Goal: Task Accomplishment & Management: Manage account settings

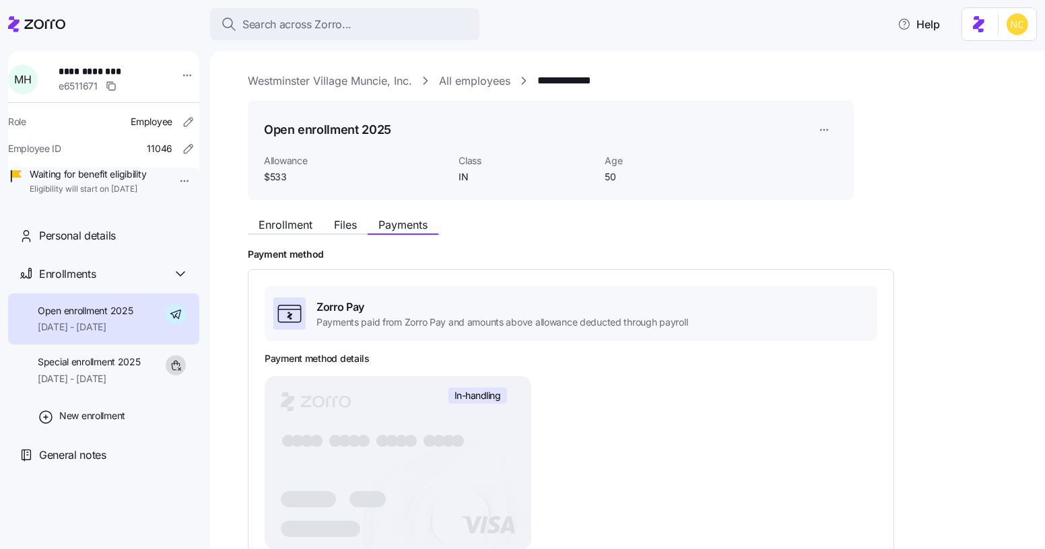
scroll to position [281, 0]
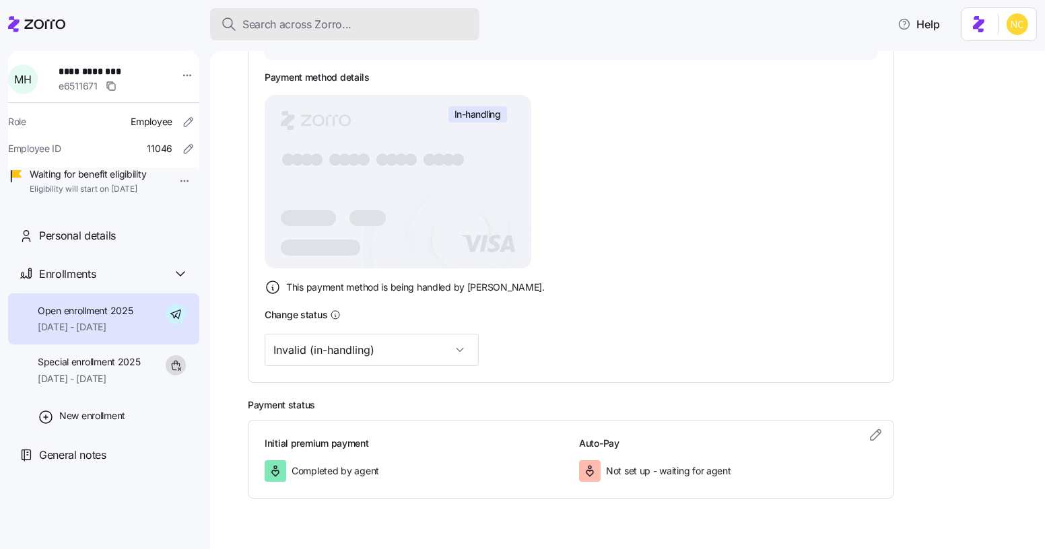
click at [282, 9] on button "Search across Zorro..." at bounding box center [344, 24] width 269 height 32
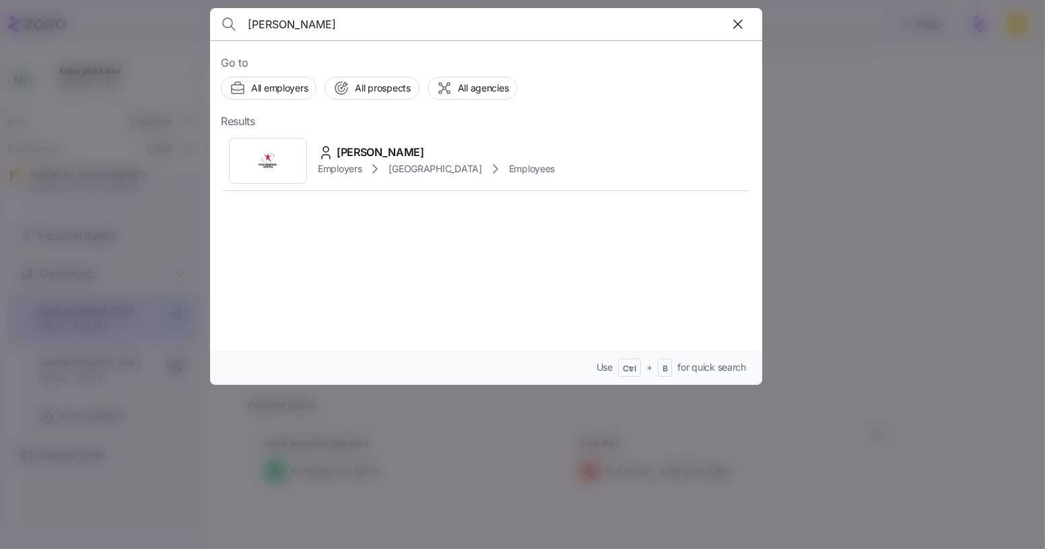
type input "lyndsie kemker"
click at [380, 141] on div "Lyndsie Kemker Employers Rush Memorial Hospital Employees" at bounding box center [486, 161] width 531 height 62
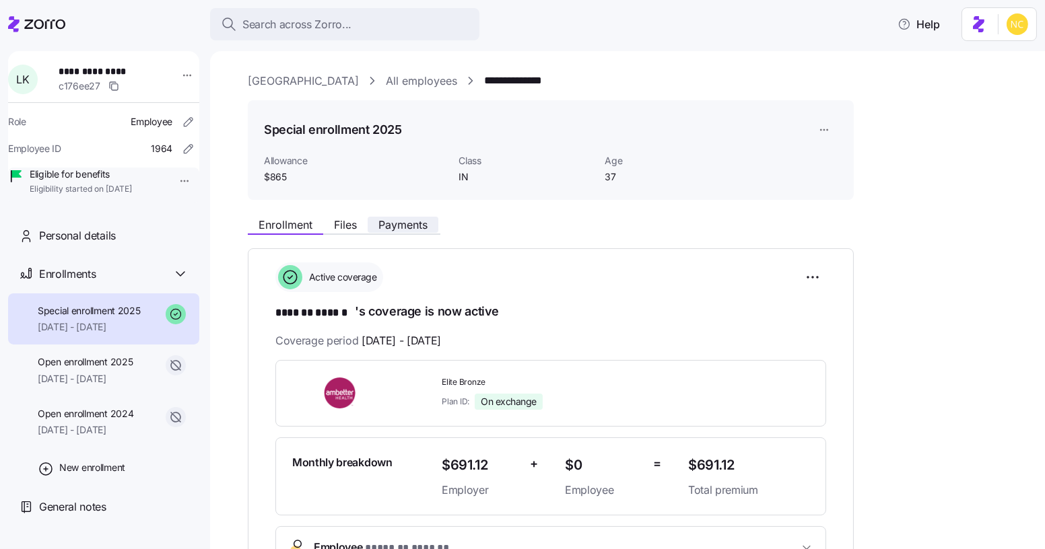
click at [413, 226] on span "Payments" at bounding box center [402, 225] width 49 height 11
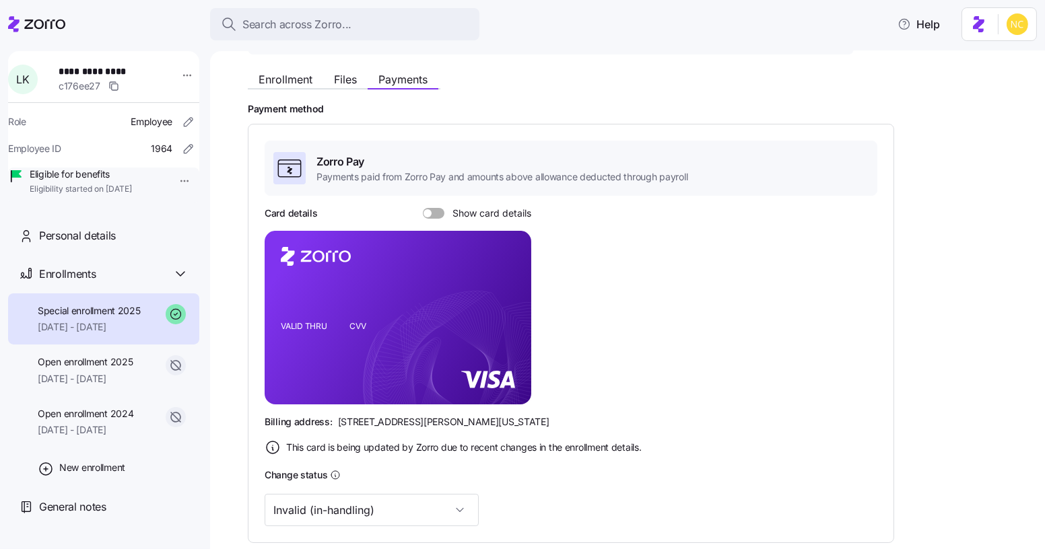
scroll to position [135, 0]
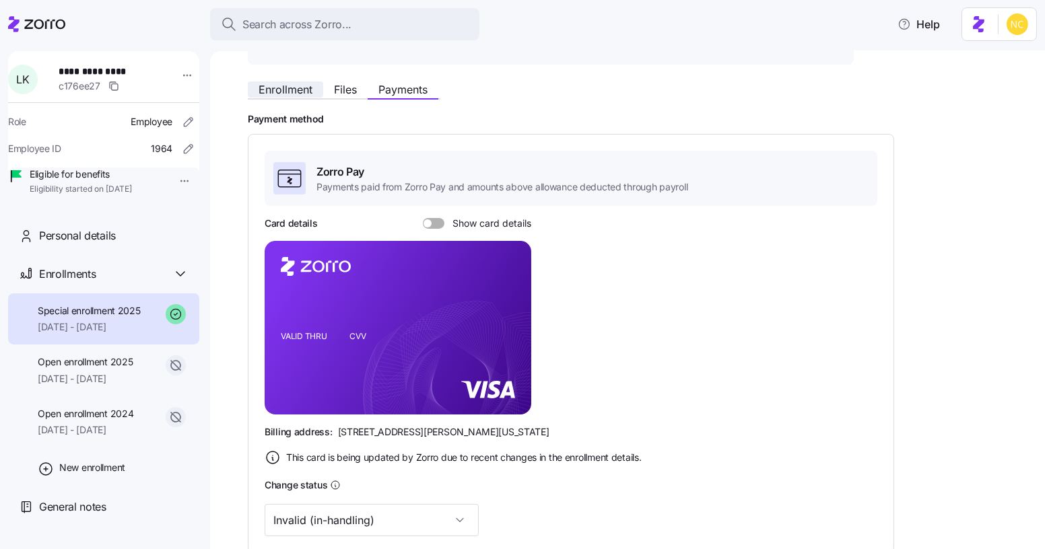
click at [299, 86] on span "Enrollment" at bounding box center [286, 89] width 54 height 11
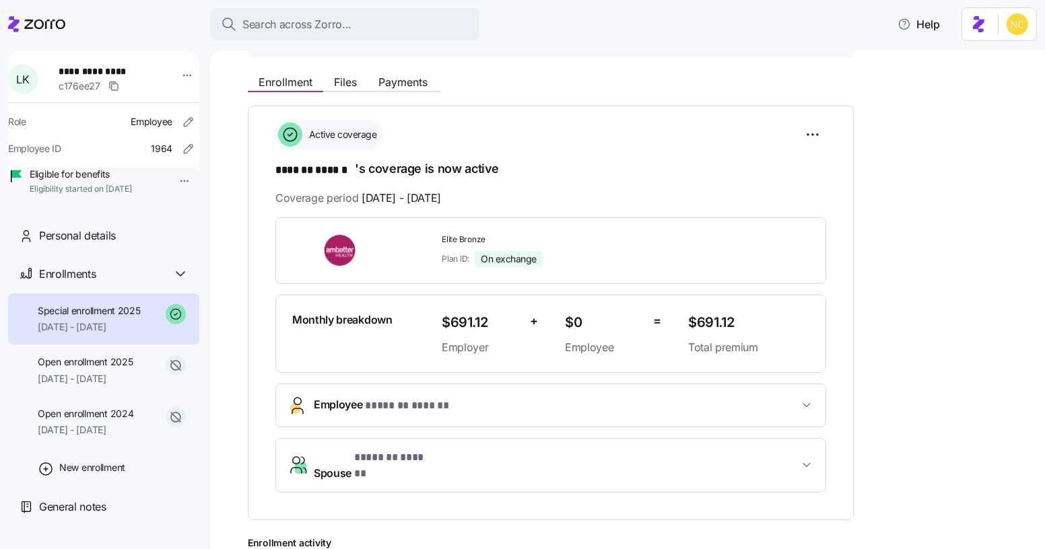
scroll to position [143, 0]
click at [349, 71] on div "Enrollment Files Payments" at bounding box center [551, 80] width 606 height 24
click at [349, 77] on span "Files" at bounding box center [345, 82] width 23 height 11
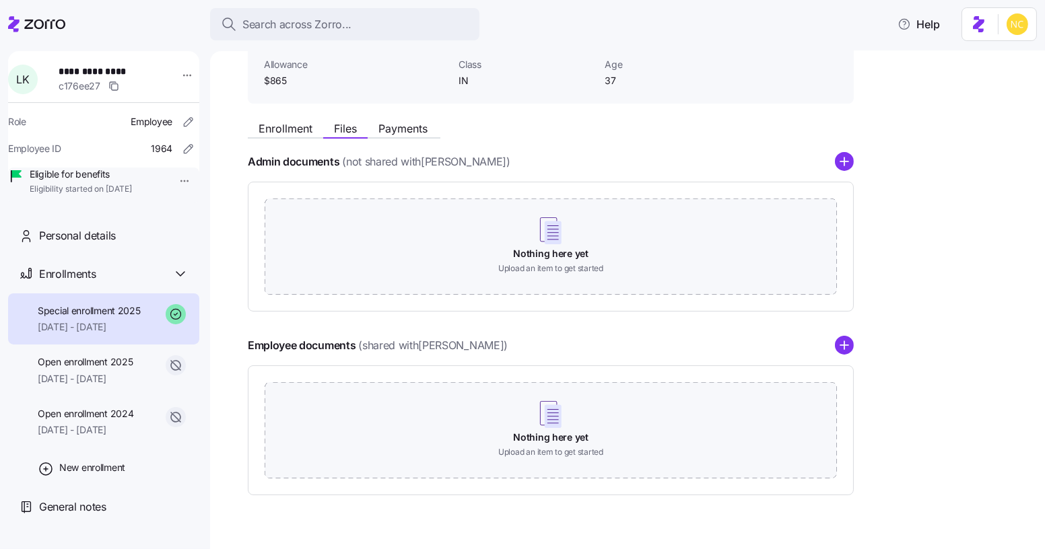
scroll to position [81, 0]
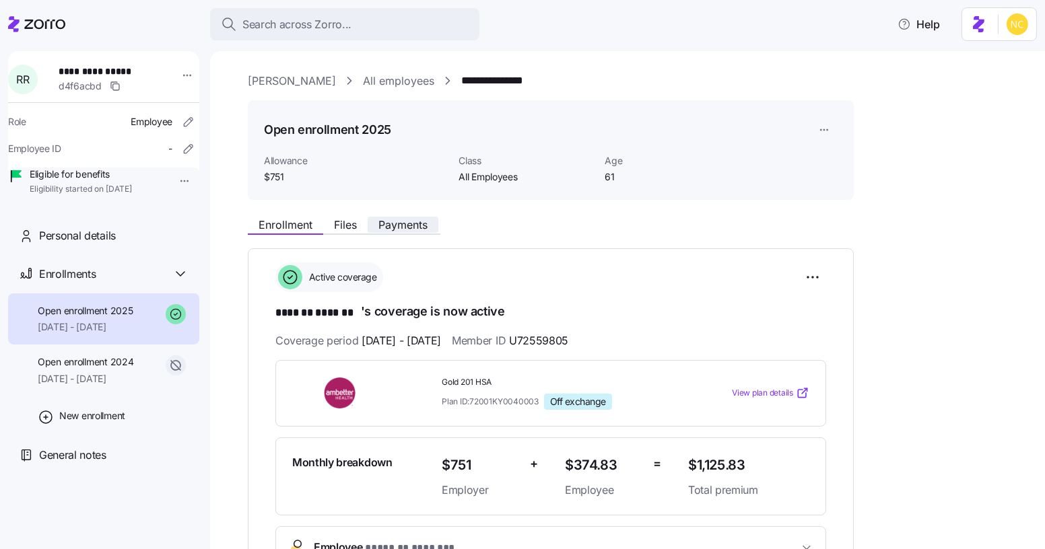
click at [393, 222] on span "Payments" at bounding box center [402, 225] width 49 height 11
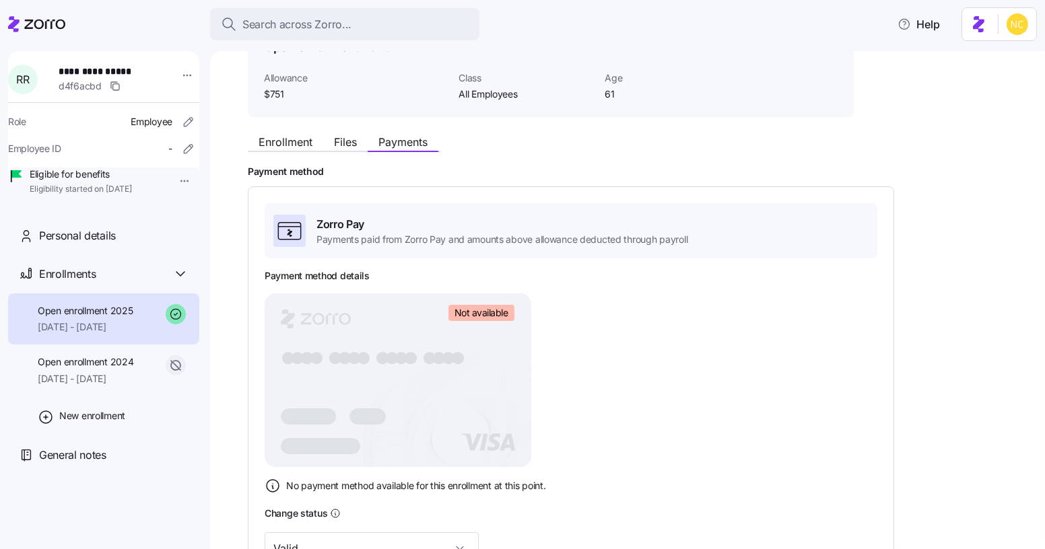
scroll to position [36, 0]
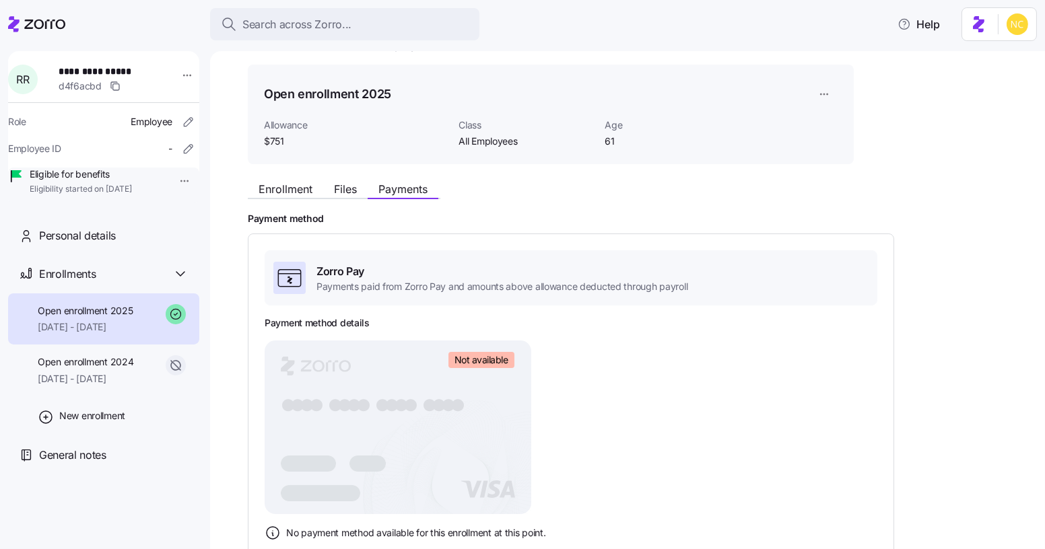
click at [288, 199] on div "Enrollment Files Payments Payment method Zorro Pay Payments paid from Zorro Pay…" at bounding box center [637, 460] width 778 height 570
click at [293, 194] on span "Enrollment" at bounding box center [286, 189] width 54 height 11
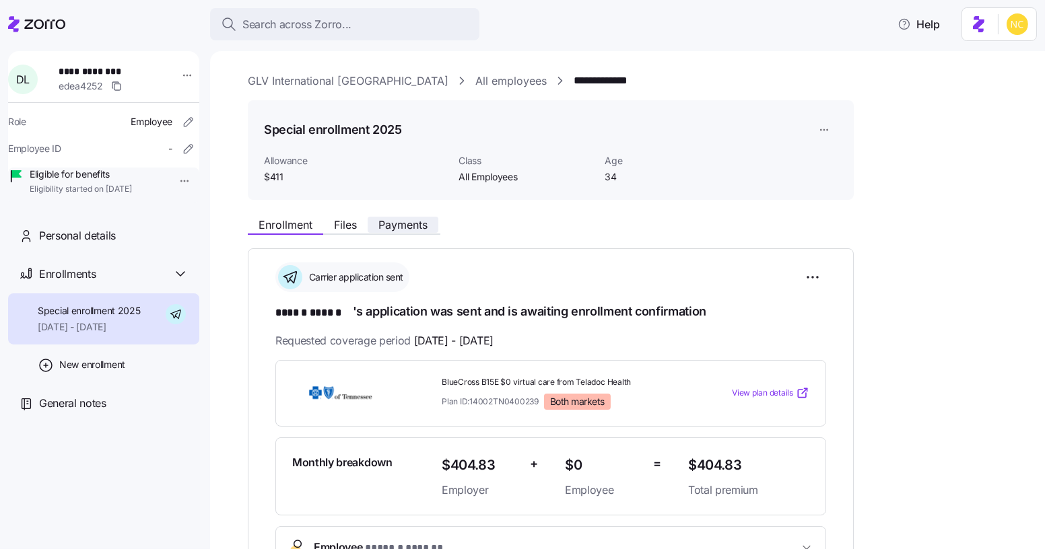
click at [419, 220] on span "Payments" at bounding box center [402, 225] width 49 height 11
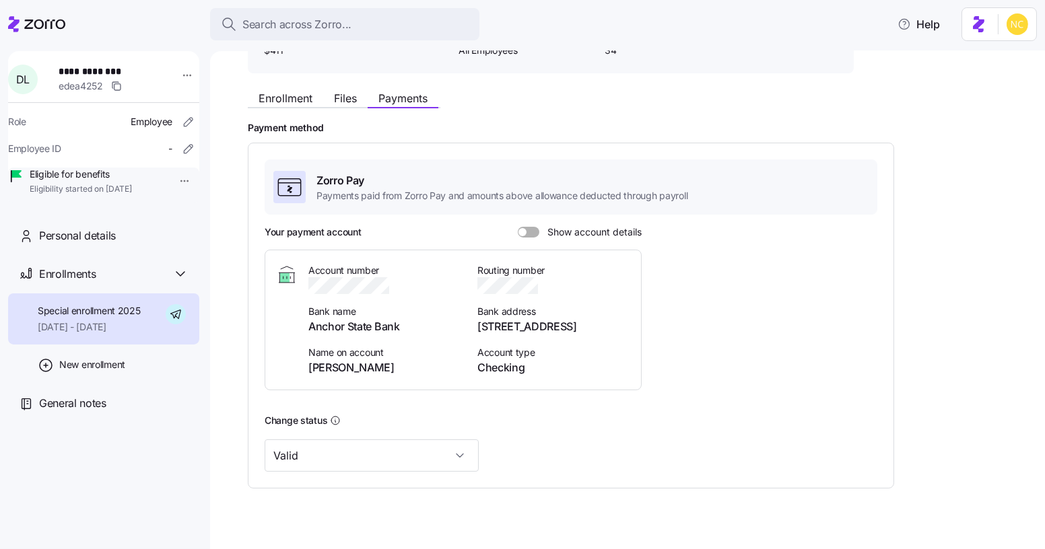
scroll to position [145, 0]
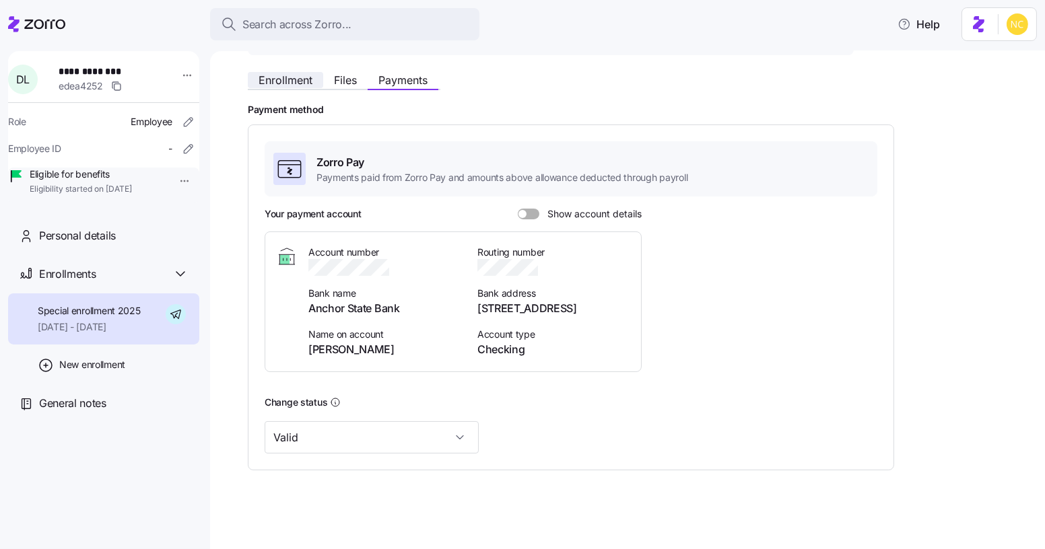
click at [301, 77] on span "Enrollment" at bounding box center [286, 80] width 54 height 11
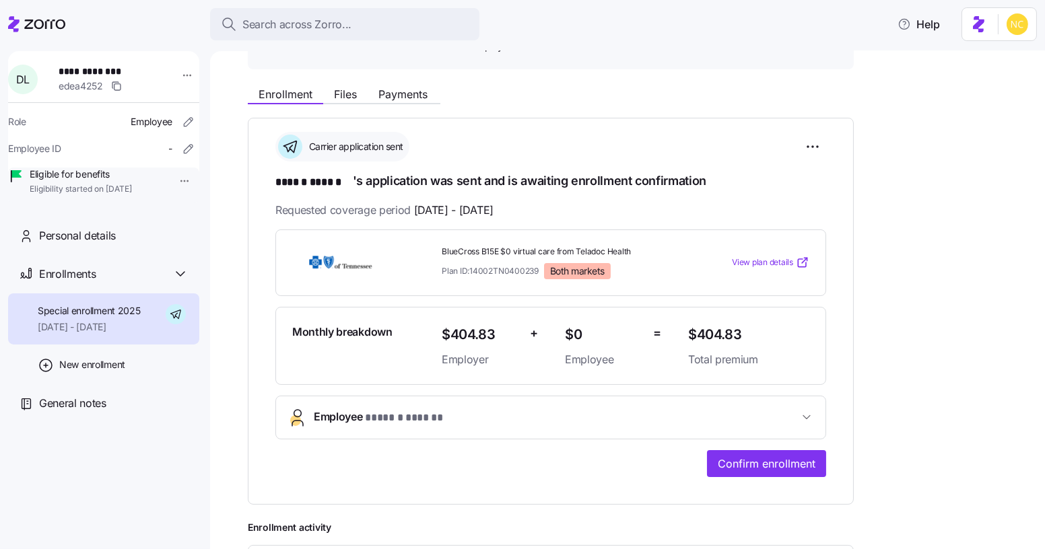
scroll to position [209, 0]
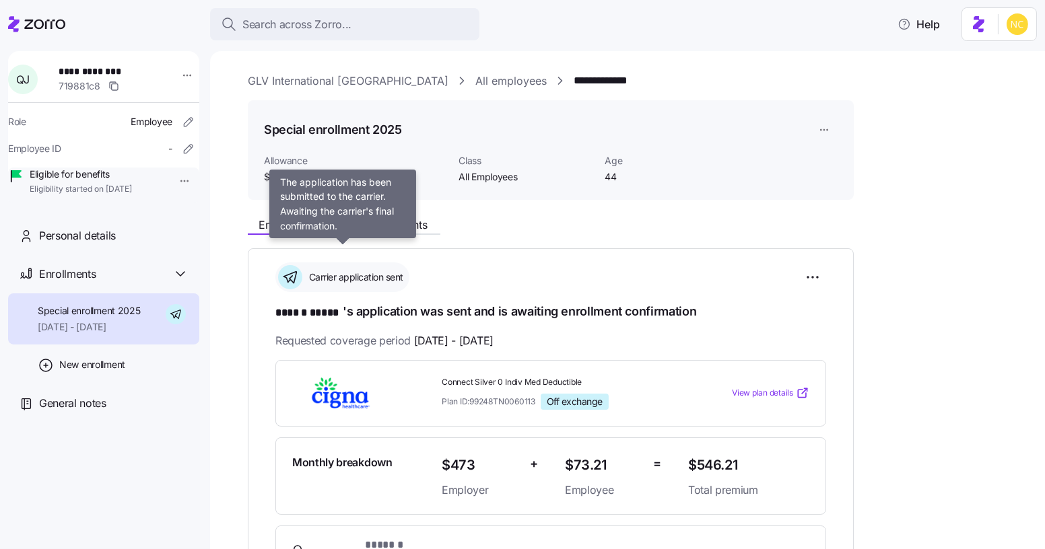
scroll to position [15, 0]
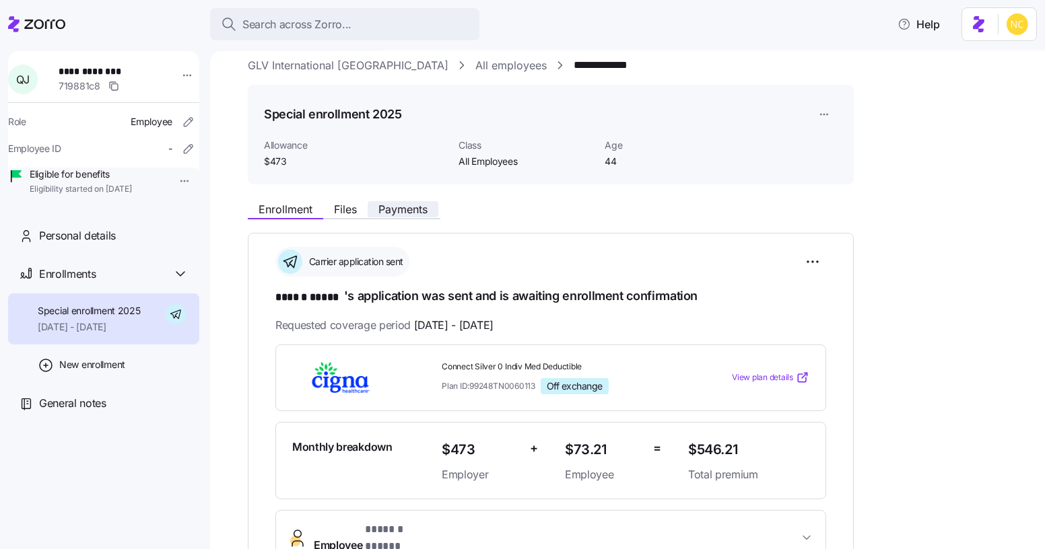
click at [415, 205] on span "Payments" at bounding box center [402, 209] width 49 height 11
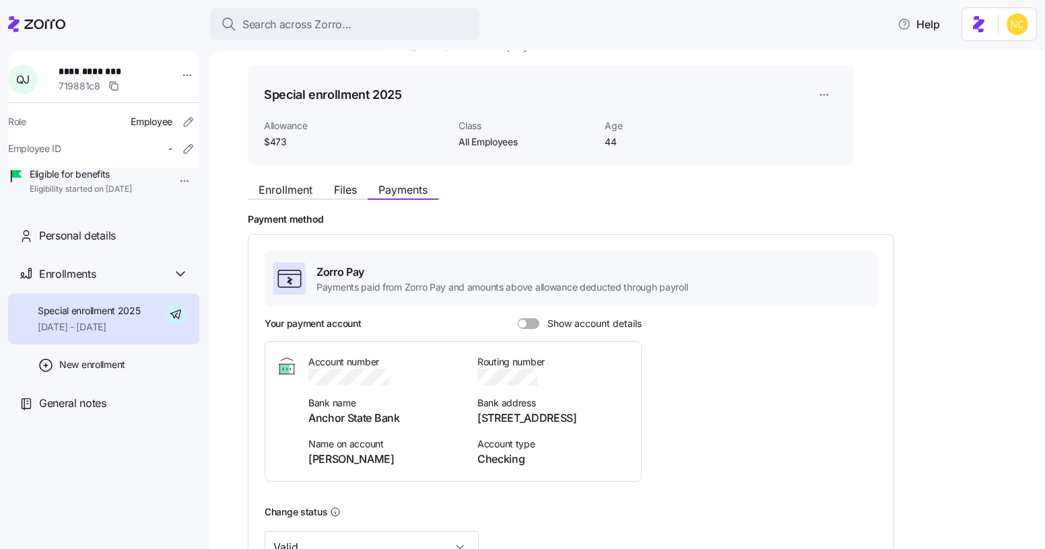
scroll to position [36, 0]
click at [288, 209] on div "Enrollment Files Payments Payment method Zorro Pay Payments paid from Zorro Pay…" at bounding box center [637, 435] width 778 height 520
click at [285, 203] on div "Enrollment Files Payments Payment method Zorro Pay Payments paid from Zorro Pay…" at bounding box center [637, 435] width 778 height 520
click at [285, 187] on span "Enrollment" at bounding box center [286, 189] width 54 height 11
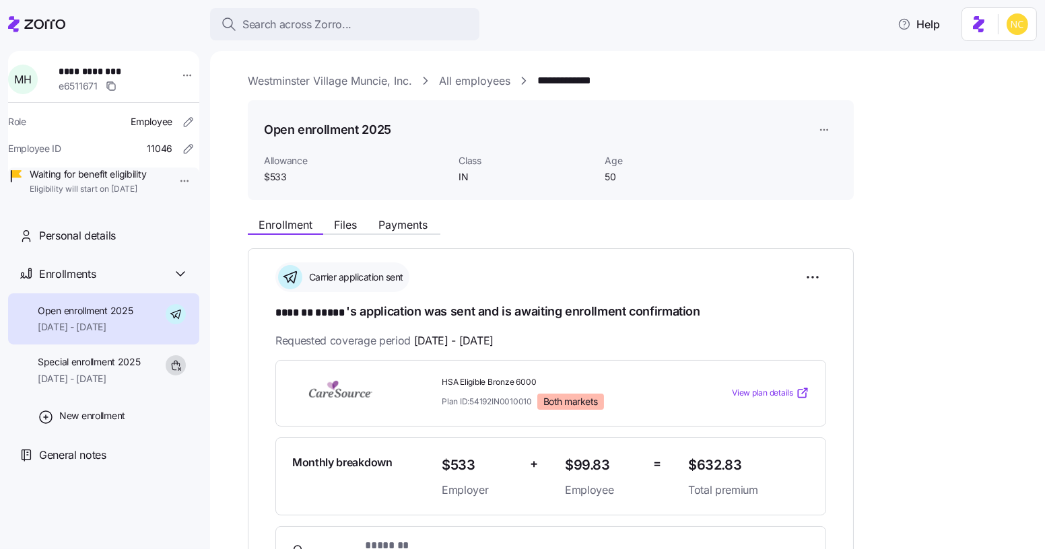
scroll to position [87, 0]
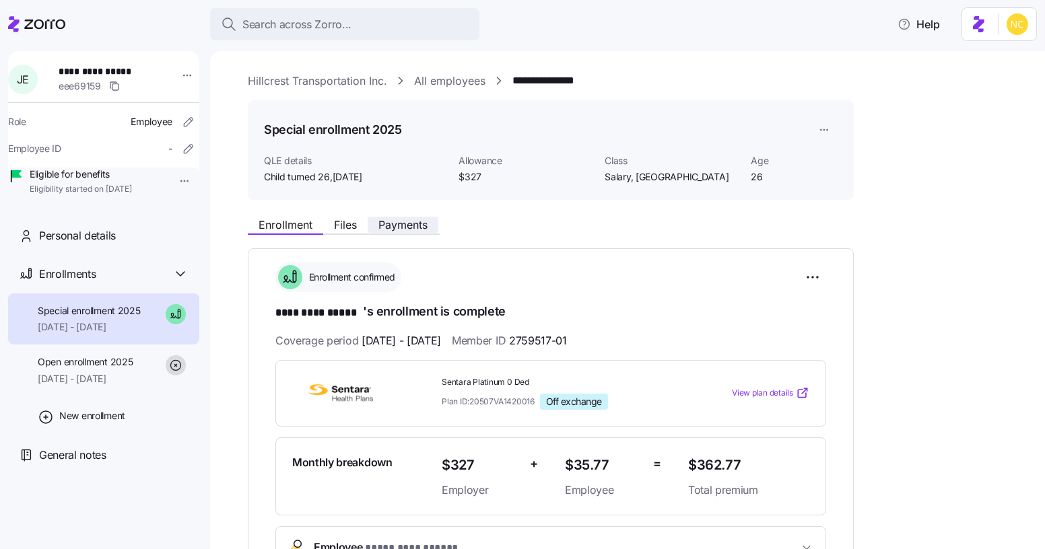
click at [400, 220] on span "Payments" at bounding box center [402, 225] width 49 height 11
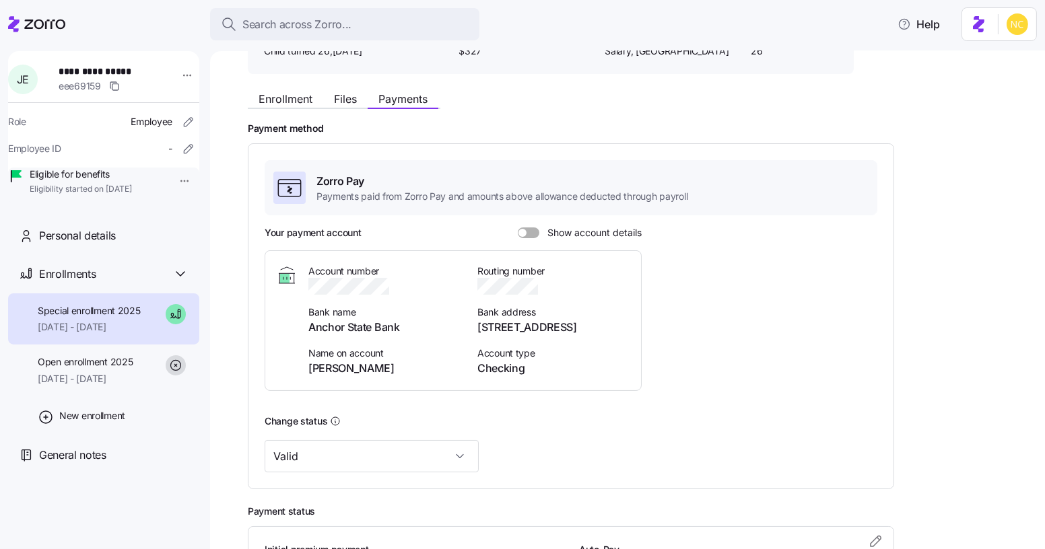
scroll to position [260, 0]
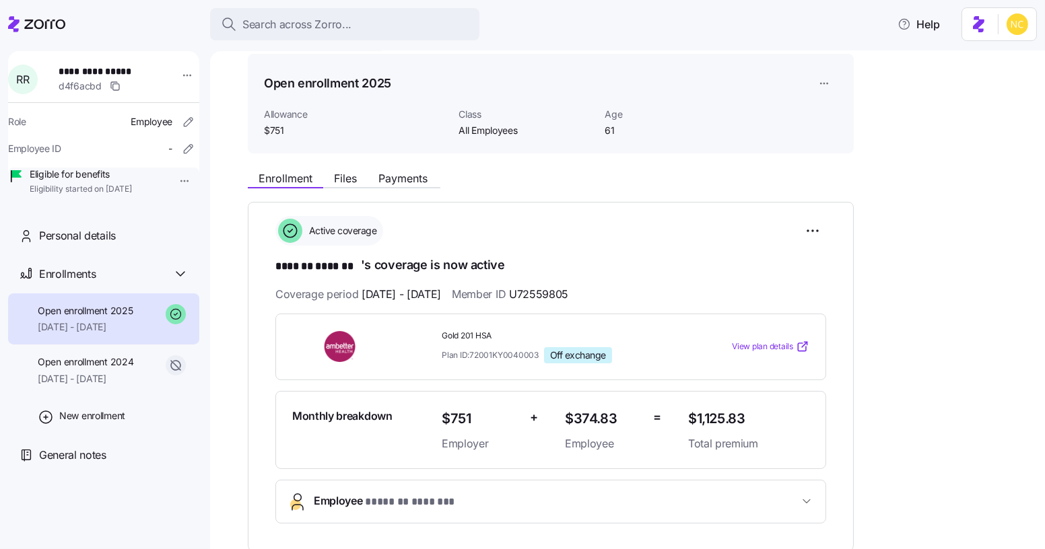
scroll to position [47, 0]
click at [426, 181] on span "Payments" at bounding box center [402, 177] width 49 height 11
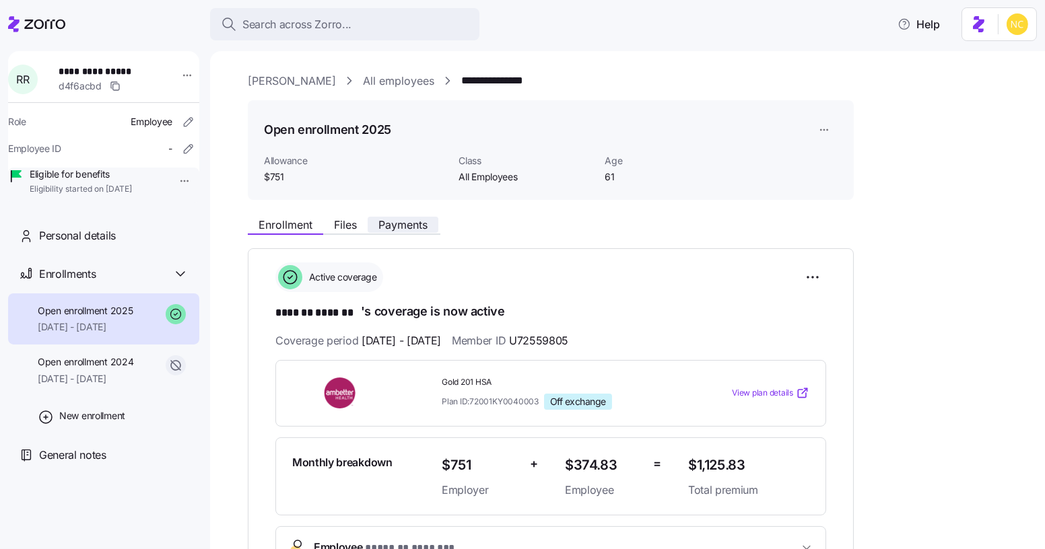
click at [421, 222] on span "Payments" at bounding box center [402, 225] width 49 height 11
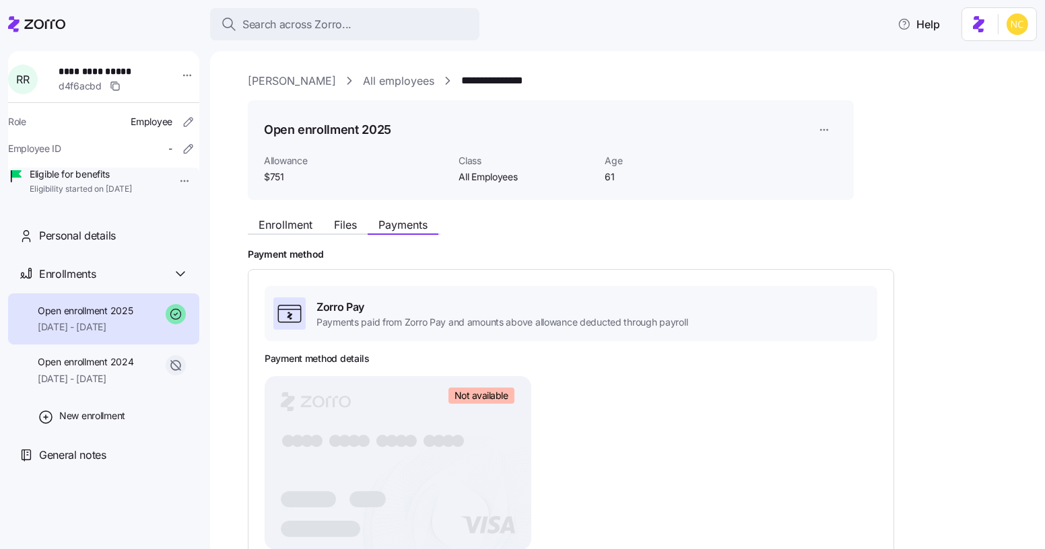
scroll to position [309, 0]
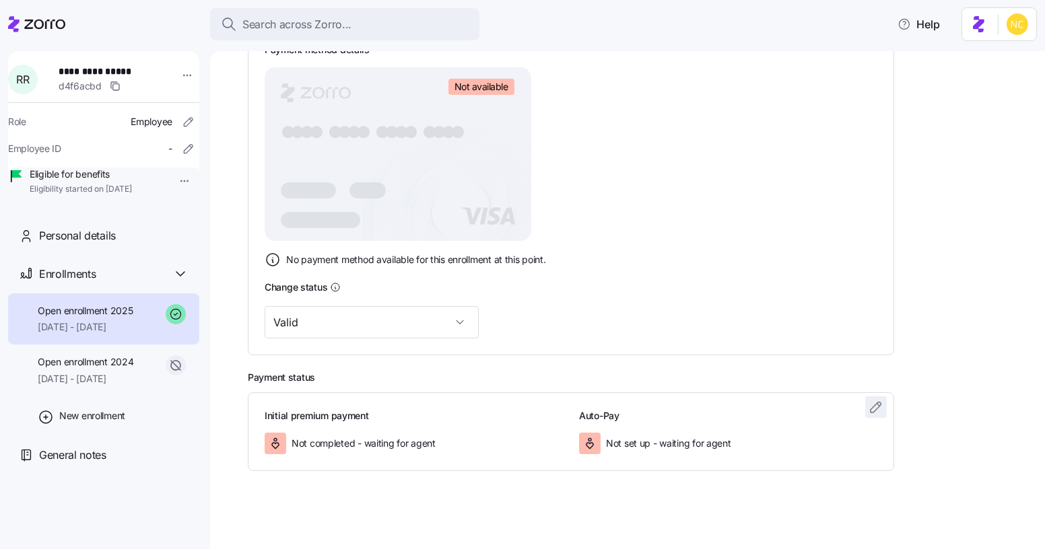
click at [881, 411] on icon "button" at bounding box center [876, 407] width 16 height 16
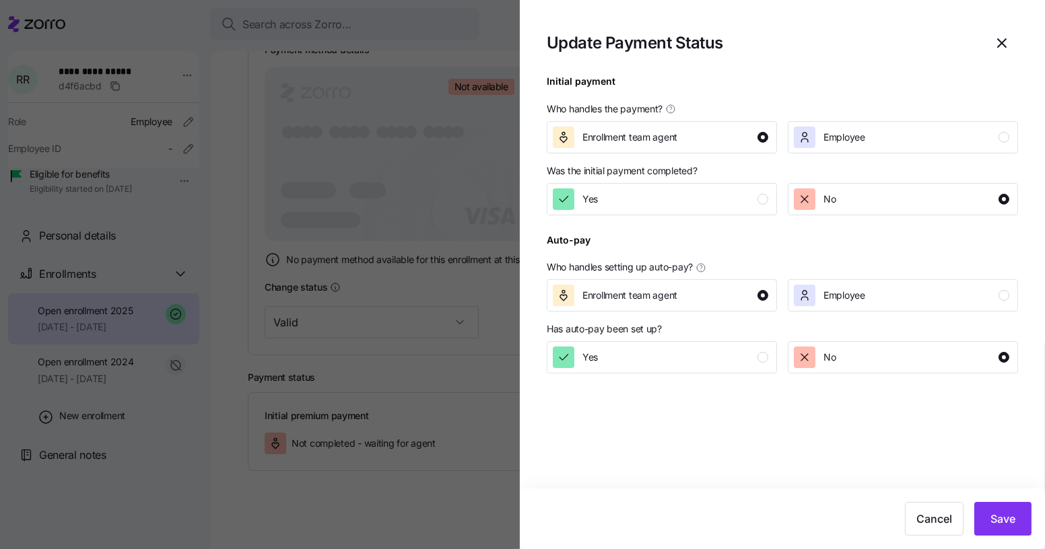
click at [660, 223] on div at bounding box center [782, 223] width 471 height 16
click at [659, 213] on button "Yes" at bounding box center [662, 199] width 230 height 32
click at [659, 362] on div "Yes" at bounding box center [660, 358] width 215 height 22
click at [992, 523] on span "Save" at bounding box center [1002, 519] width 25 height 16
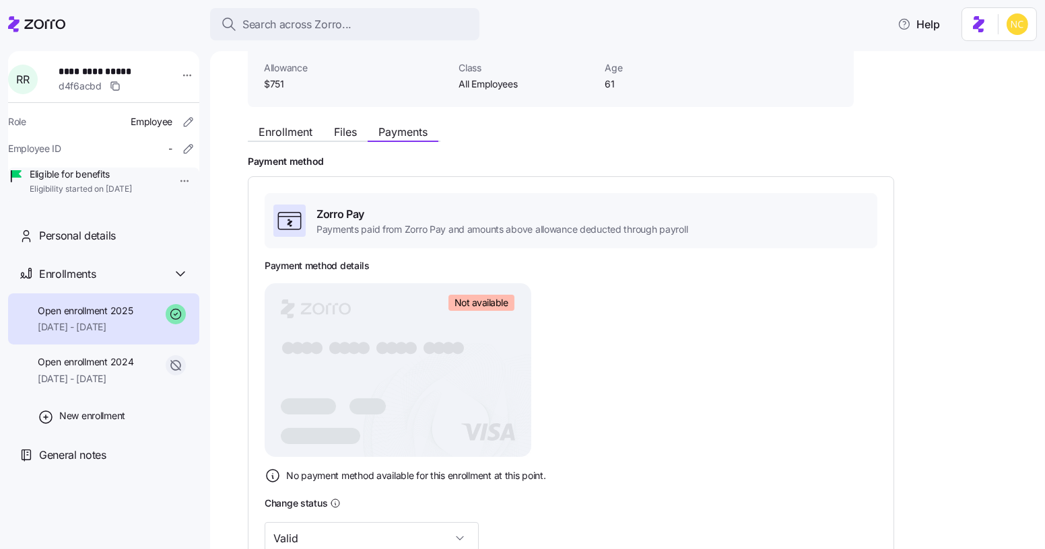
scroll to position [281, 0]
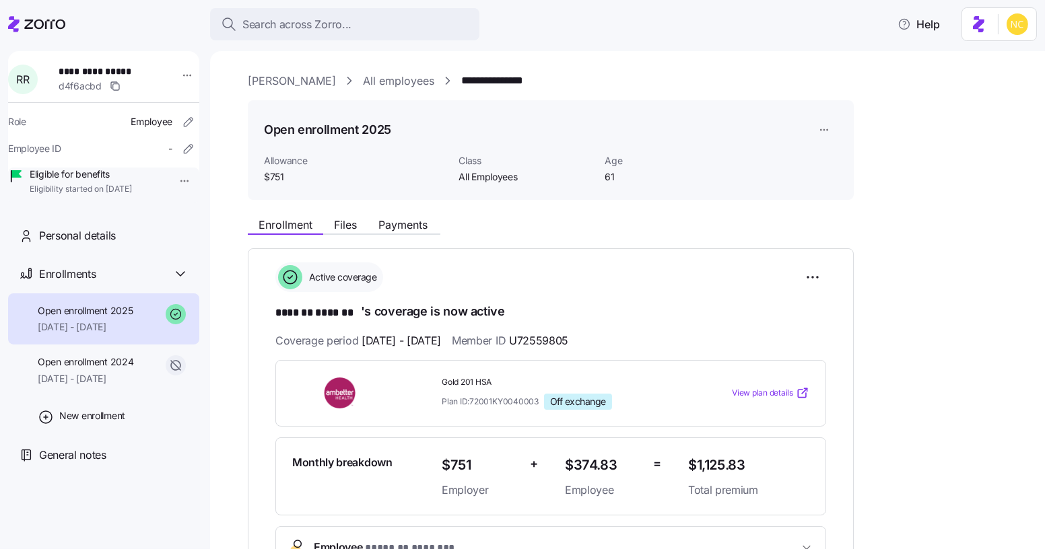
click at [421, 209] on div "**********" at bounding box center [637, 542] width 778 height 938
click at [421, 211] on div "Enrollment Files Payments" at bounding box center [551, 223] width 606 height 24
click at [419, 221] on span "Payments" at bounding box center [402, 225] width 49 height 11
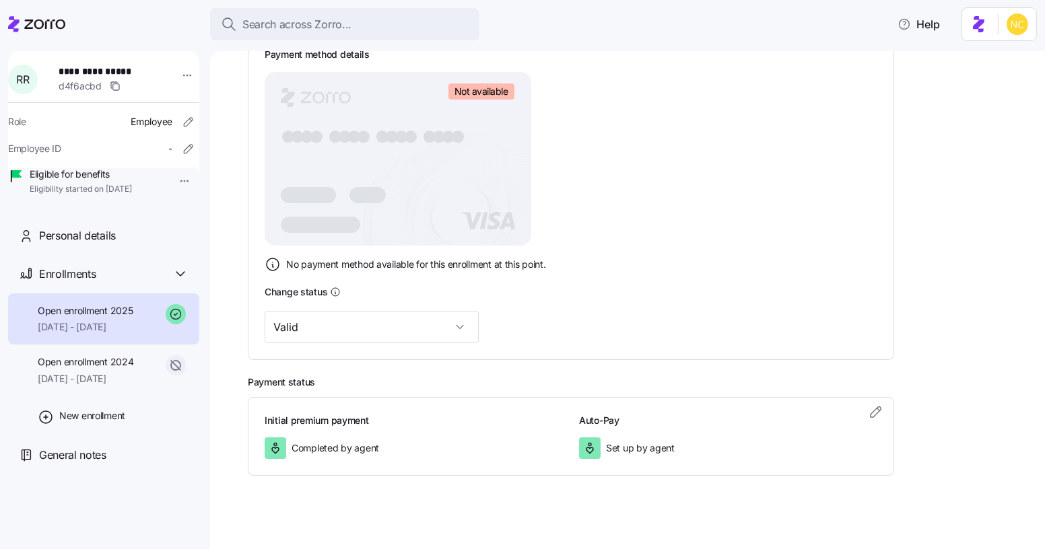
scroll to position [309, 0]
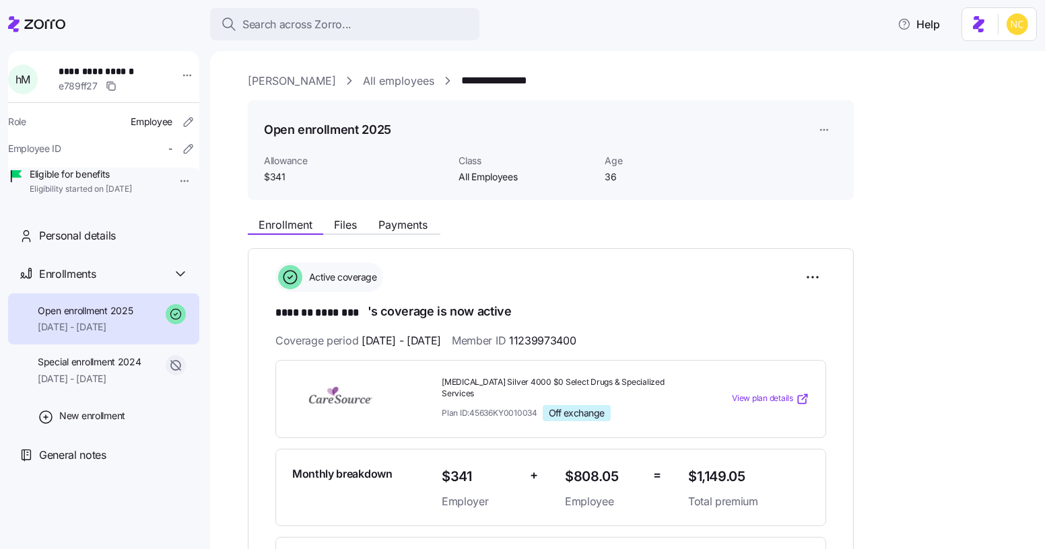
click at [426, 233] on div "Enrollment Files Payments" at bounding box center [344, 227] width 193 height 16
click at [418, 228] on span "Payments" at bounding box center [402, 225] width 49 height 11
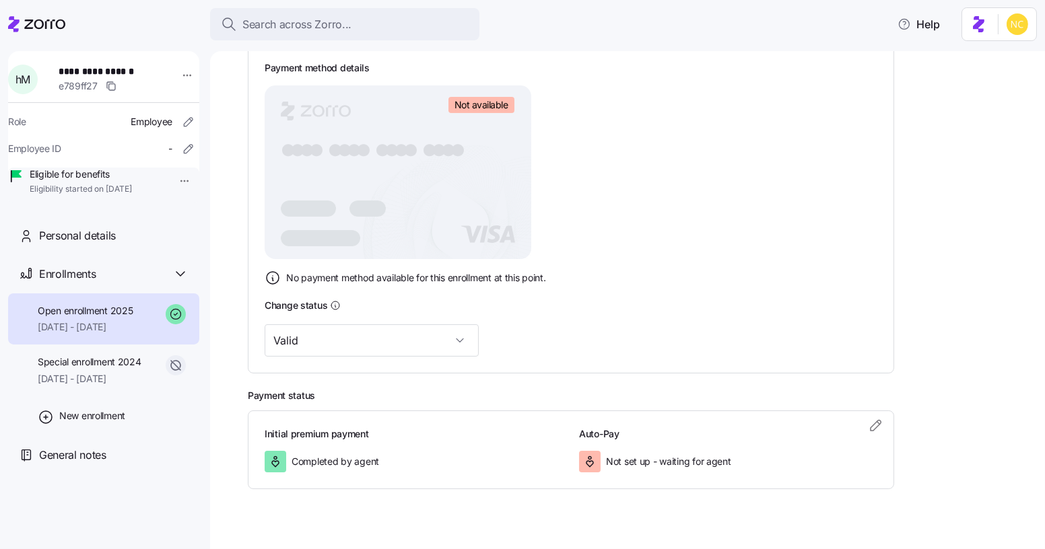
scroll to position [309, 0]
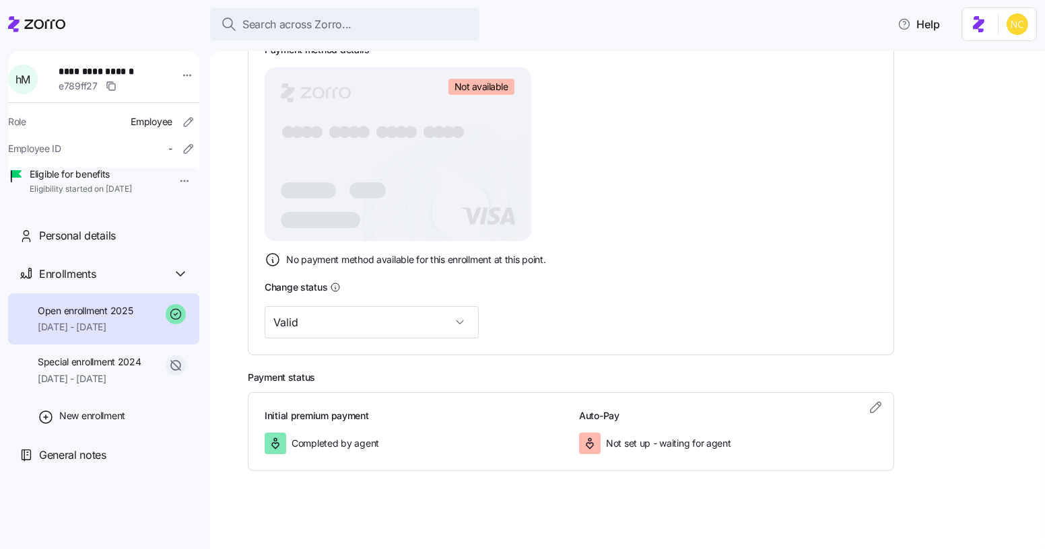
click at [856, 393] on div "Initial premium payment Completed by agent Auto-Pay Not set up - waiting for ag…" at bounding box center [571, 432] width 646 height 79
click at [872, 399] on icon "button" at bounding box center [876, 407] width 16 height 16
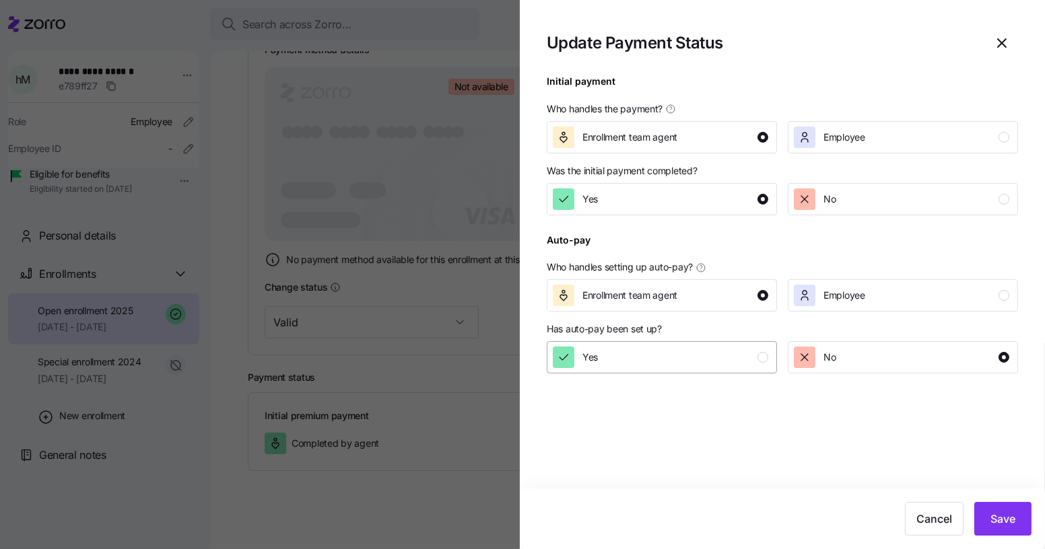
click at [755, 349] on div "Yes" at bounding box center [660, 358] width 215 height 22
click at [992, 504] on button "Save" at bounding box center [1002, 519] width 57 height 34
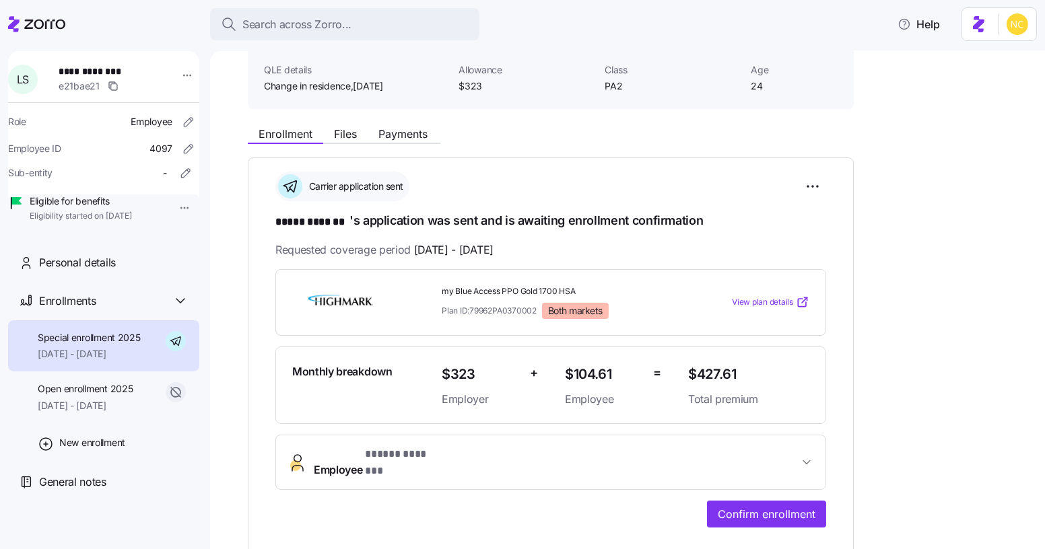
scroll to position [74, 0]
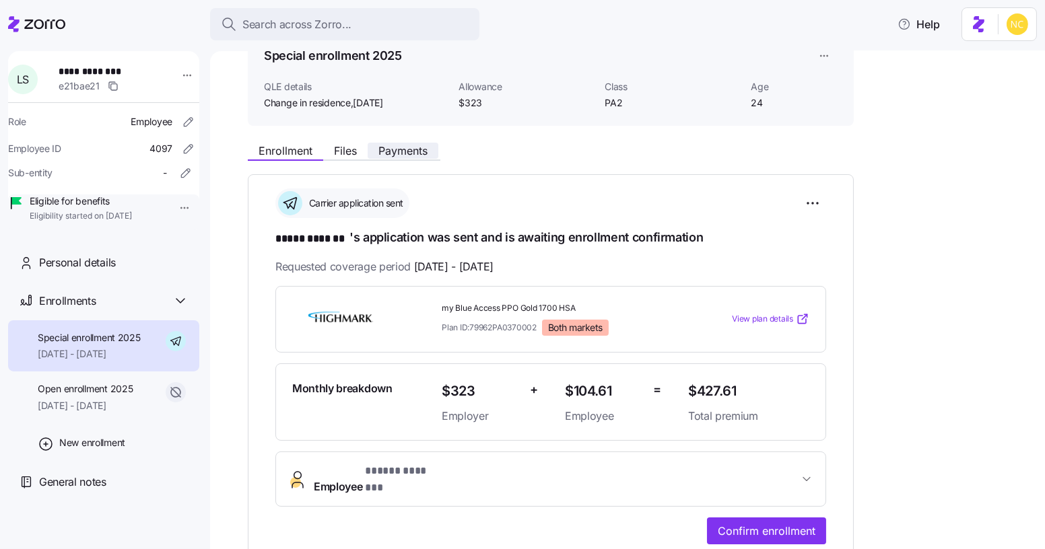
click at [407, 152] on span "Payments" at bounding box center [402, 150] width 49 height 11
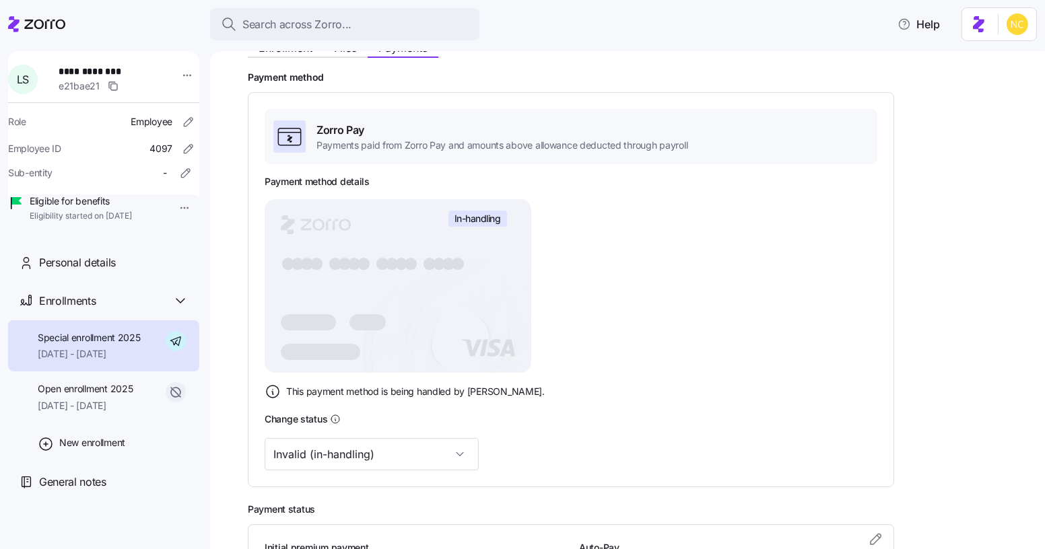
scroll to position [150, 0]
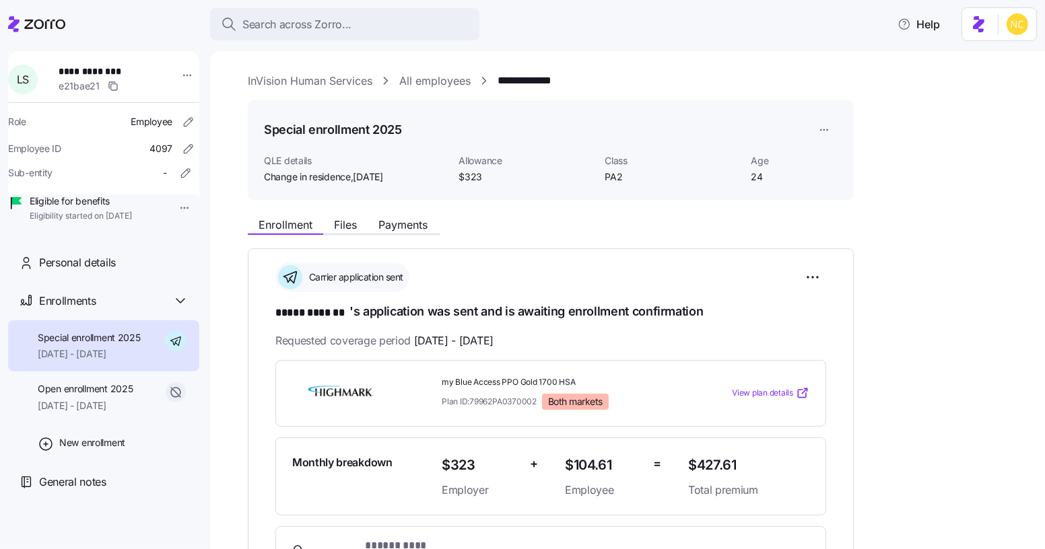
click at [413, 238] on div "**********" at bounding box center [637, 512] width 778 height 603
click at [412, 223] on span "Payments" at bounding box center [402, 225] width 49 height 11
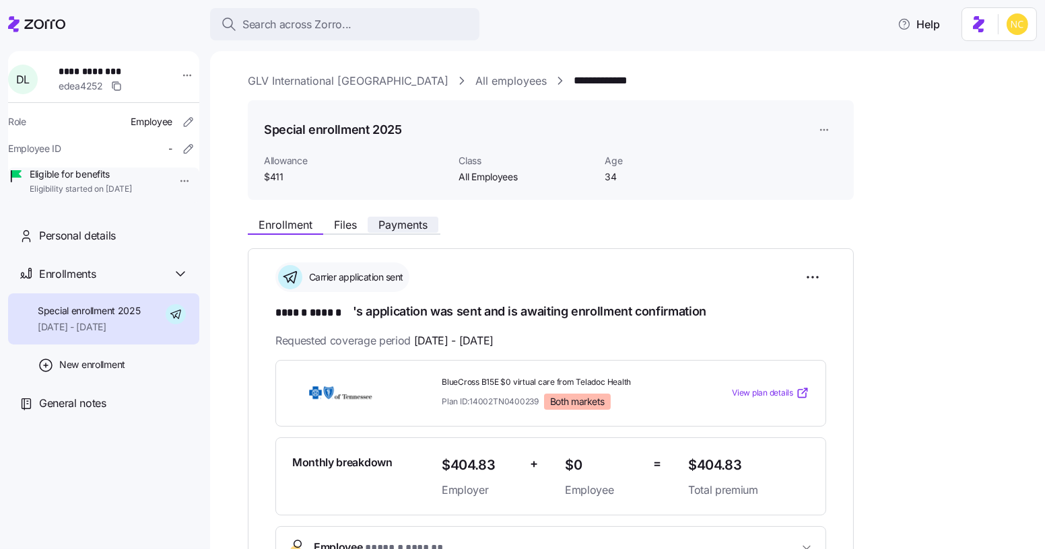
click at [401, 220] on span "Payments" at bounding box center [402, 225] width 49 height 11
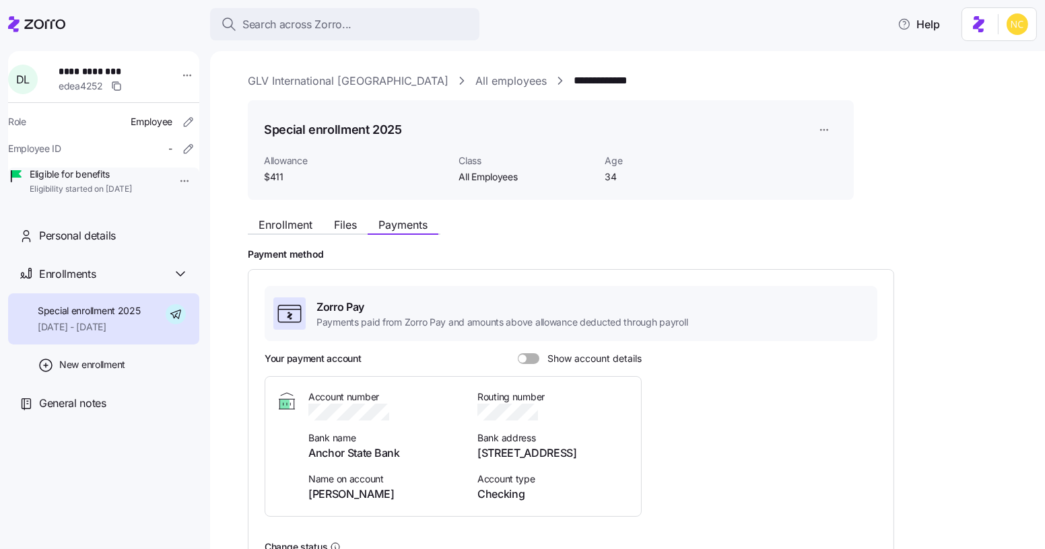
scroll to position [145, 0]
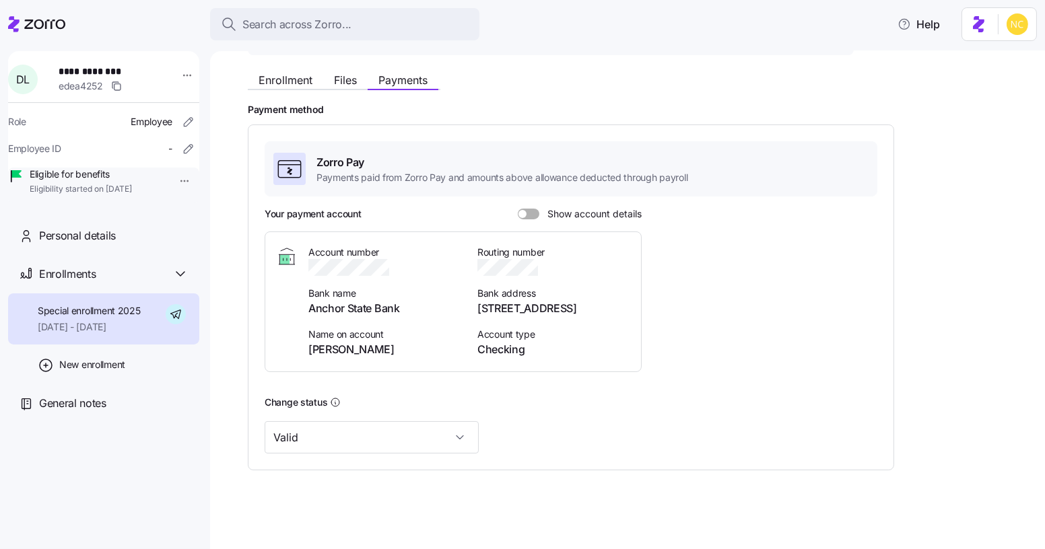
click at [363, 102] on div "Enrollment Files Payments Payment method Zorro Pay Payments paid from Zorro Pay…" at bounding box center [637, 268] width 778 height 404
click at [360, 94] on div "Enrollment Files Payments Payment method Zorro Pay Payments paid from Zorro Pay…" at bounding box center [637, 268] width 778 height 404
click at [349, 88] on div "Enrollment Files Payments" at bounding box center [344, 82] width 193 height 16
click at [351, 73] on button "Files" at bounding box center [345, 80] width 44 height 16
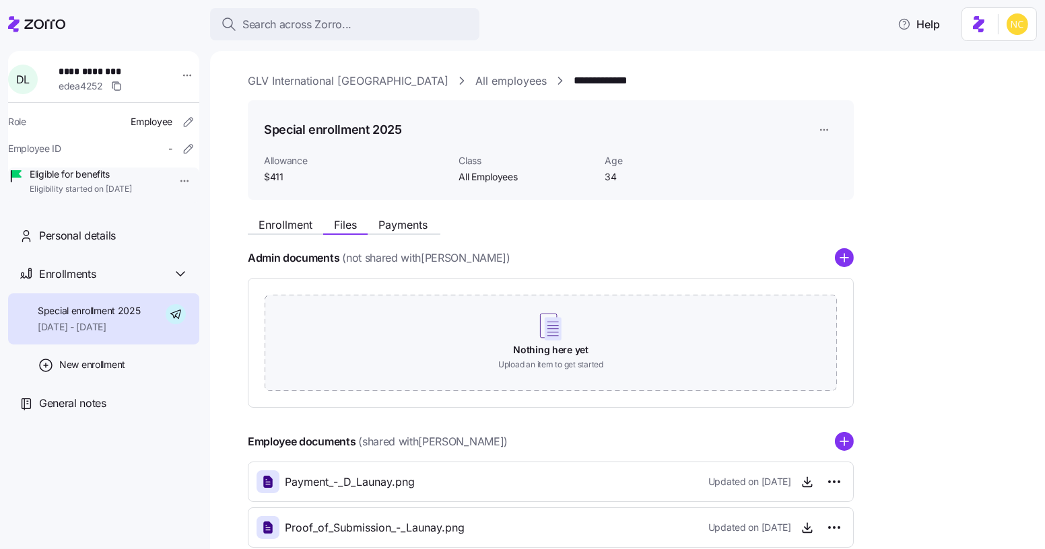
click at [413, 215] on div "Enrollment Files Payments" at bounding box center [551, 223] width 606 height 24
click at [409, 231] on button "Payments" at bounding box center [403, 225] width 71 height 16
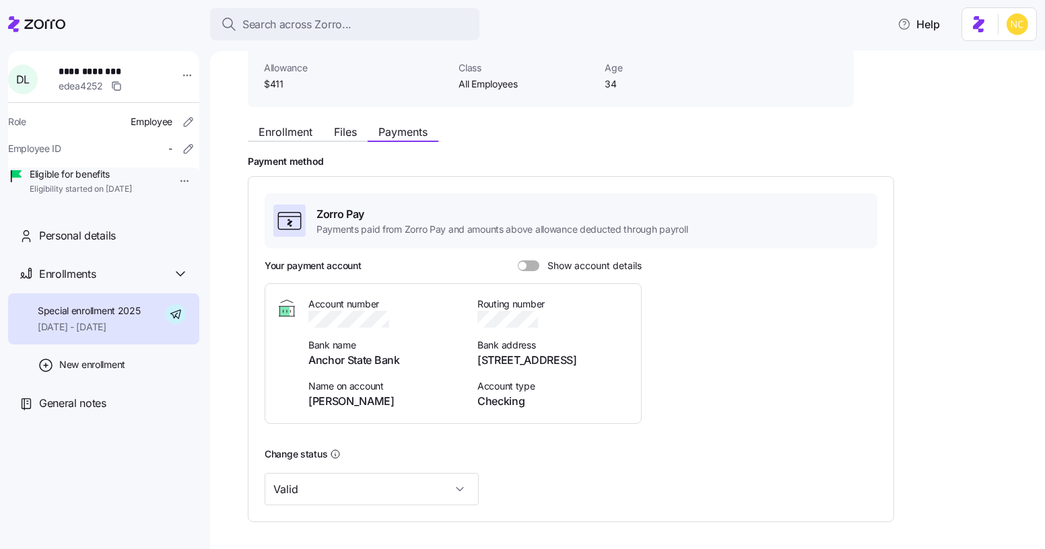
scroll to position [96, 0]
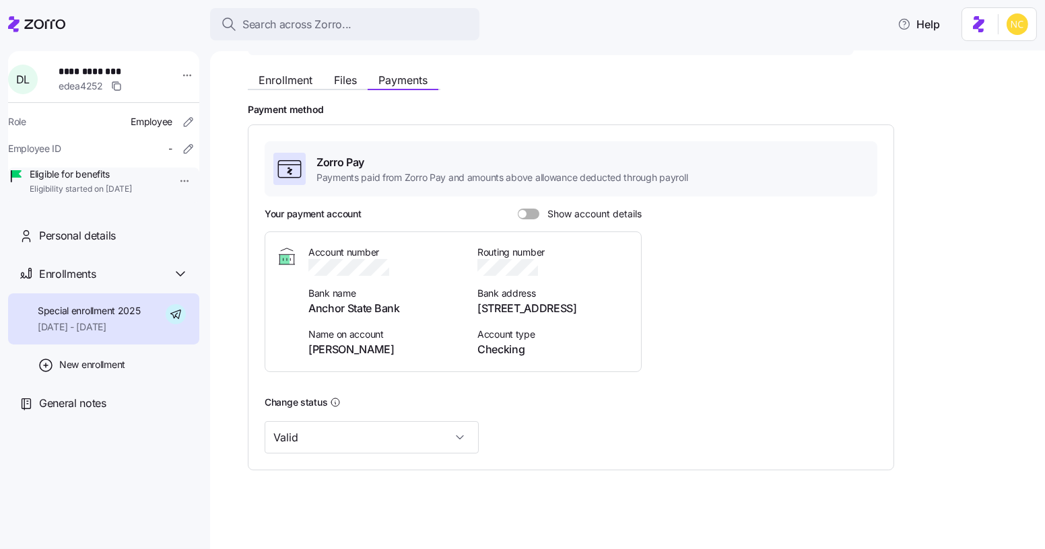
scroll to position [145, 0]
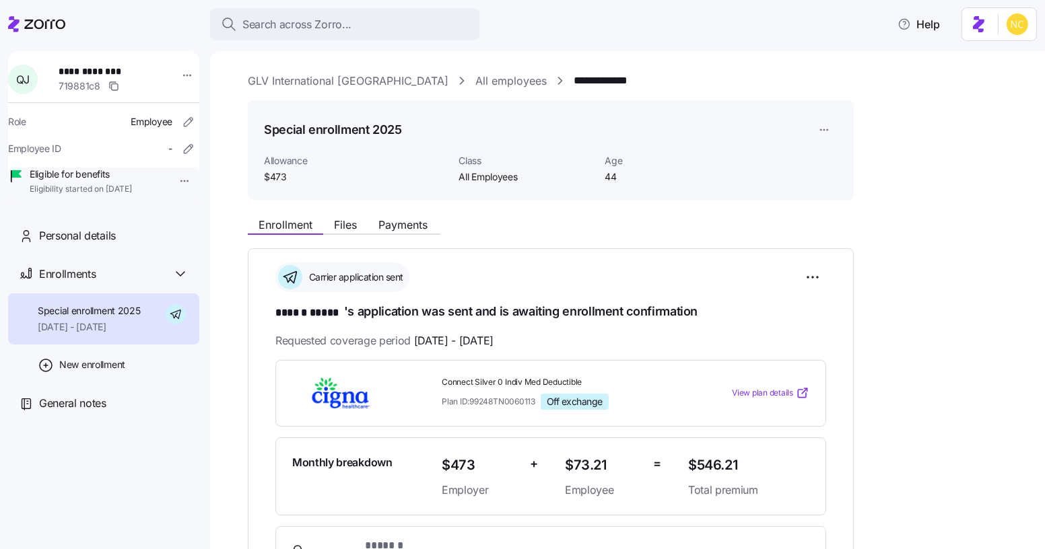
click at [393, 201] on div "**********" at bounding box center [637, 476] width 778 height 806
click at [399, 212] on div "Enrollment Files Payments" at bounding box center [551, 223] width 606 height 24
click at [401, 216] on div "Enrollment Files Payments" at bounding box center [551, 223] width 606 height 24
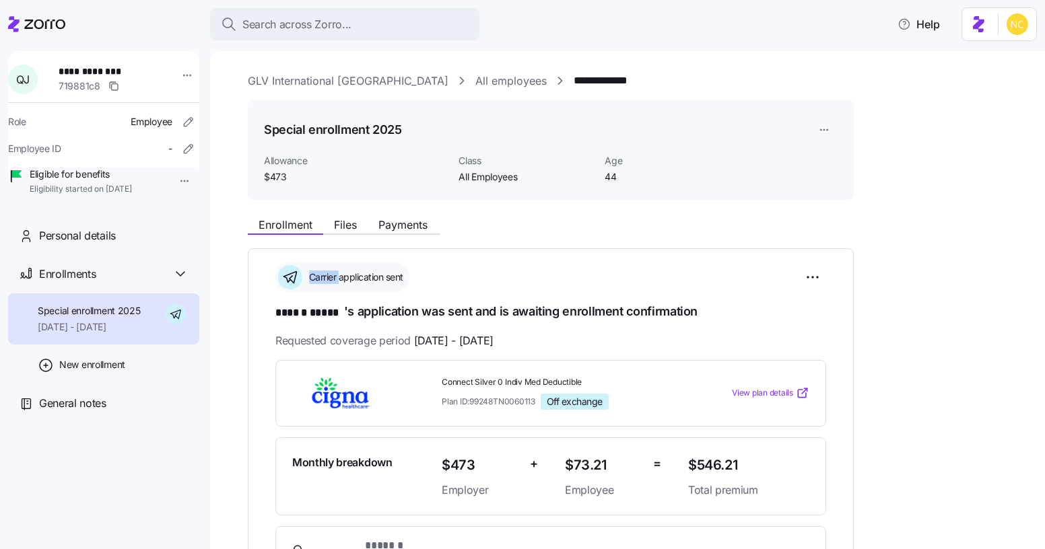
click at [401, 216] on div "Enrollment Files Payments" at bounding box center [551, 223] width 606 height 24
click at [405, 225] on span "Payments" at bounding box center [402, 225] width 49 height 11
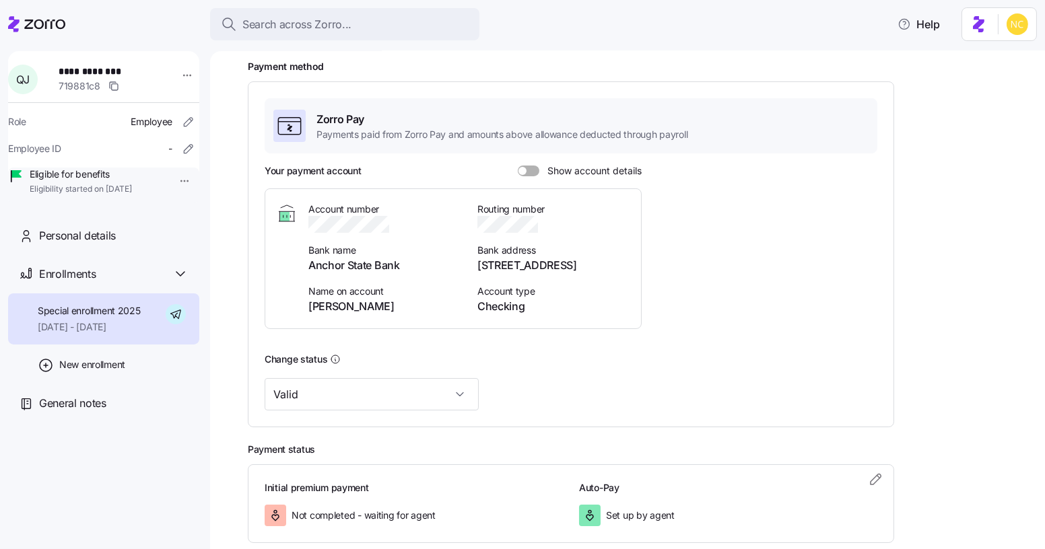
scroll to position [193, 0]
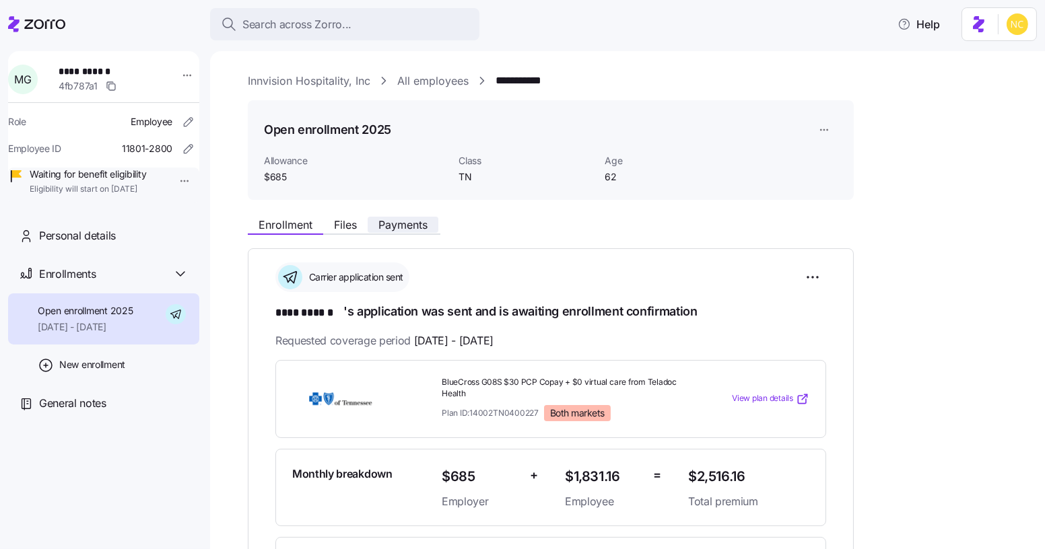
click at [395, 220] on span "Payments" at bounding box center [402, 225] width 49 height 11
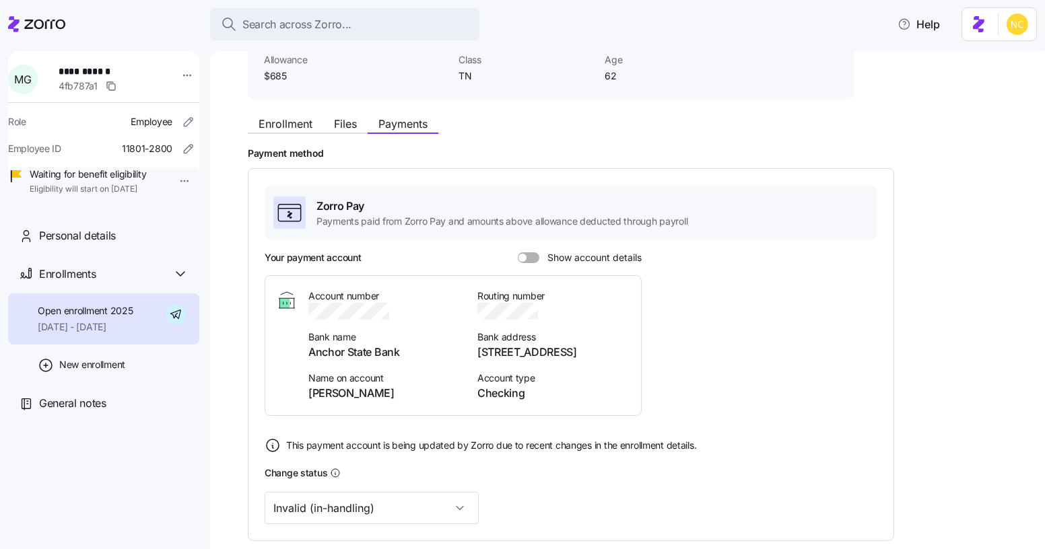
scroll to position [287, 0]
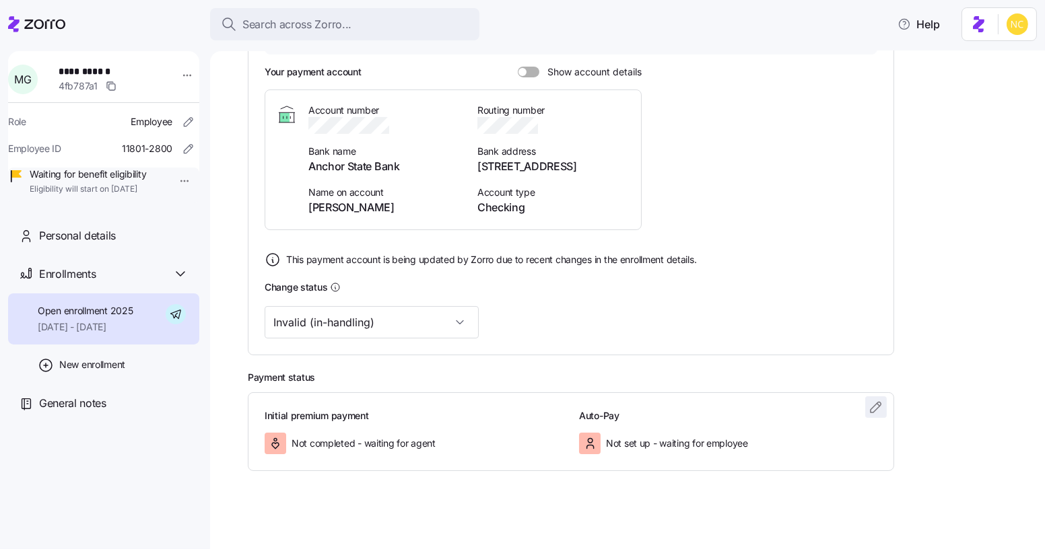
click at [871, 408] on icon "button" at bounding box center [876, 407] width 16 height 16
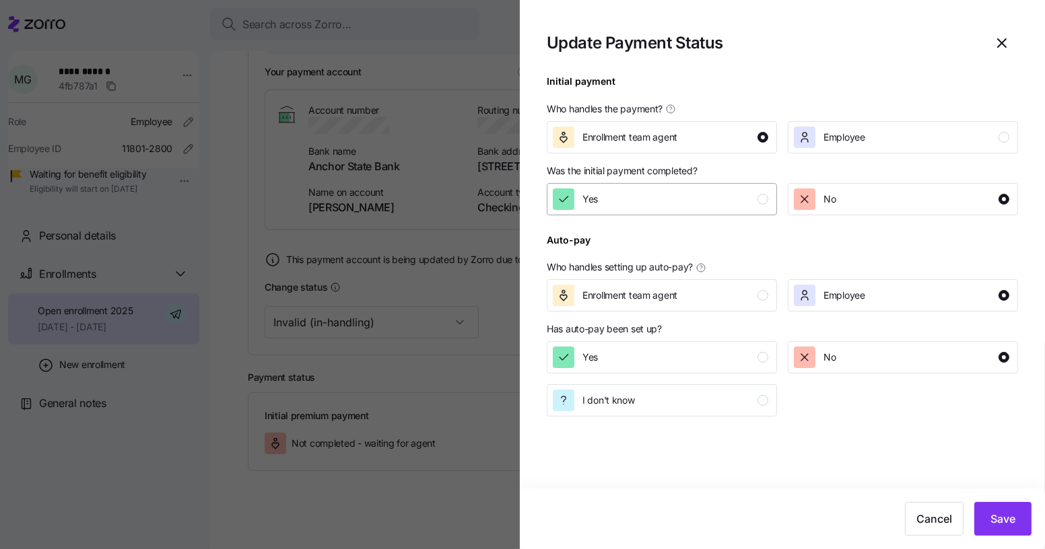
click at [649, 193] on div "Yes" at bounding box center [660, 200] width 215 height 22
click at [1028, 519] on button "Save" at bounding box center [1002, 519] width 57 height 34
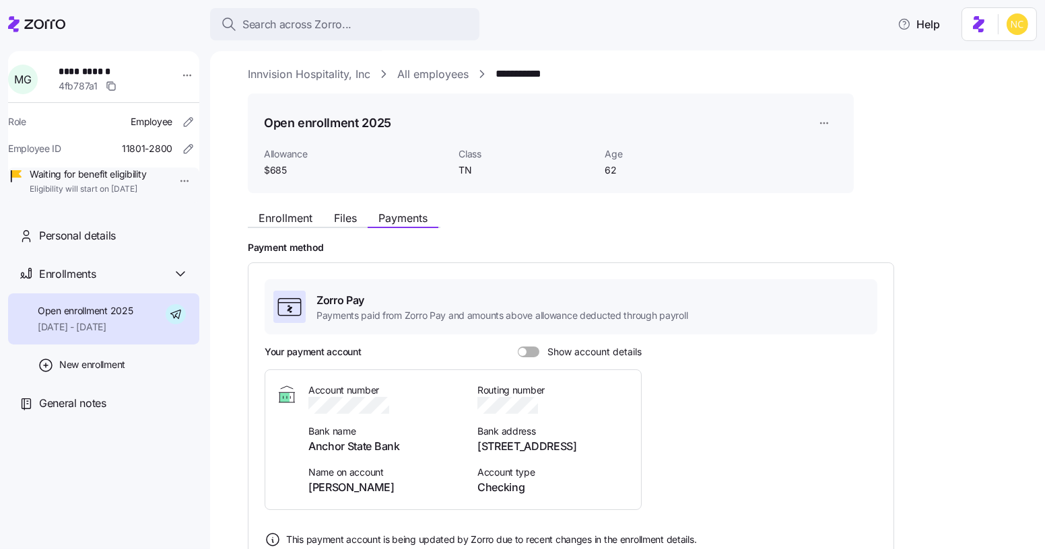
scroll to position [0, 0]
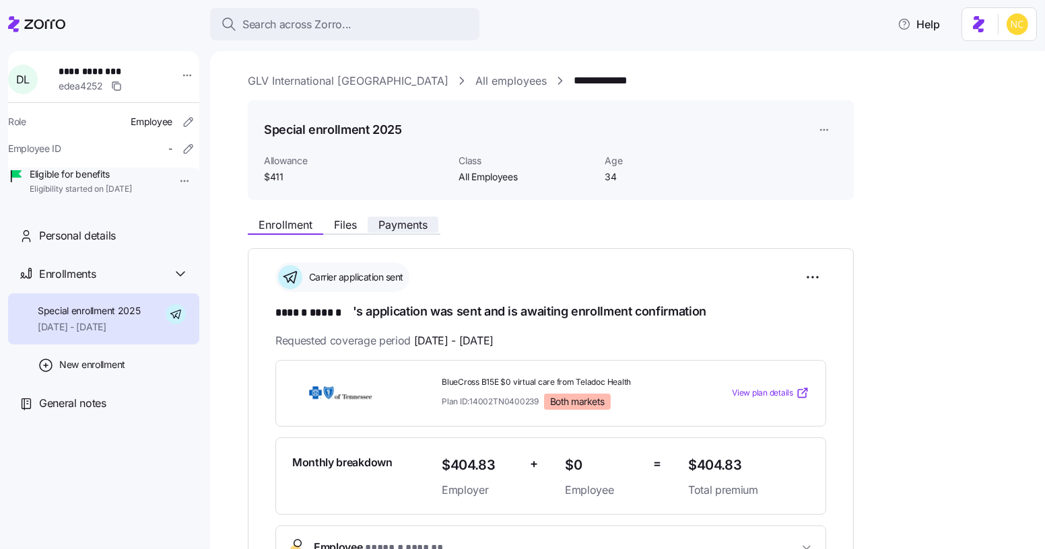
click at [382, 228] on span "Payments" at bounding box center [402, 225] width 49 height 11
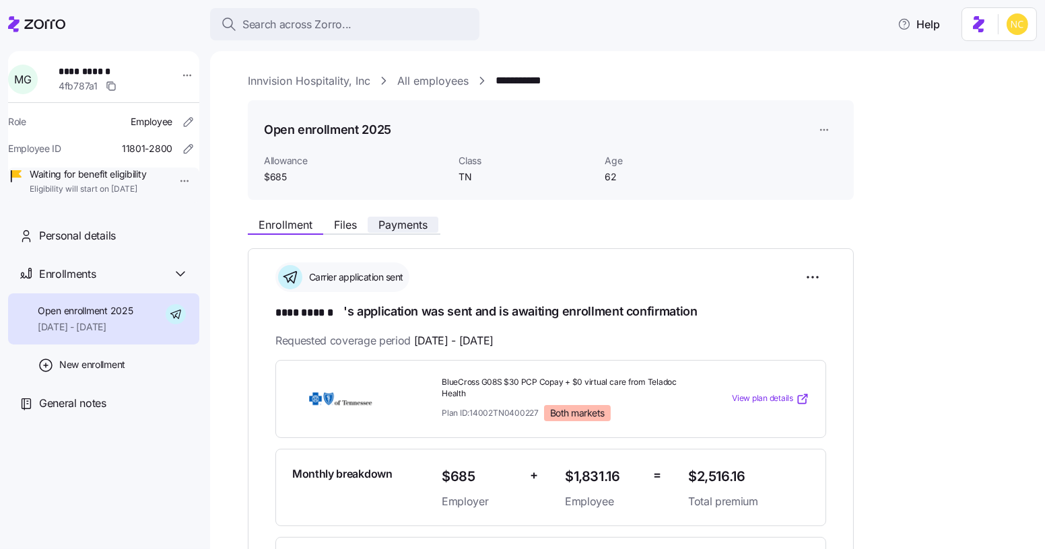
click at [417, 221] on span "Payments" at bounding box center [402, 225] width 49 height 11
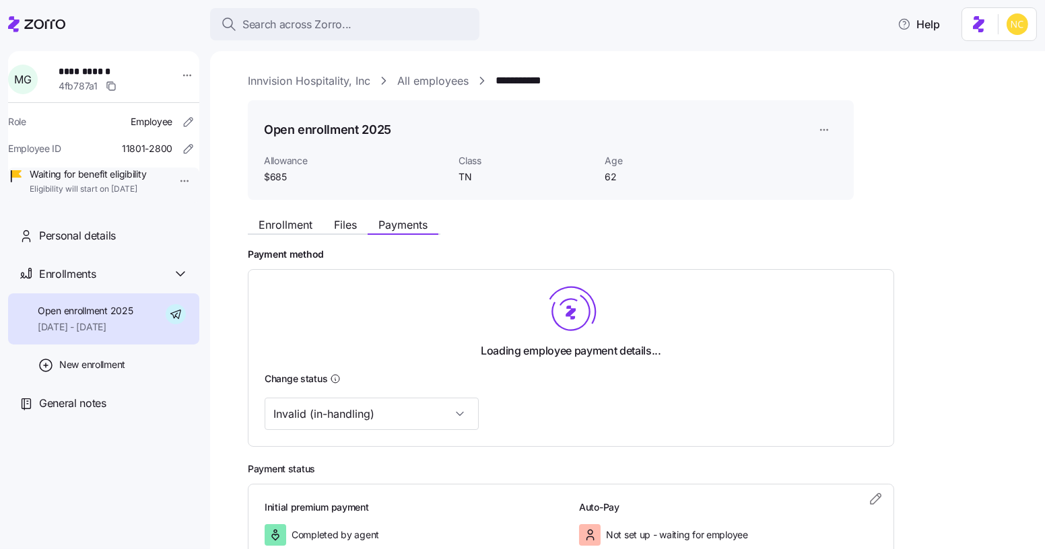
scroll to position [287, 0]
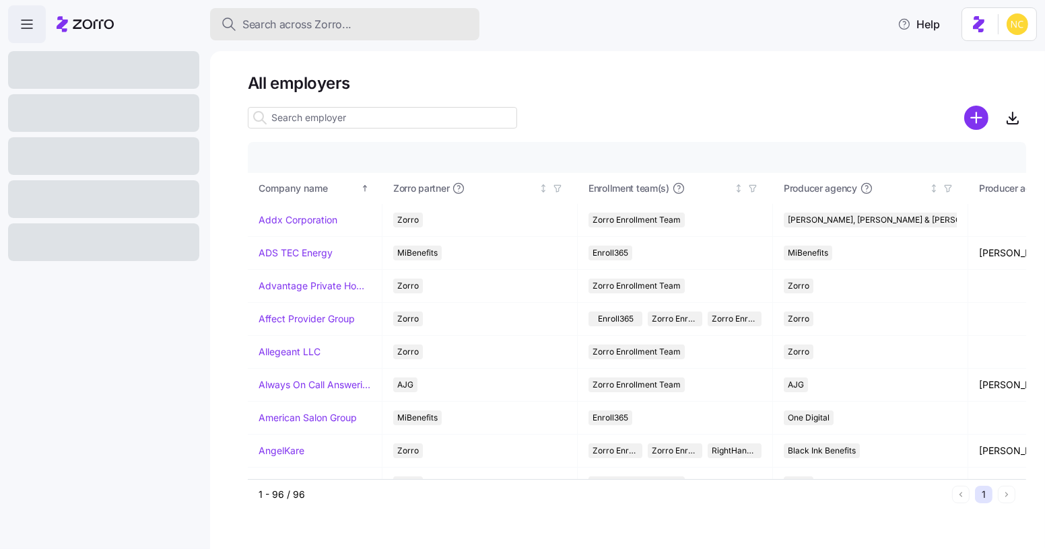
click at [393, 27] on div "Search across Zorro..." at bounding box center [345, 24] width 248 height 17
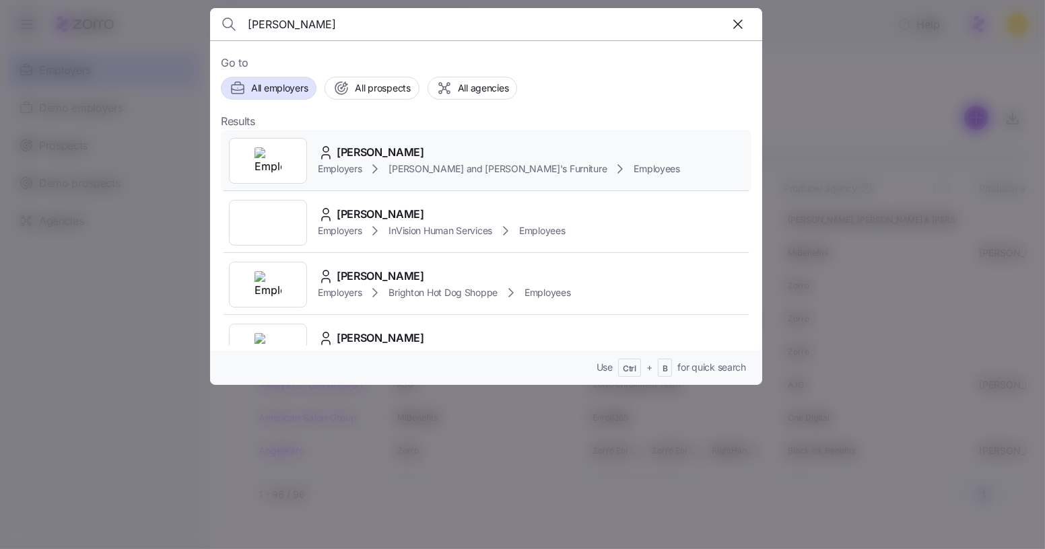
type input "christina bucci"
click at [424, 145] on span "CHRISTINA BUCCI" at bounding box center [381, 152] width 88 height 17
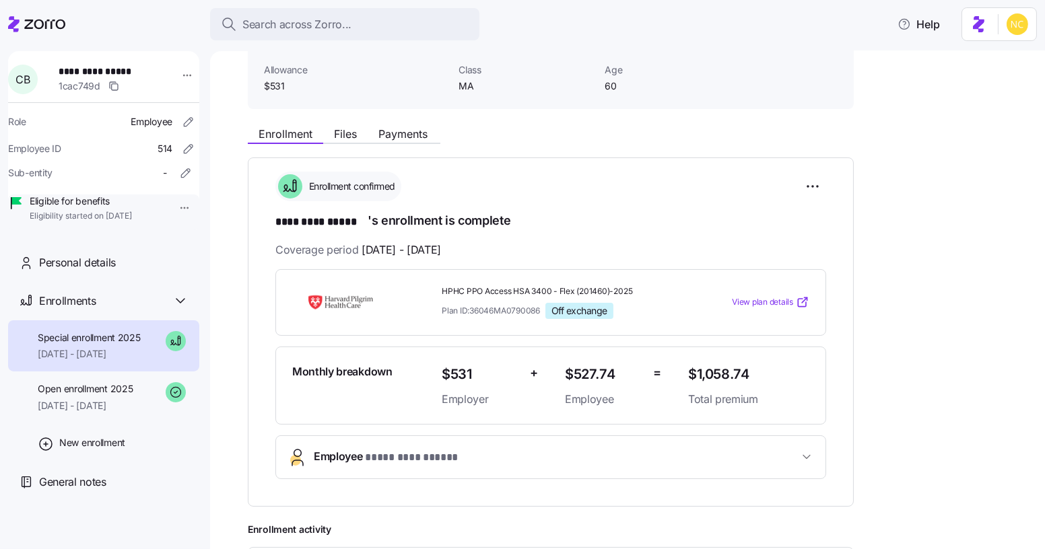
scroll to position [335, 0]
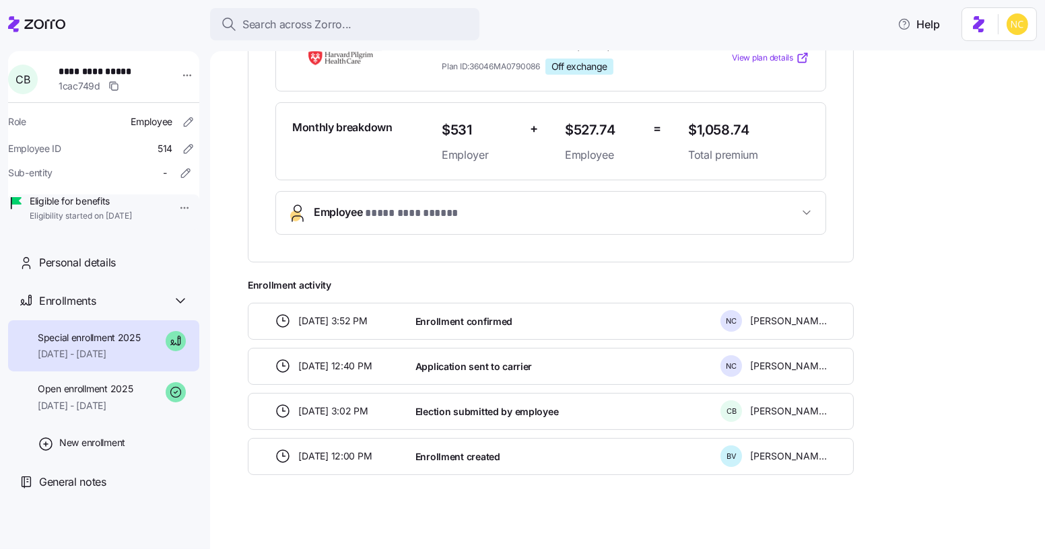
click at [385, 200] on button "Employee * ********* ***** *" at bounding box center [550, 213] width 549 height 42
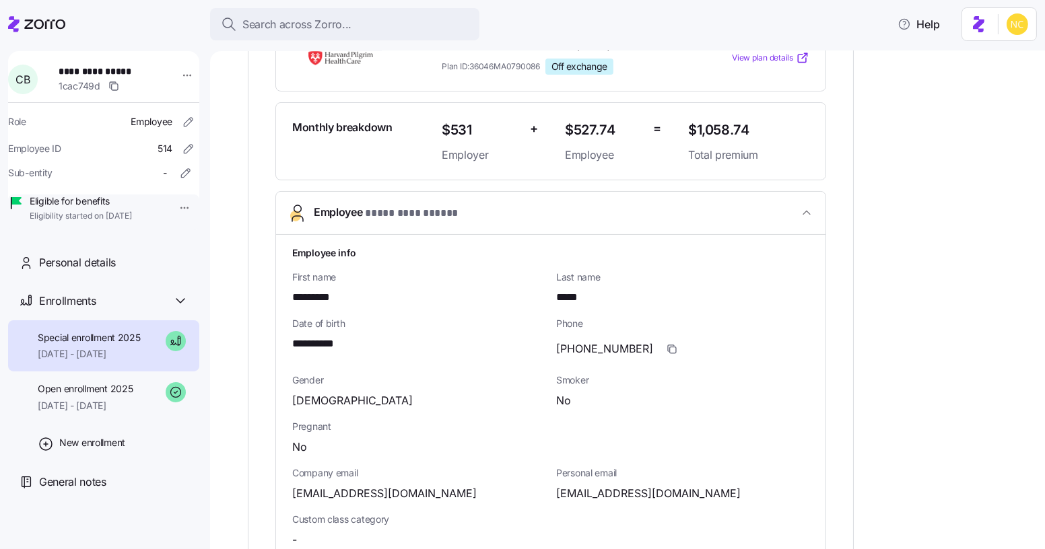
scroll to position [487, 0]
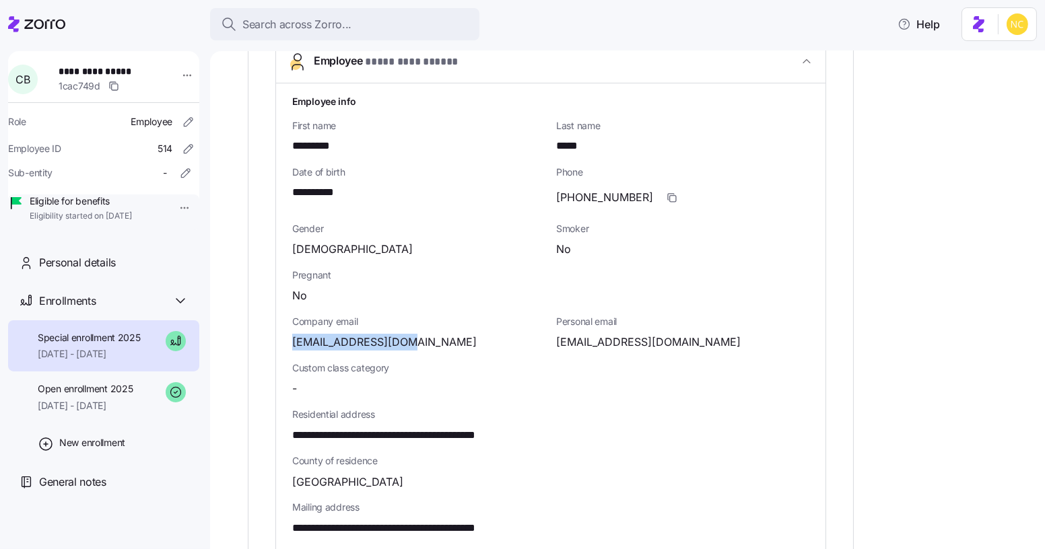
drag, startPoint x: 412, startPoint y: 339, endPoint x: 273, endPoint y: 333, distance: 138.9
click at [273, 333] on div "**********" at bounding box center [551, 279] width 606 height 1035
copy span "cbucci@bernphyl.com"
drag, startPoint x: 560, startPoint y: 344, endPoint x: 599, endPoint y: 345, distance: 39.7
click at [599, 345] on span "clbgilligan@yahoo.com" at bounding box center [648, 342] width 184 height 17
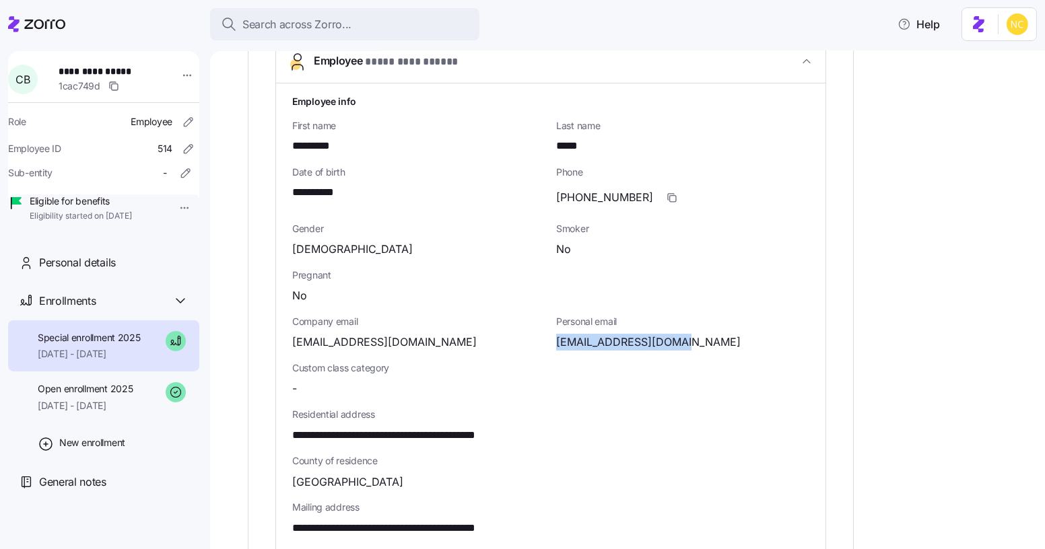
drag, startPoint x: 551, startPoint y: 341, endPoint x: 677, endPoint y: 343, distance: 126.6
click at [677, 343] on div "Personal email clbgilligan@yahoo.com" at bounding box center [683, 333] width 264 height 46
copy span "clbgilligan@yahoo.com"
click at [611, 125] on span "Last name" at bounding box center [682, 125] width 253 height 13
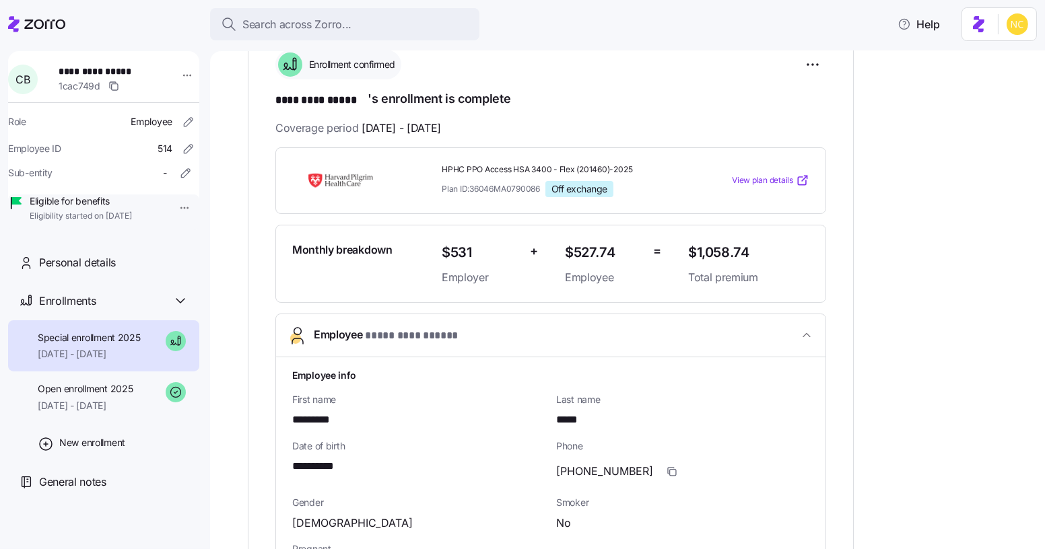
scroll to position [0, 0]
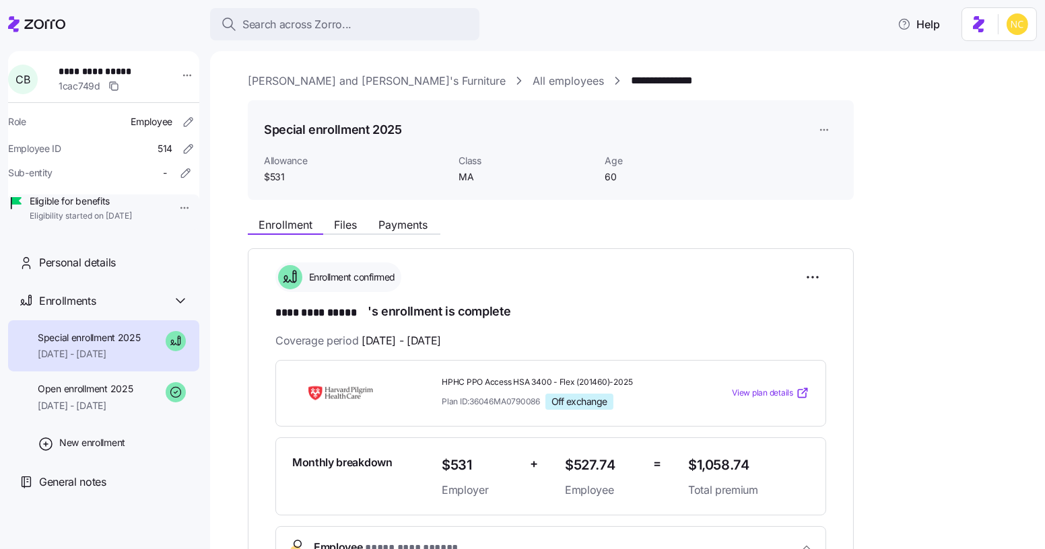
click at [358, 74] on link "[PERSON_NAME] and [PERSON_NAME]'s Furniture" at bounding box center [377, 81] width 258 height 17
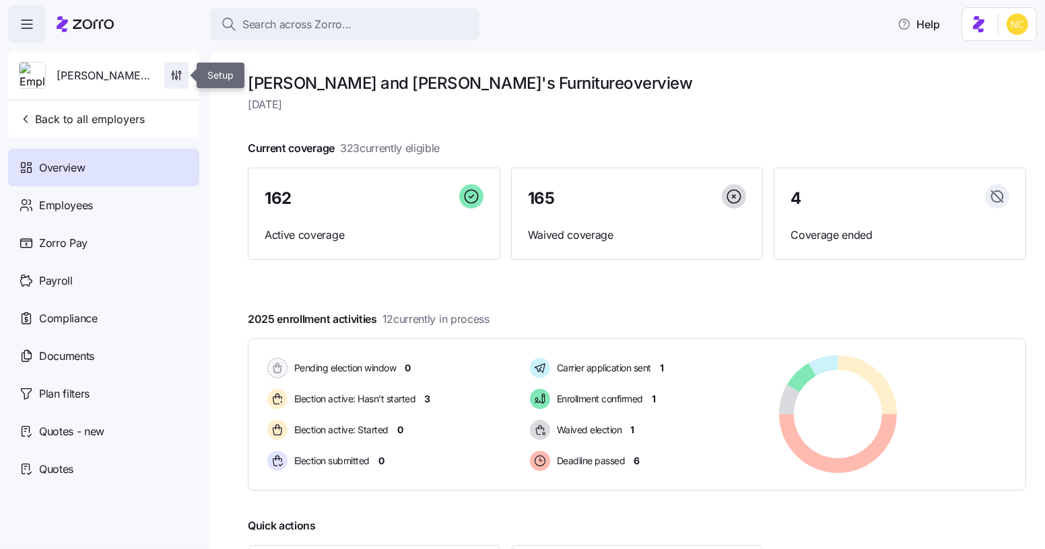
click at [172, 81] on icon "button" at bounding box center [176, 75] width 13 height 13
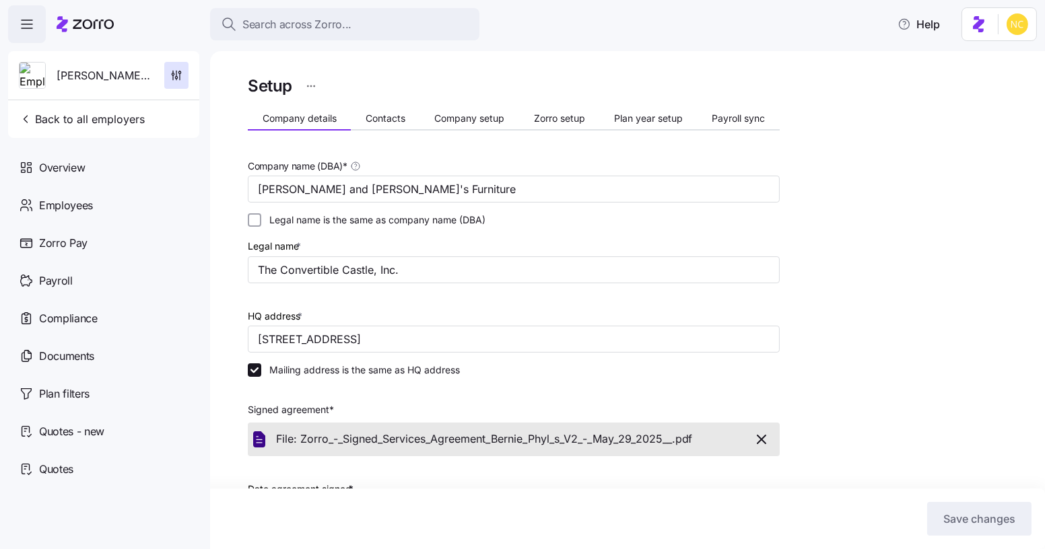
scroll to position [45, 0]
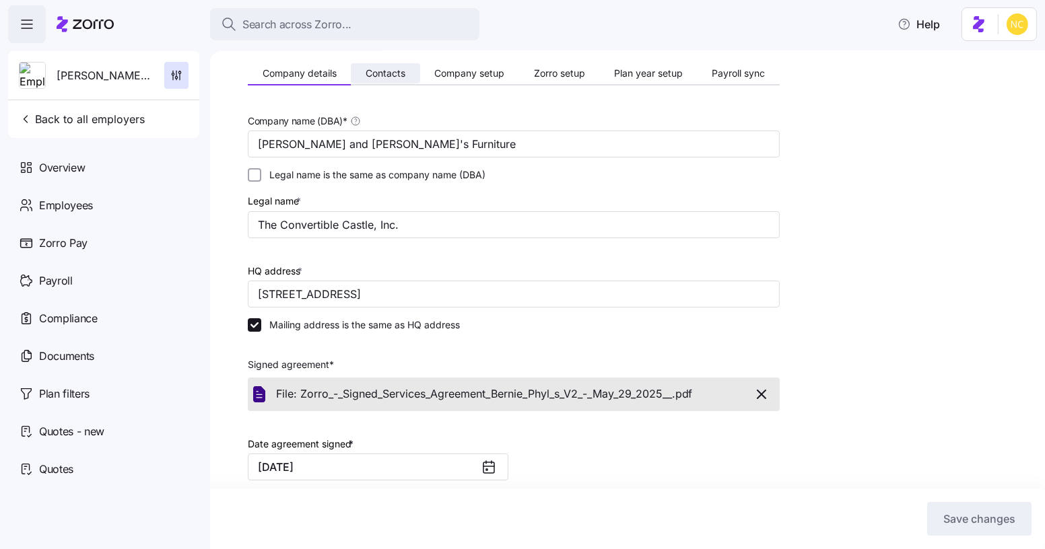
click at [384, 66] on button "Contacts" at bounding box center [385, 73] width 69 height 20
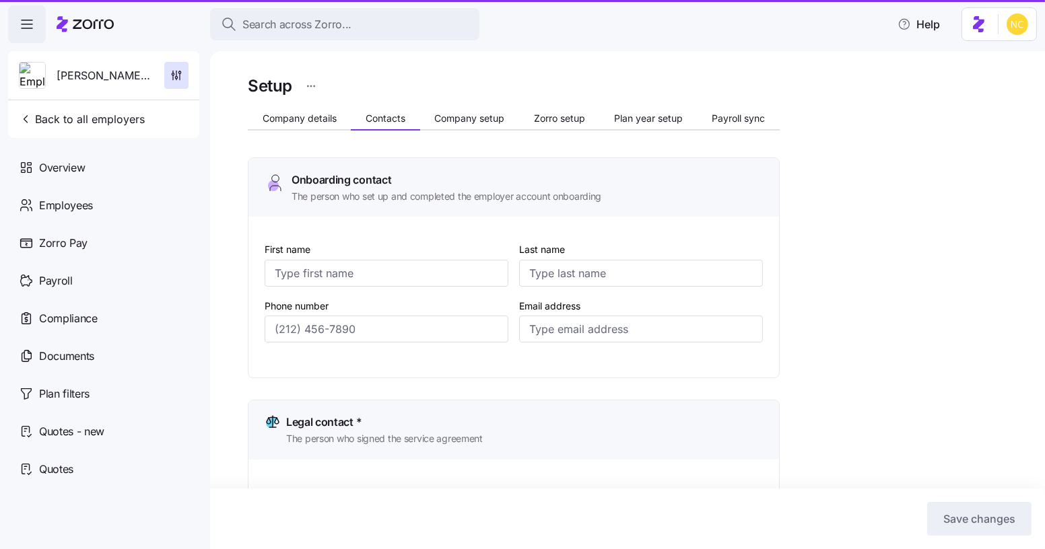
type input "Lynn"
type input "Sarcione"
type input "lsarcione@bernphyl.com"
type input "Larry"
type input "Rubin"
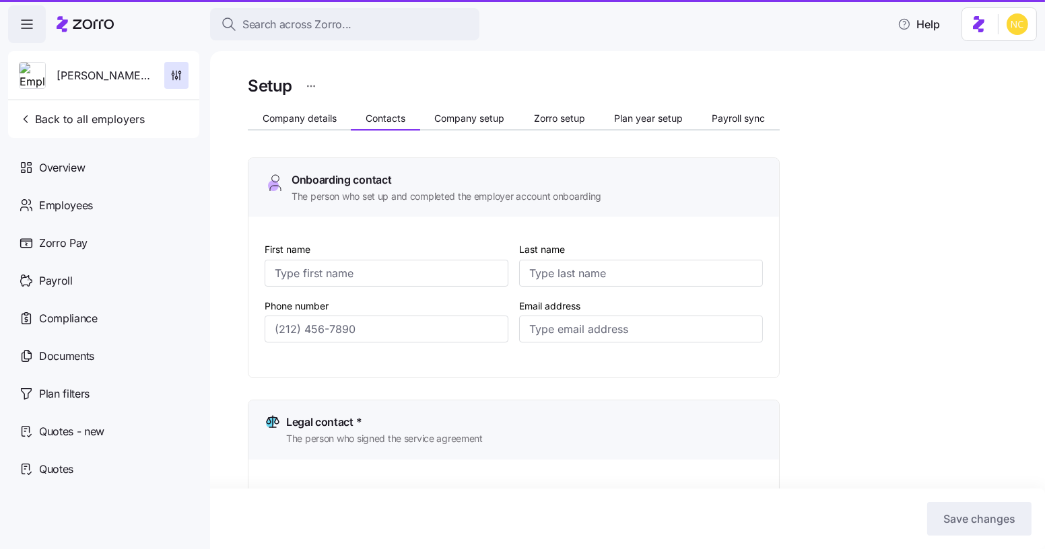
type input "lhrubin@bernphyl.com"
type input "Lynn"
type input "Sarcione"
type input "lsarcione@bernphyl.com"
type input "Kelly"
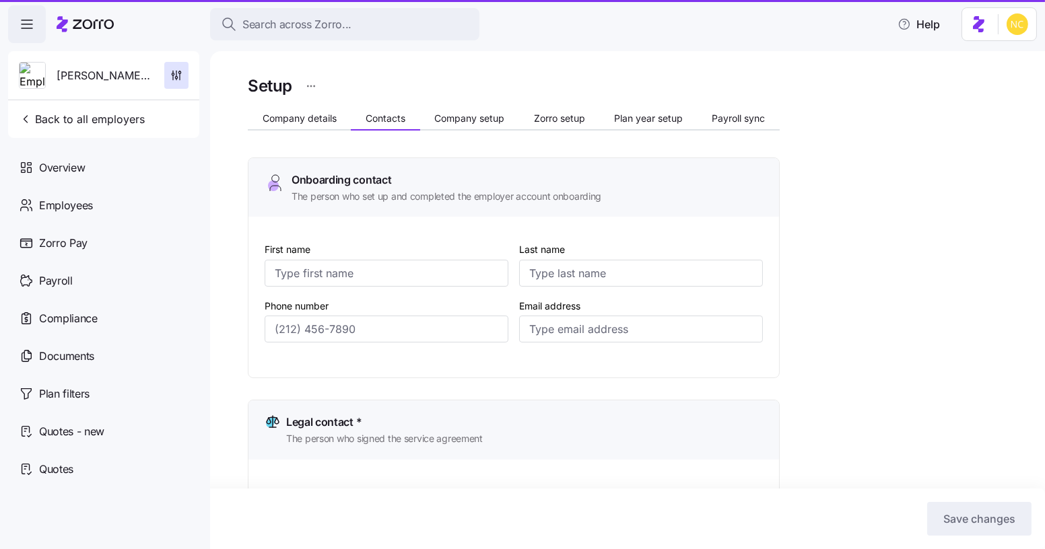
type input "O'Neil"
type input "koneil@bernphyl.com"
type input "(774) 504-8943"
type input "(508) 286-4000"
type input "(774) 504-8943"
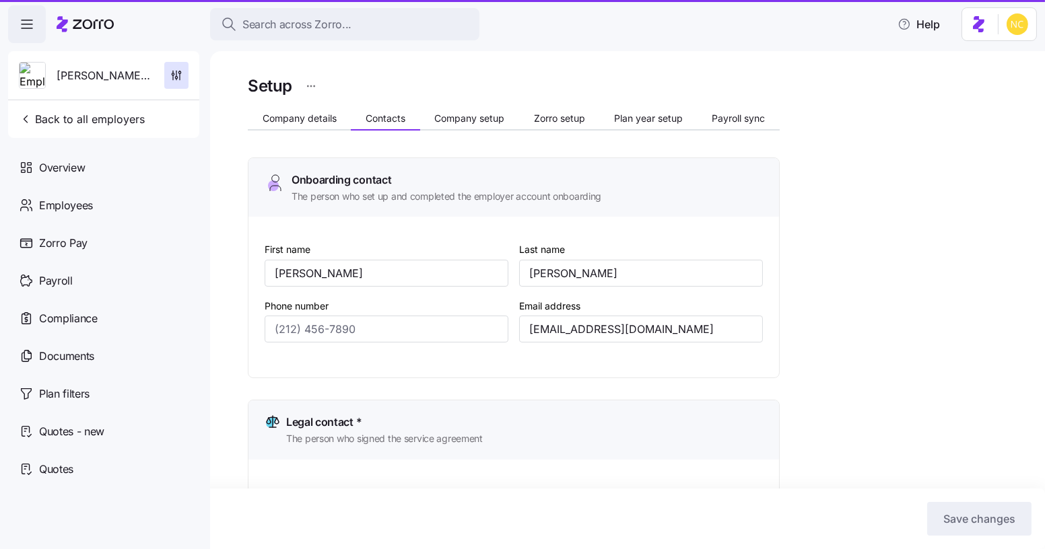
type input "(617) 943-5348"
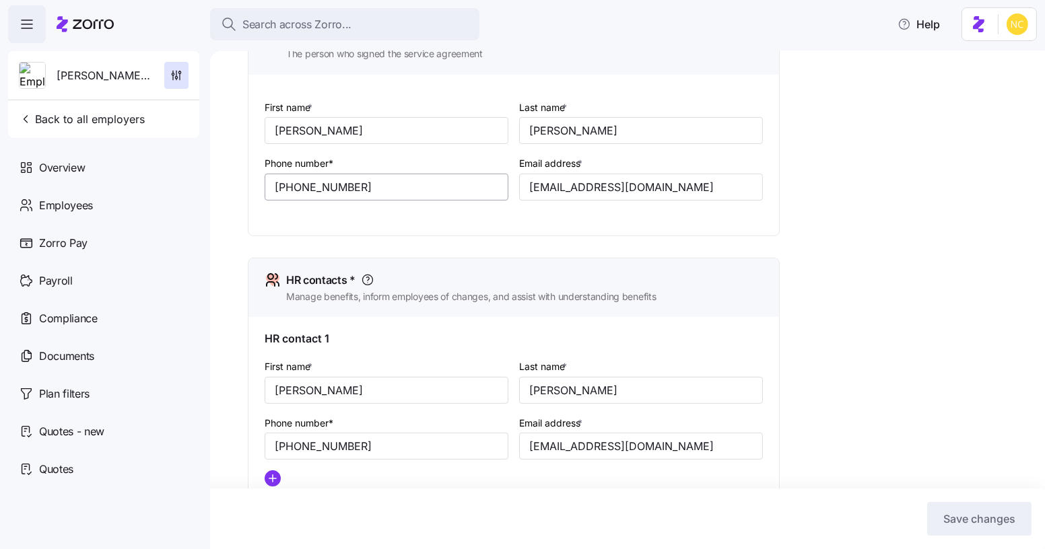
scroll to position [387, 0]
drag, startPoint x: 673, startPoint y: 449, endPoint x: 473, endPoint y: 455, distance: 200.1
click at [479, 456] on div "First name * Lynn Last name * Sarcione Phone number* (774) 504-8943 Email addre…" at bounding box center [513, 426] width 509 height 150
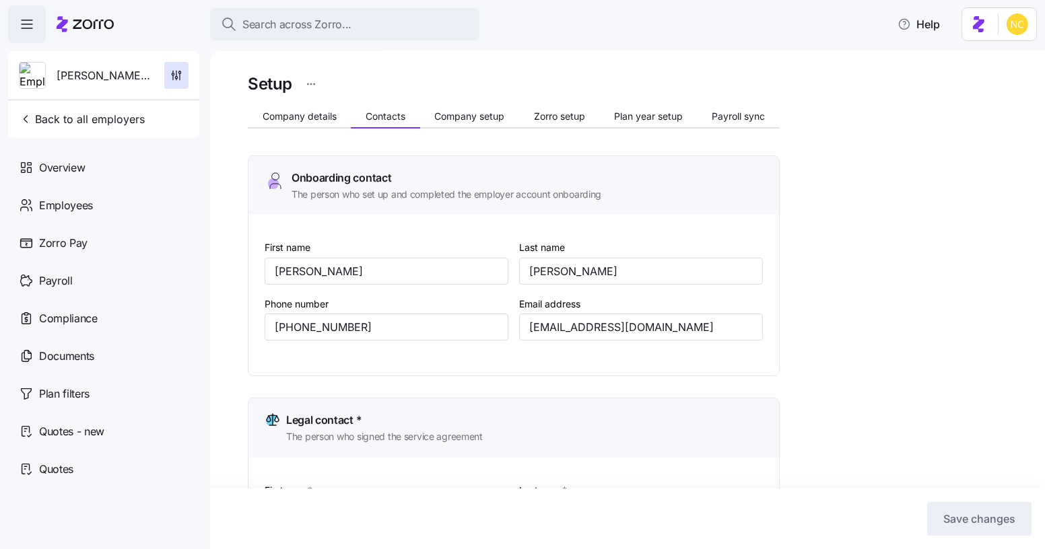
scroll to position [0, 0]
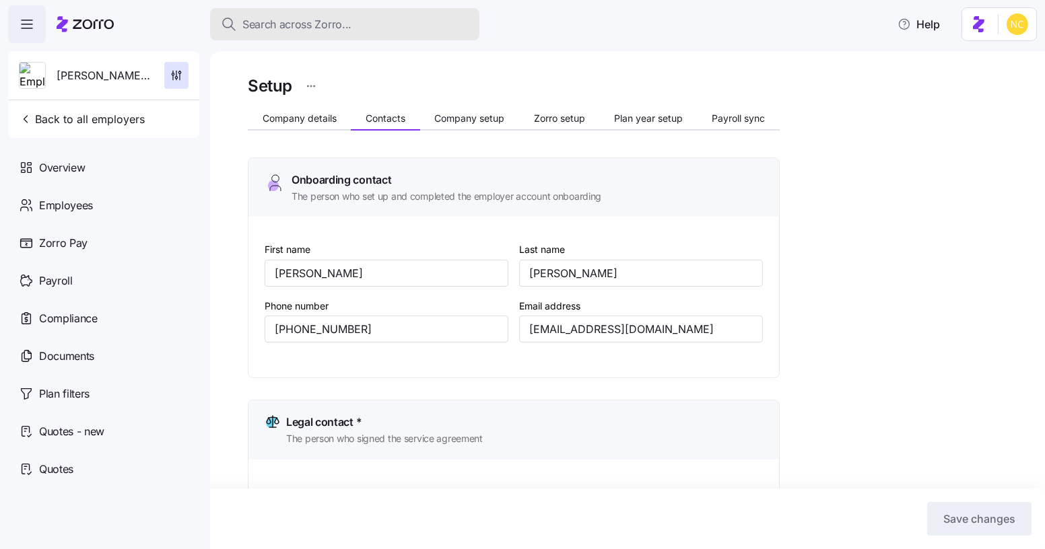
click at [391, 17] on div "Search across Zorro..." at bounding box center [345, 24] width 248 height 17
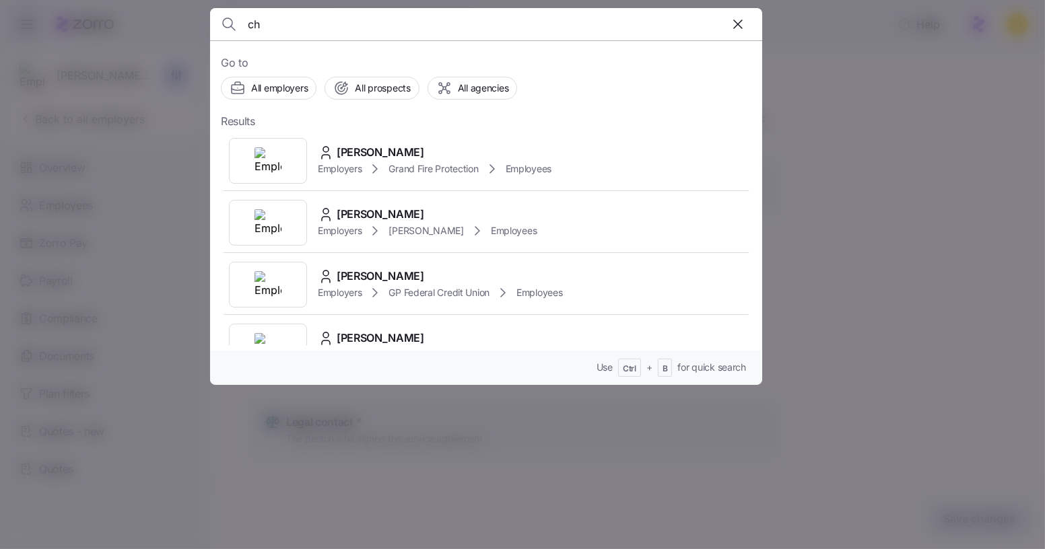
type input "c"
type input "sara hurt"
click at [490, 211] on div "Sara Hurt" at bounding box center [427, 214] width 219 height 17
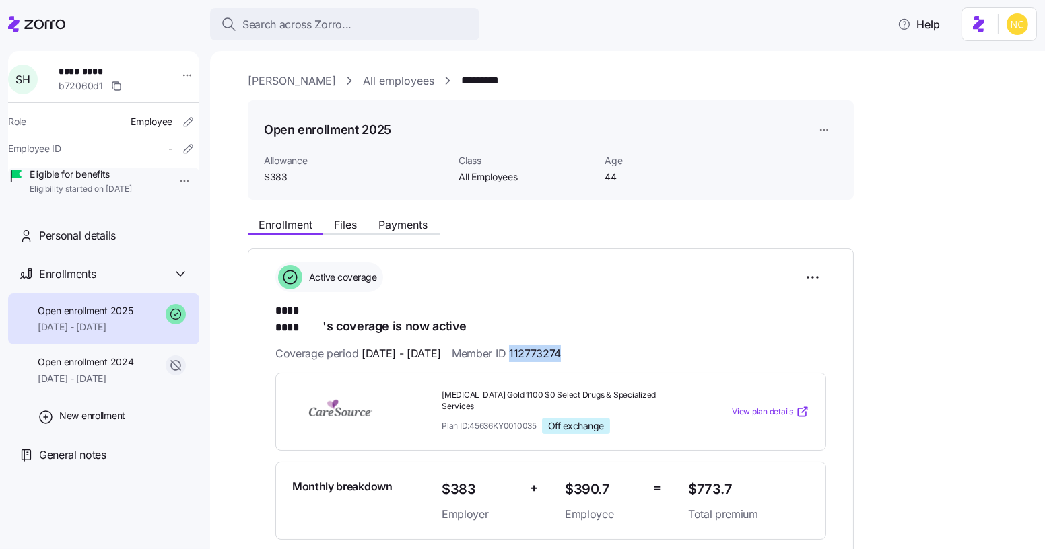
drag, startPoint x: 609, startPoint y: 346, endPoint x: 545, endPoint y: 335, distance: 65.0
click at [545, 345] on div "Coverage period 01/01/2025 - 12/31/2025 Member ID 112773274" at bounding box center [550, 353] width 551 height 17
copy span "112773274"
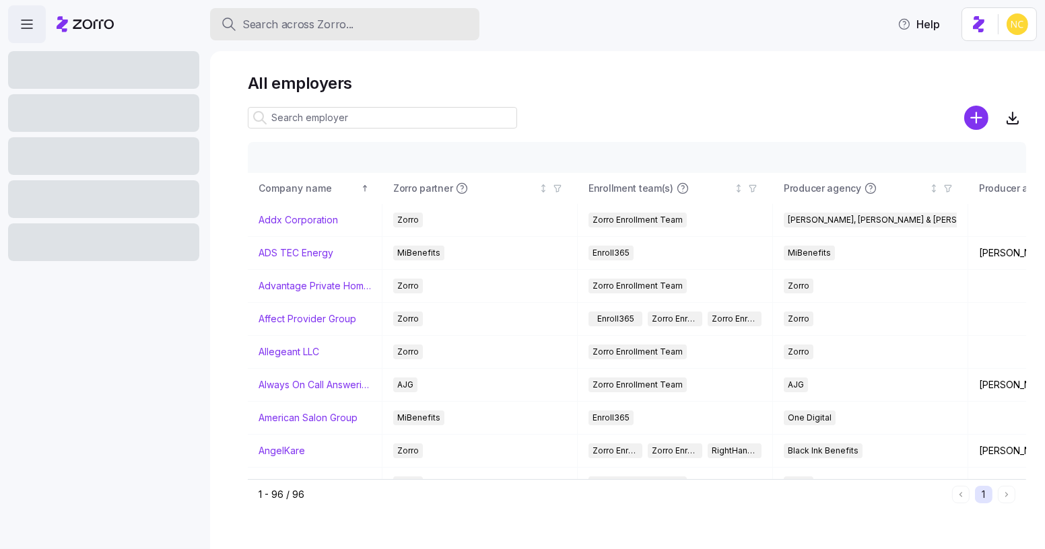
click at [388, 28] on div "Search across Zorro..." at bounding box center [345, 24] width 248 height 17
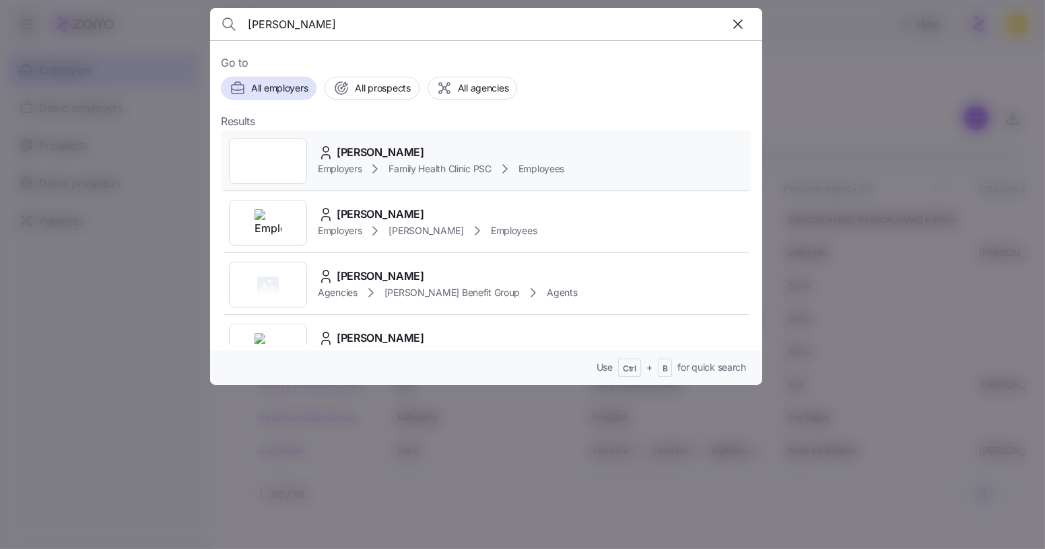
type input "sara hurt"
click at [479, 140] on div "Sara Hurt Employers Family Health Clinic PSC Employees" at bounding box center [486, 161] width 531 height 62
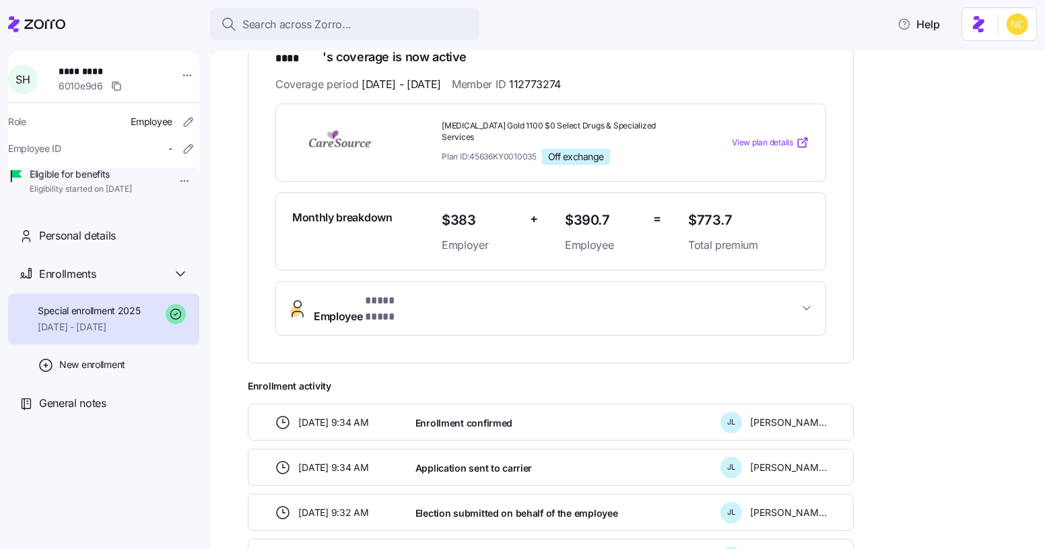
scroll to position [269, 0]
click at [478, 290] on button "Employee * **** **** *" at bounding box center [550, 310] width 549 height 54
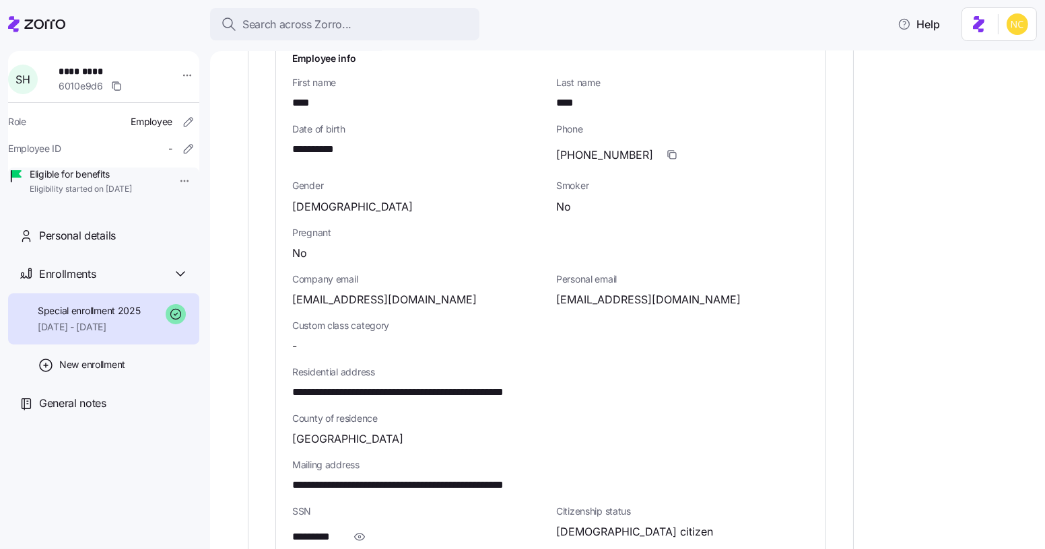
scroll to position [566, 0]
click at [512, 226] on span "Pregnant" at bounding box center [550, 232] width 517 height 13
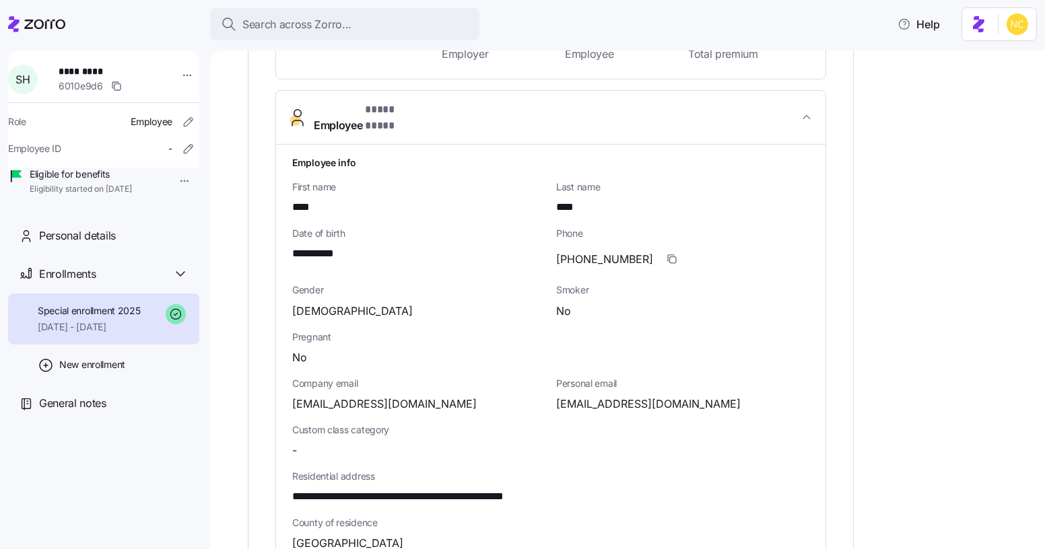
scroll to position [0, 0]
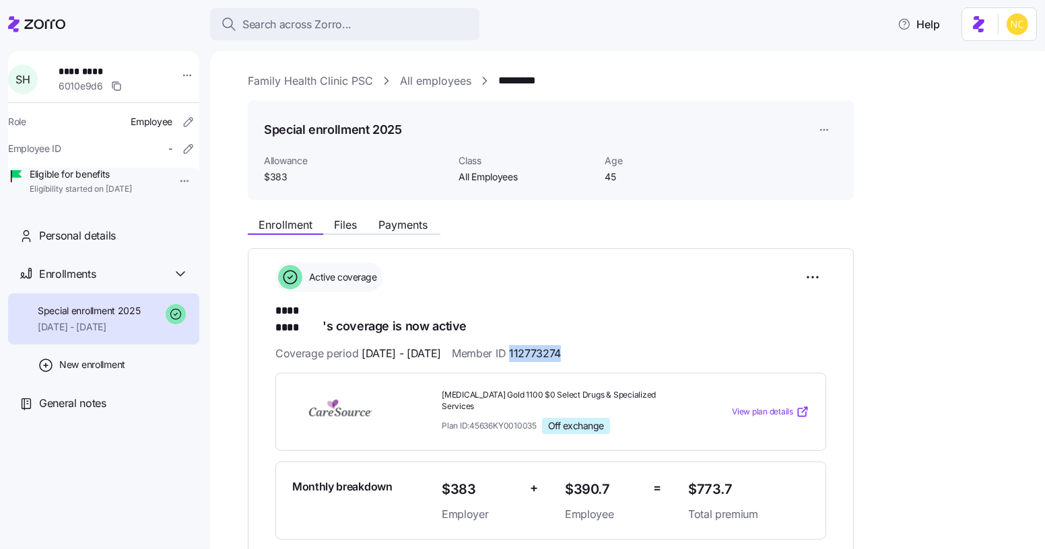
drag, startPoint x: 603, startPoint y: 340, endPoint x: 547, endPoint y: 339, distance: 55.9
click at [547, 345] on div "Coverage period 01/01/2025 - 12/31/2025 Member ID 112773274" at bounding box center [550, 353] width 551 height 17
copy span "112773274"
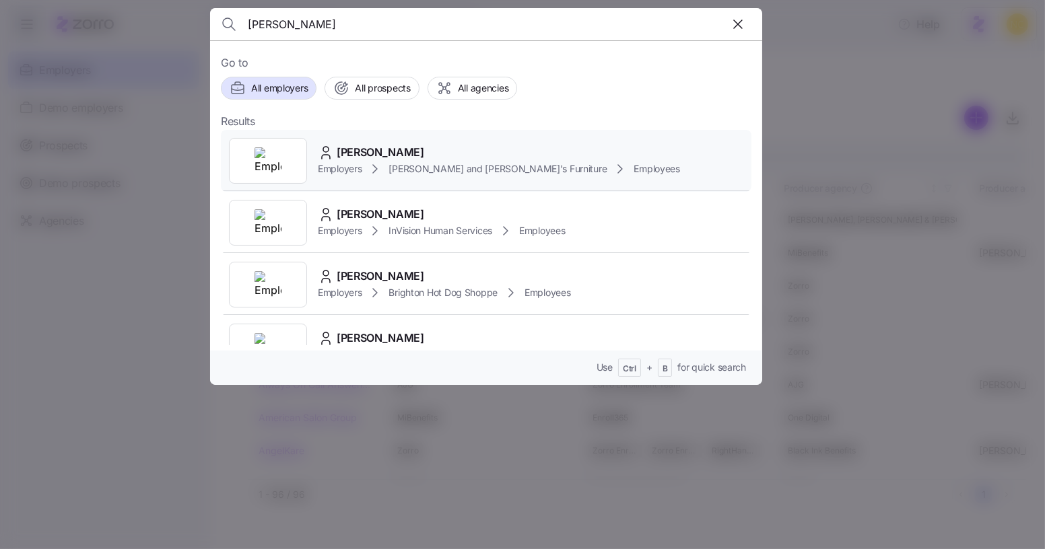
type input "christina bucci"
click at [501, 148] on div "[PERSON_NAME]" at bounding box center [499, 152] width 362 height 17
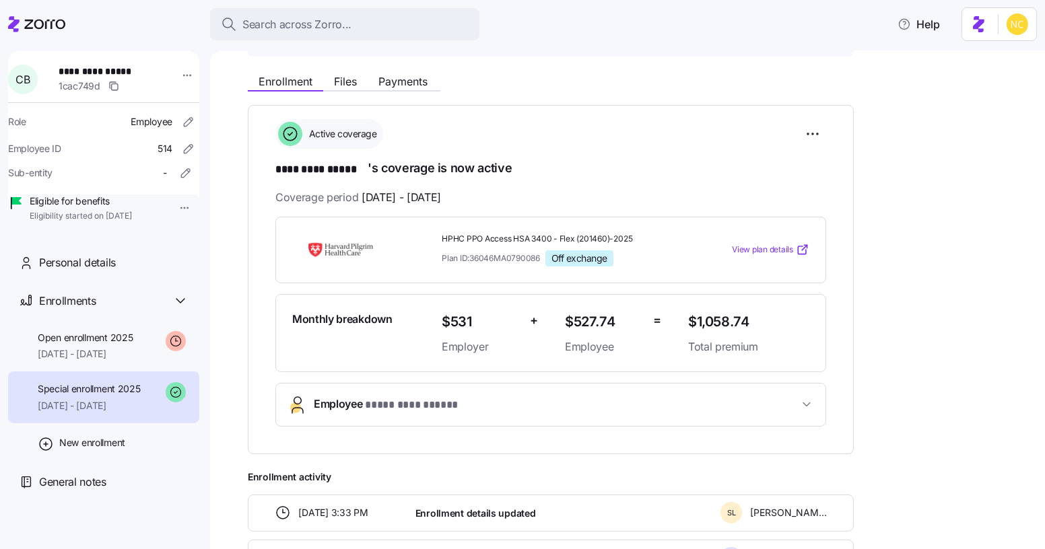
scroll to position [143, 0]
click at [110, 372] on div "Open enrollment 2025 08/01/2025 - 12/31/2025" at bounding box center [103, 347] width 191 height 52
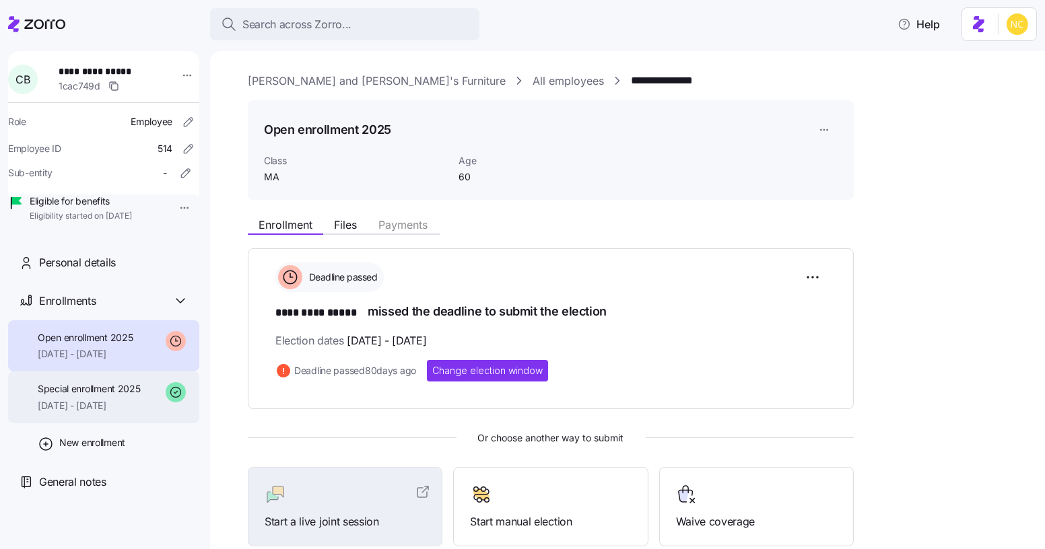
click at [141, 413] on span "[DATE] - [DATE]" at bounding box center [89, 405] width 103 height 13
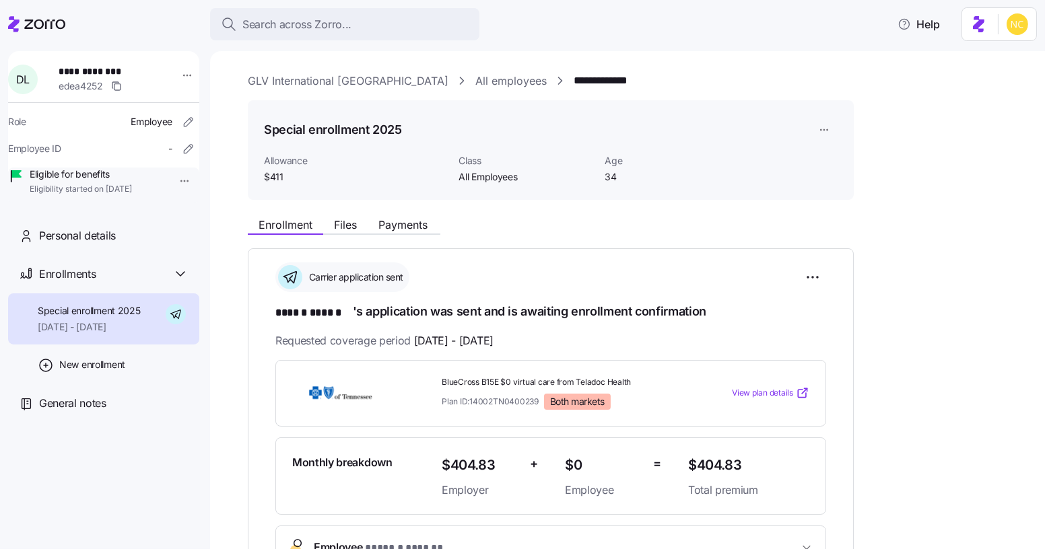
click at [395, 203] on div "**********" at bounding box center [637, 515] width 778 height 885
click at [397, 220] on span "Payments" at bounding box center [402, 225] width 49 height 11
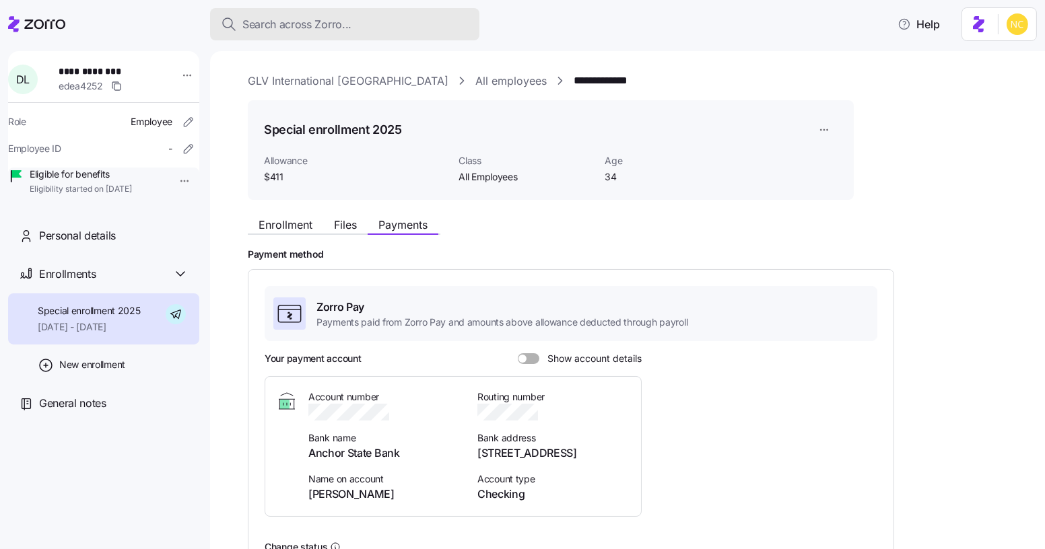
click at [364, 18] on div "Search across Zorro..." at bounding box center [345, 24] width 248 height 17
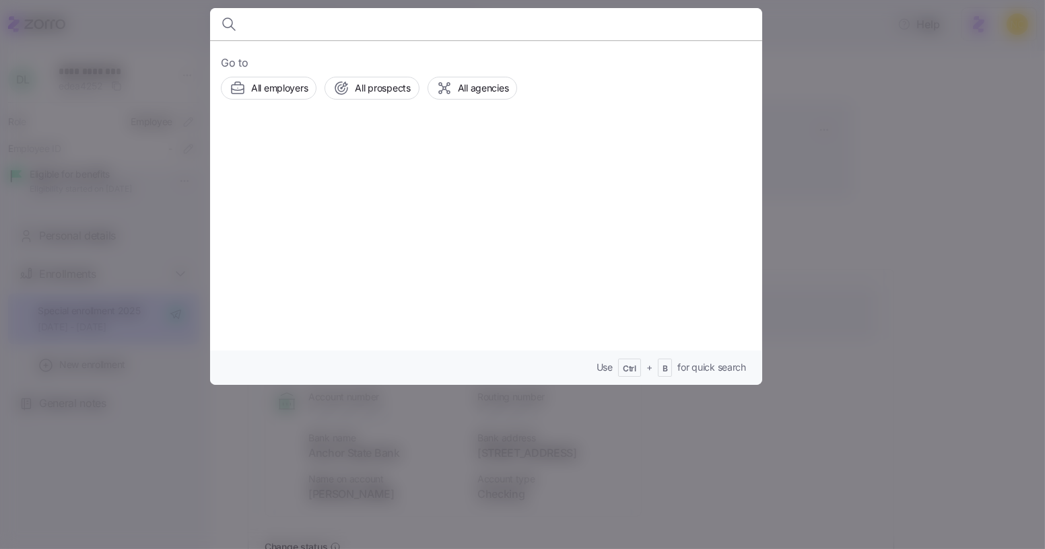
click at [749, 141] on div "Go to All employers All prospects All agencies Use Ctrl + B for quick search" at bounding box center [486, 212] width 552 height 345
drag, startPoint x: 836, startPoint y: 158, endPoint x: 873, endPoint y: 170, distance: 39.6
click at [873, 170] on div at bounding box center [522, 274] width 1045 height 549
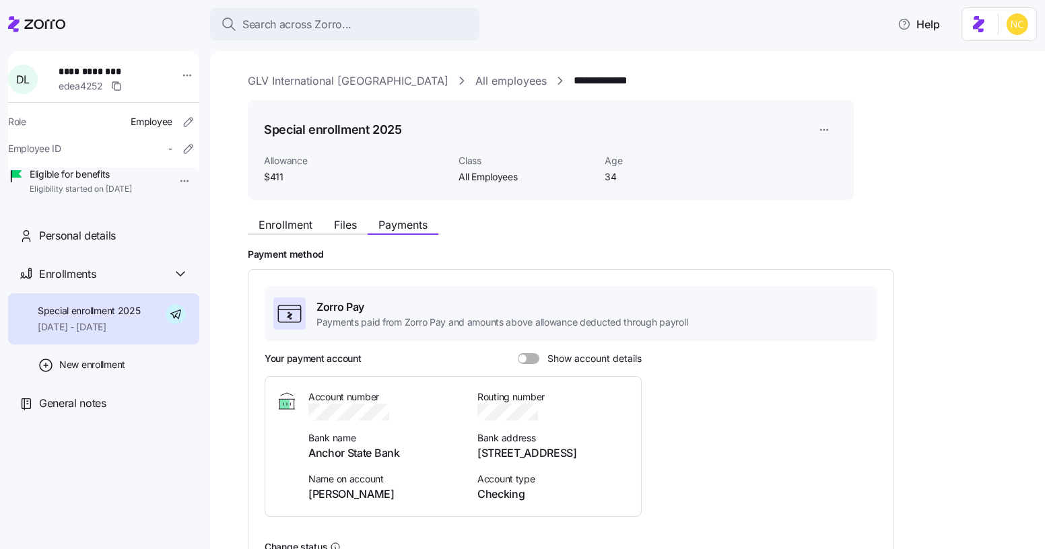
scroll to position [145, 0]
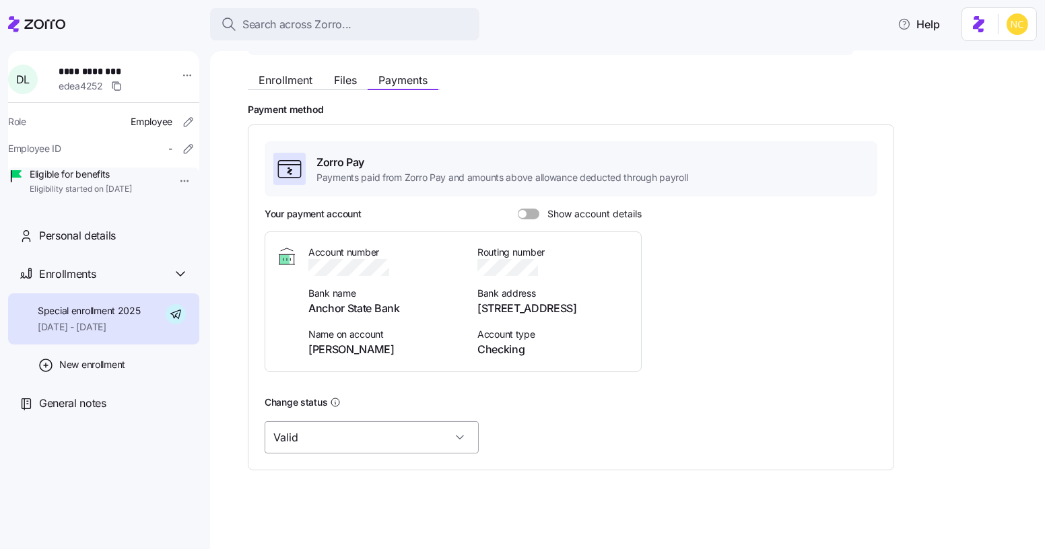
click at [412, 429] on input "Valid" at bounding box center [372, 438] width 214 height 32
click at [603, 440] on div "Valid" at bounding box center [571, 438] width 613 height 32
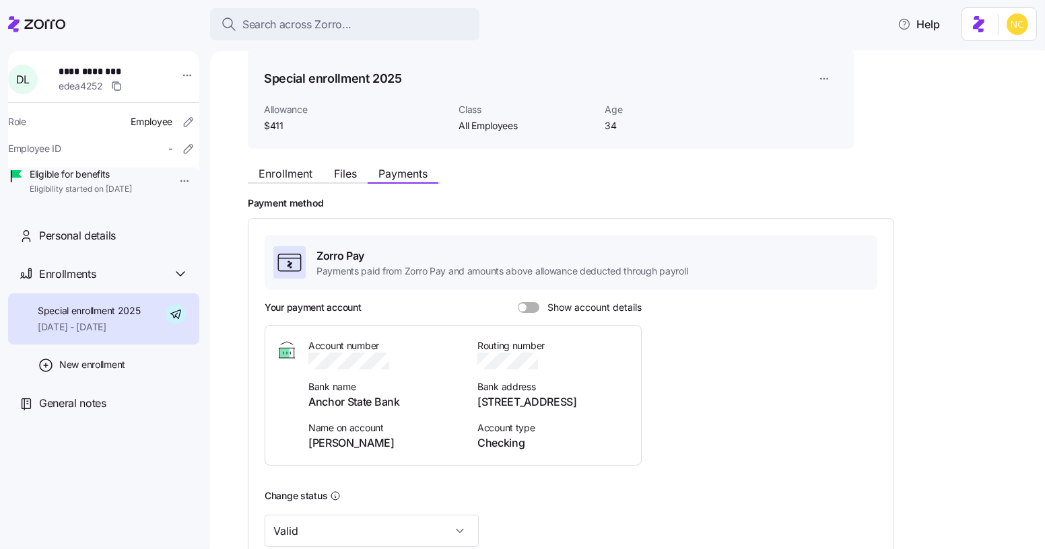
scroll to position [0, 0]
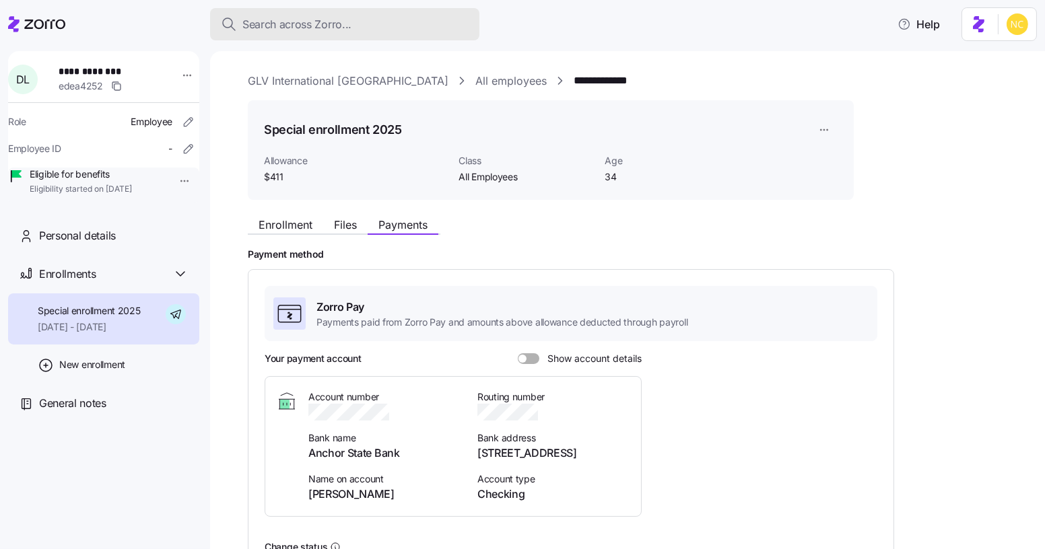
click at [352, 36] on button "Search across Zorro..." at bounding box center [344, 24] width 269 height 32
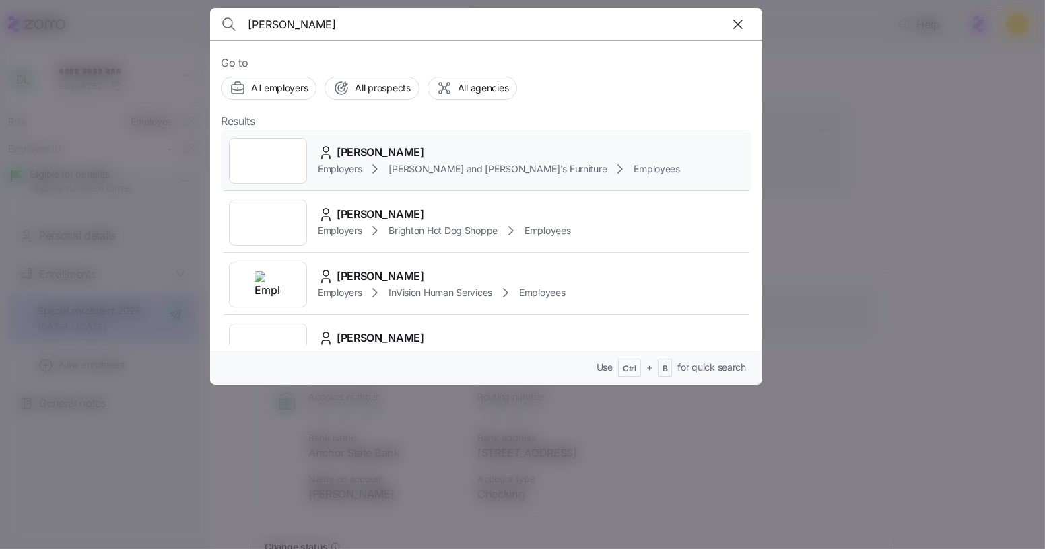
type input "[PERSON_NAME]"
click at [430, 148] on div "[PERSON_NAME]" at bounding box center [499, 152] width 362 height 17
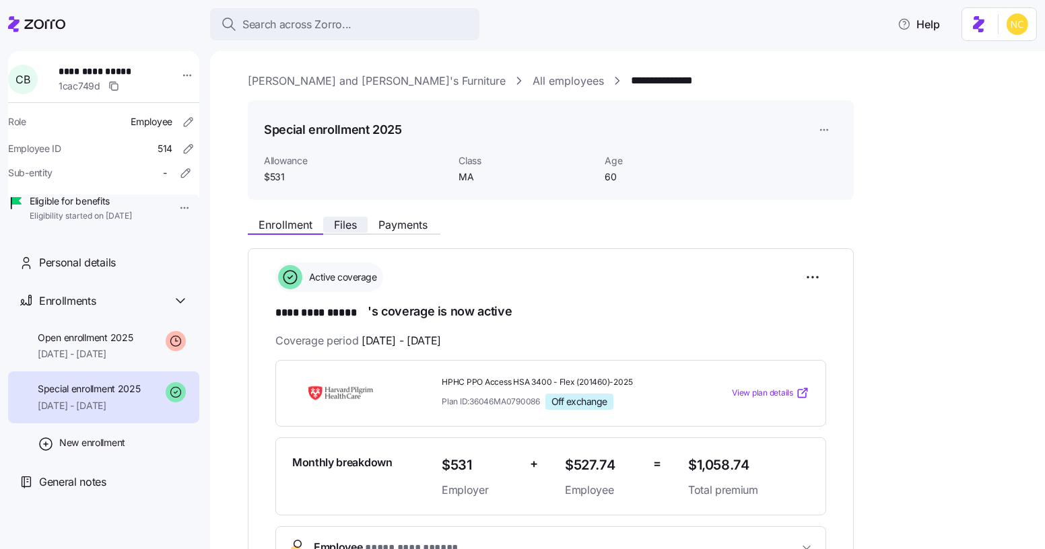
click at [342, 232] on button "Files" at bounding box center [345, 225] width 44 height 16
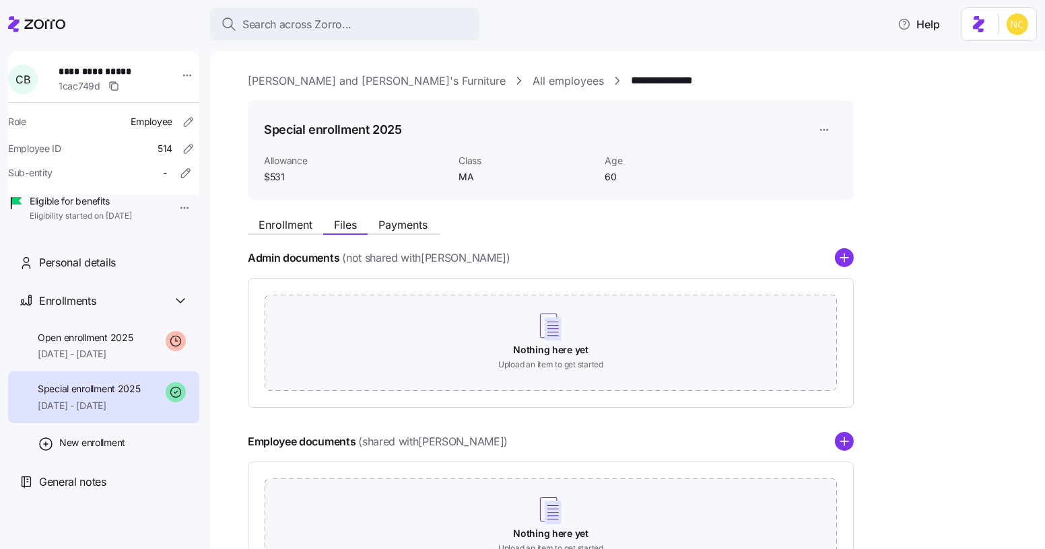
scroll to position [78, 0]
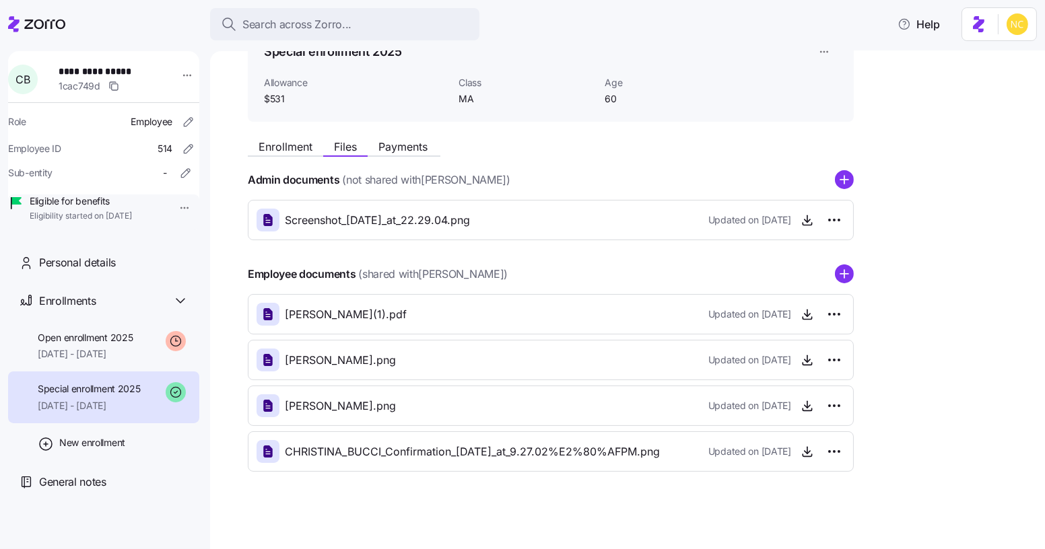
click at [303, 157] on div "Enrollment Files Payments Admin documents (not shared with [PERSON_NAME] ) Scre…" at bounding box center [637, 302] width 778 height 339
click at [407, 149] on span "Payments" at bounding box center [402, 146] width 49 height 11
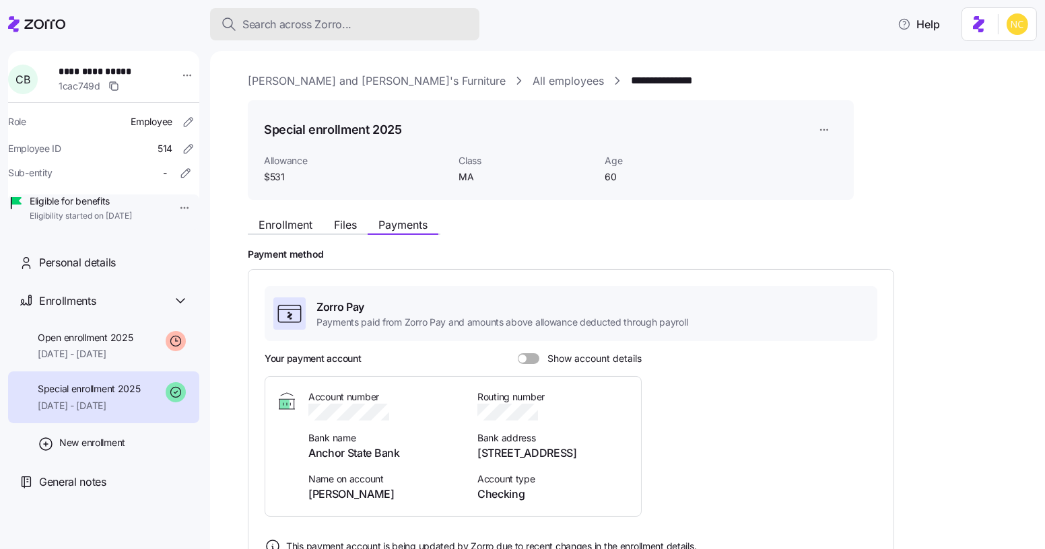
click at [338, 27] on span "Search across Zorro..." at bounding box center [296, 24] width 109 height 17
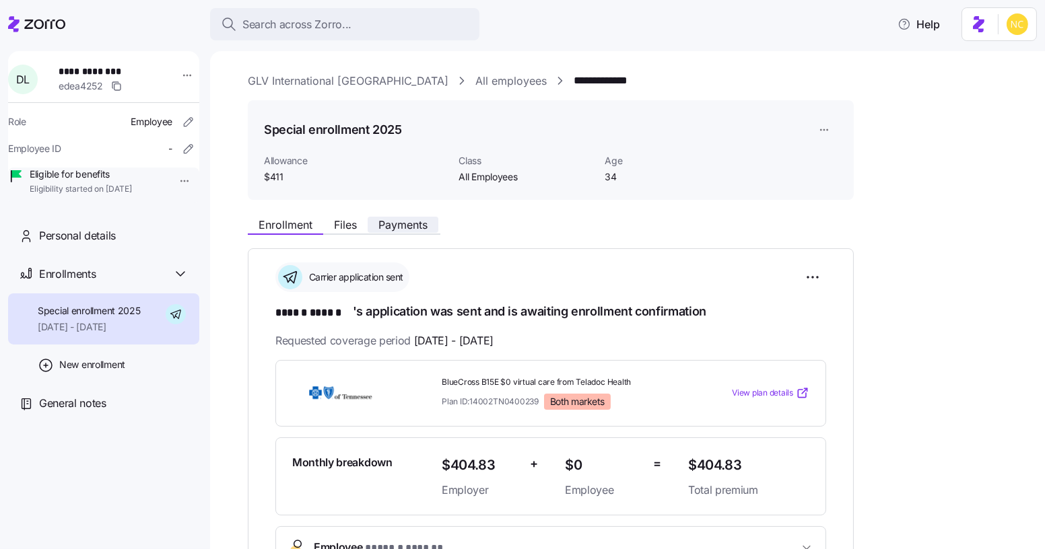
click at [398, 220] on span "Payments" at bounding box center [402, 225] width 49 height 11
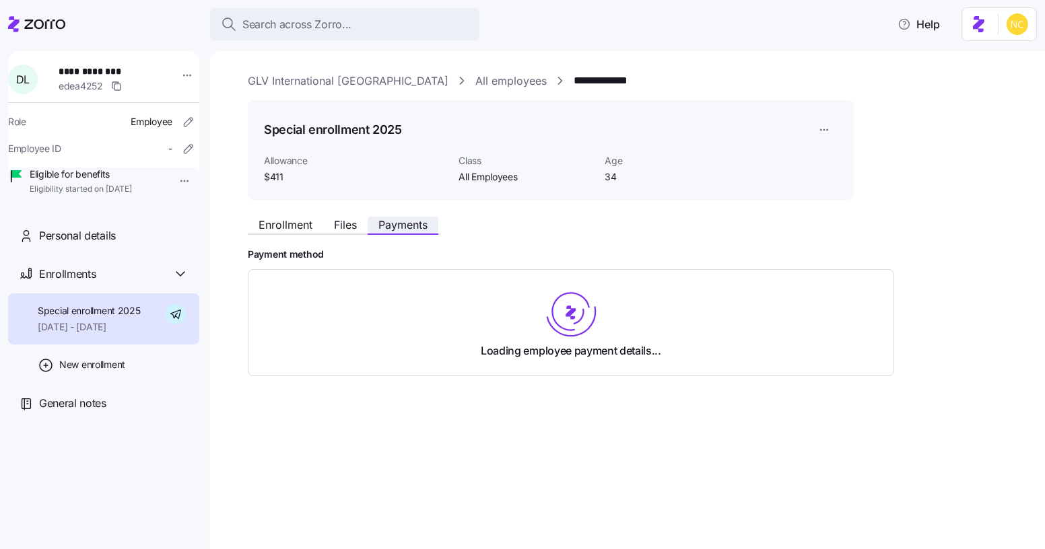
click at [396, 220] on span "Payments" at bounding box center [402, 225] width 49 height 11
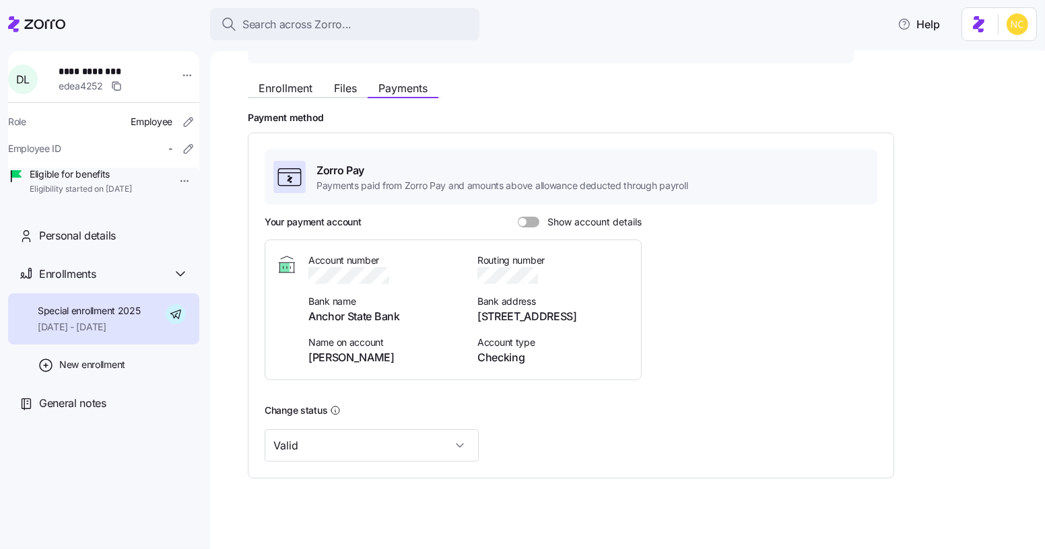
scroll to position [145, 0]
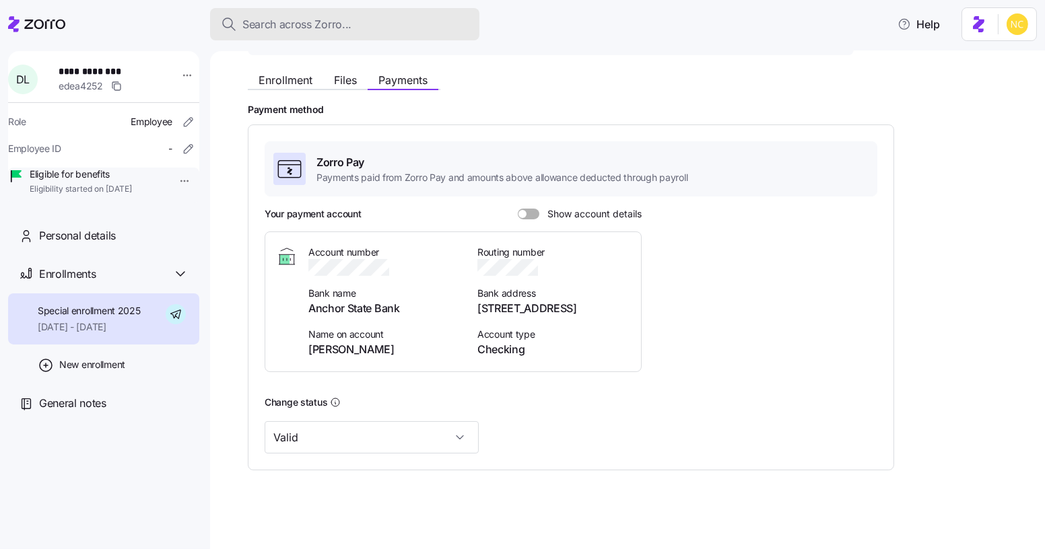
click at [307, 12] on button "Search across Zorro..." at bounding box center [344, 24] width 269 height 32
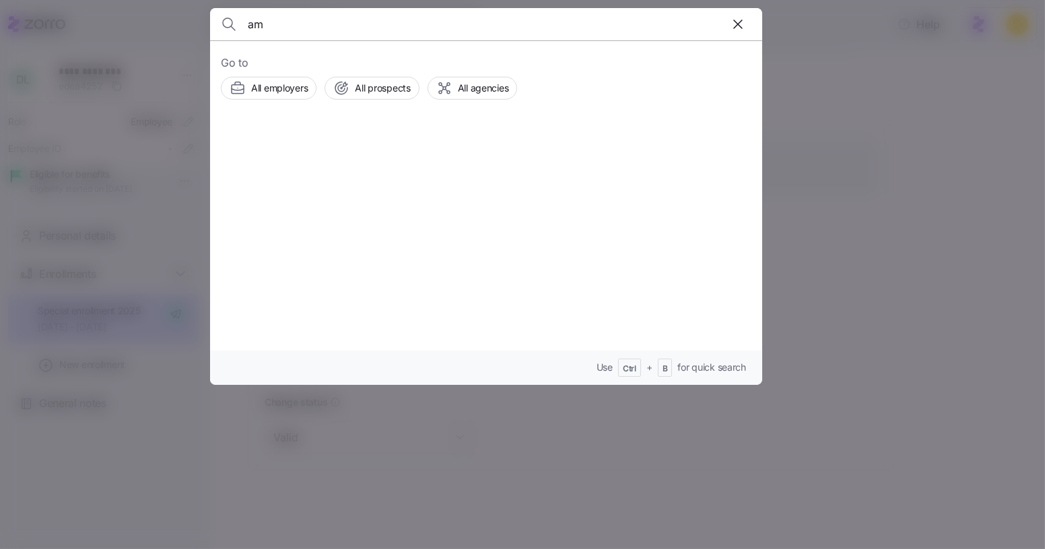
type input "a"
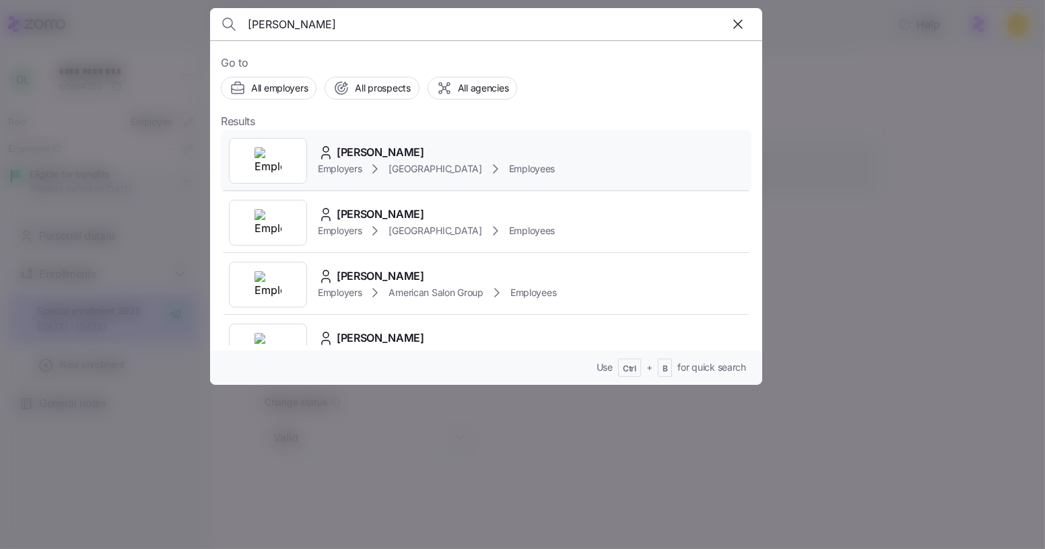
type input "hailey bow"
click at [407, 149] on span "Hailey Bowman" at bounding box center [381, 152] width 88 height 17
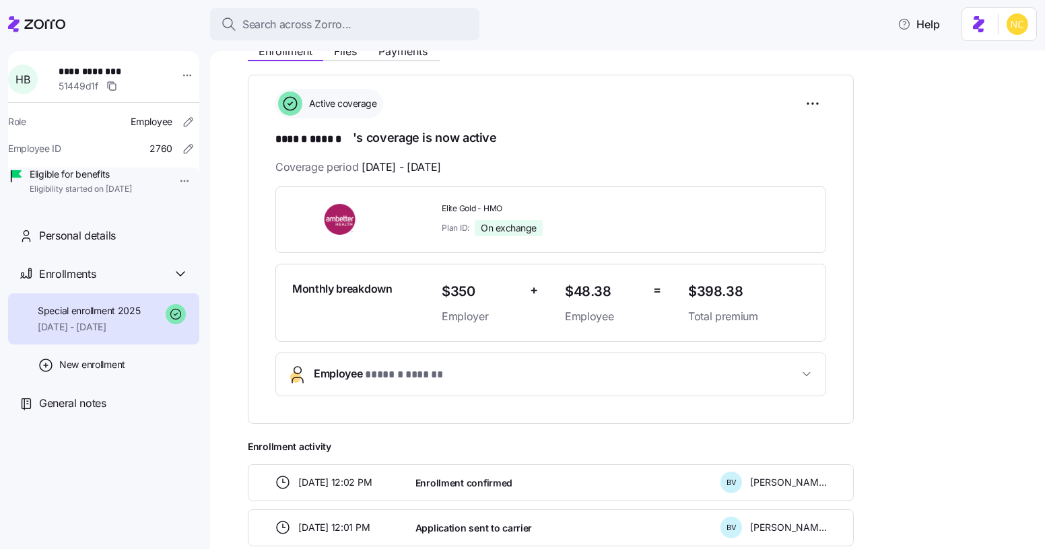
scroll to position [174, 0]
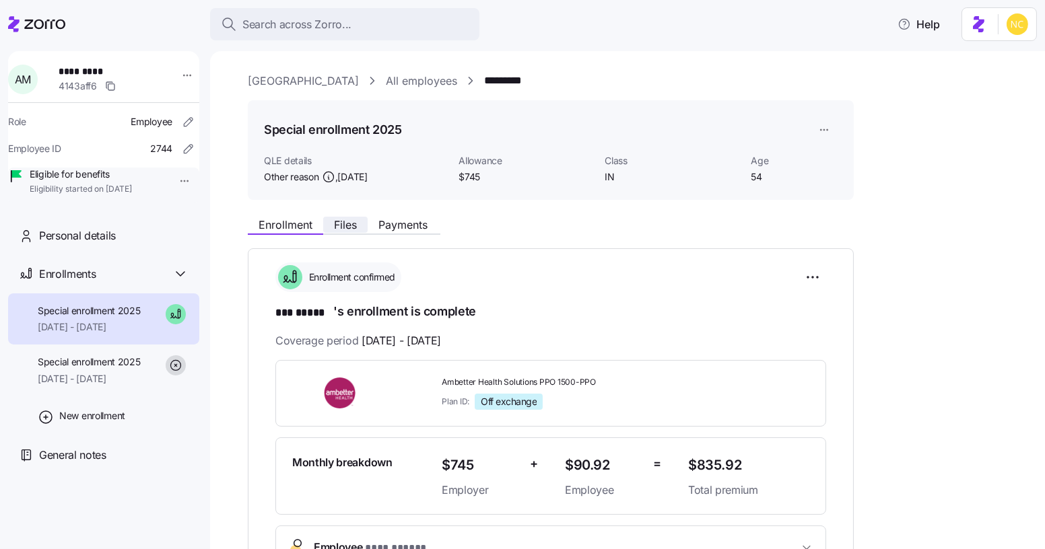
click at [345, 220] on span "Files" at bounding box center [345, 225] width 23 height 11
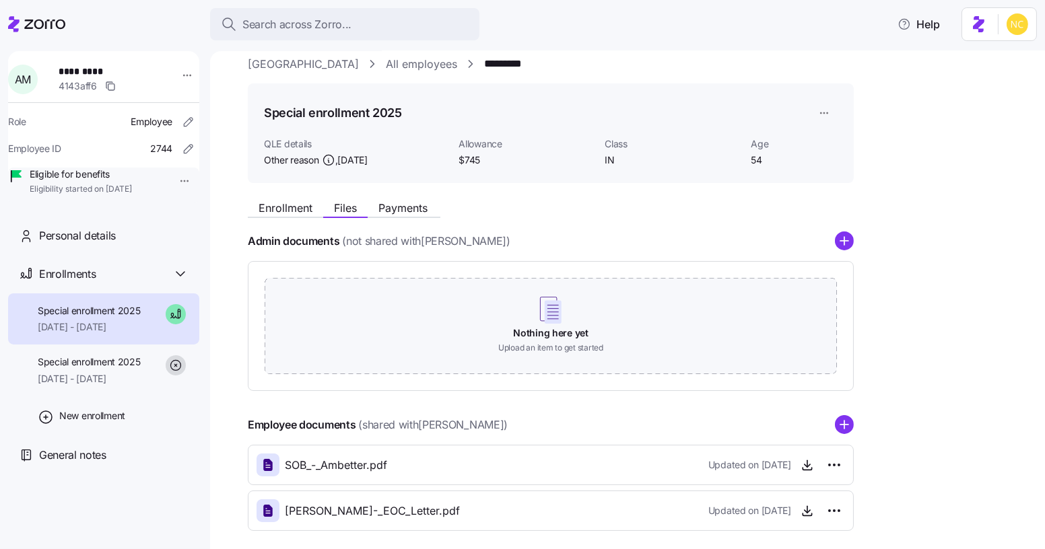
scroll to position [16, 0]
click at [306, 214] on span "Enrollment" at bounding box center [286, 208] width 54 height 11
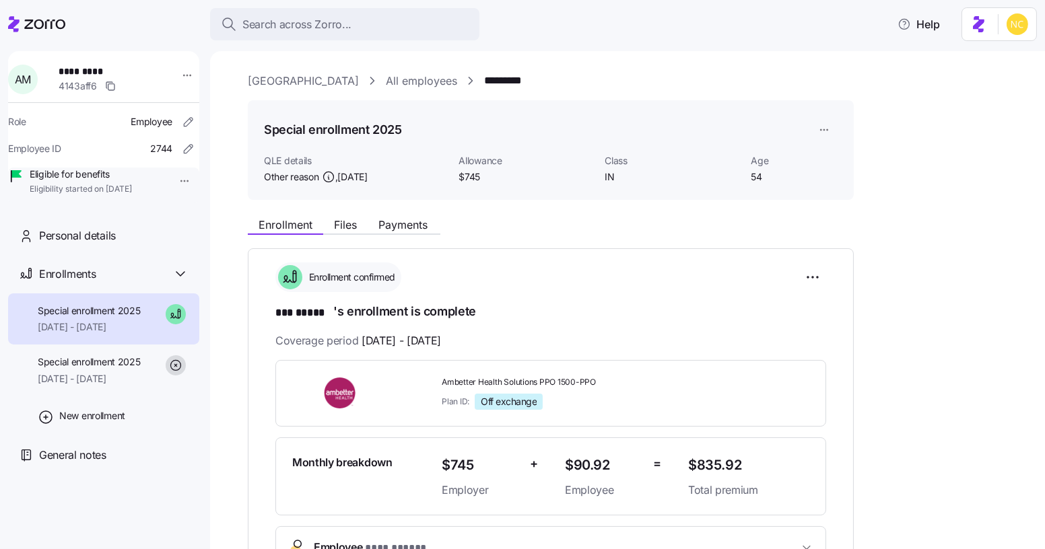
click at [698, 339] on div "Coverage period 10/01/2025 - 12/31/2025" at bounding box center [550, 341] width 551 height 17
click at [352, 26] on div "Search across Zorro..." at bounding box center [345, 24] width 248 height 17
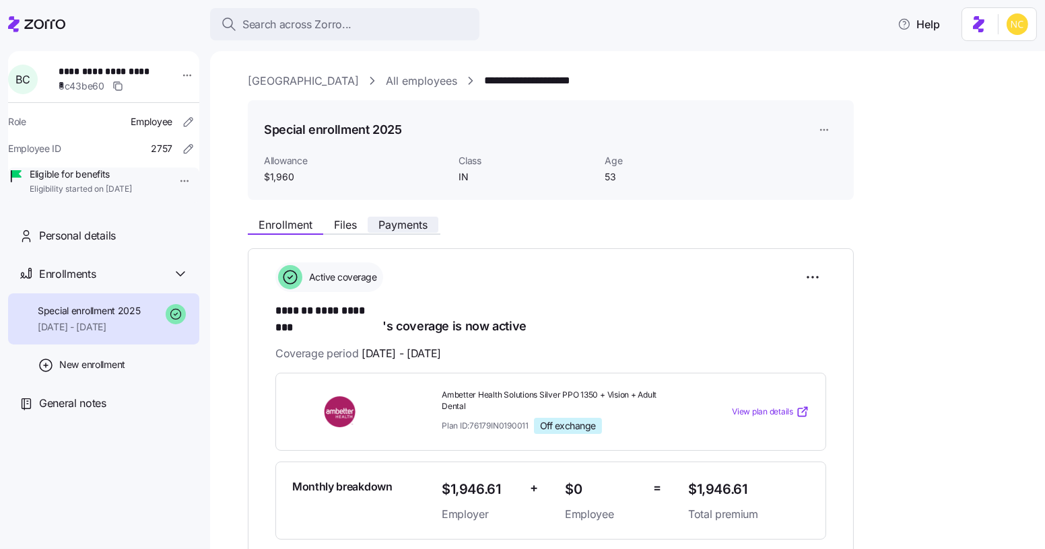
click at [413, 220] on span "Payments" at bounding box center [402, 225] width 49 height 11
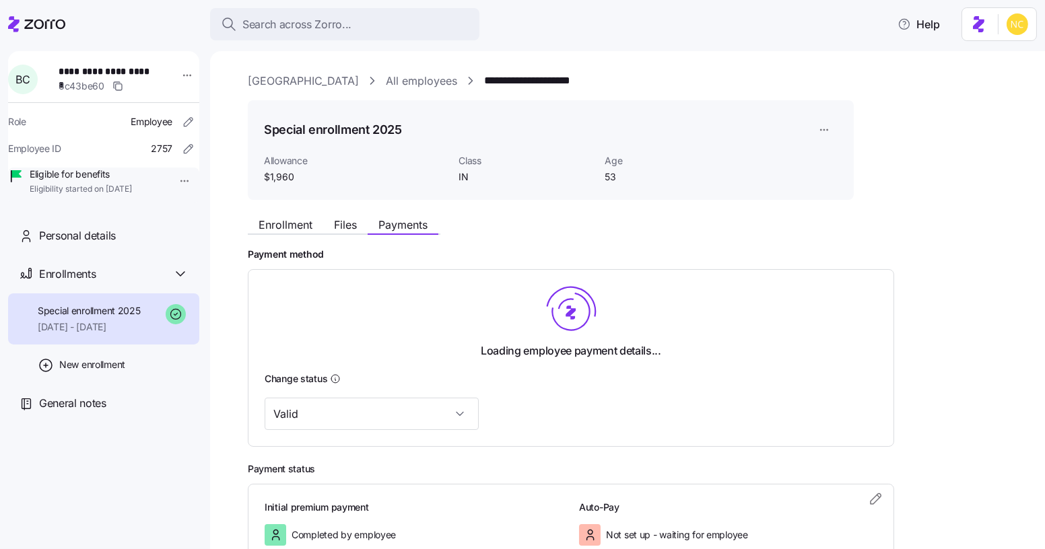
scroll to position [93, 0]
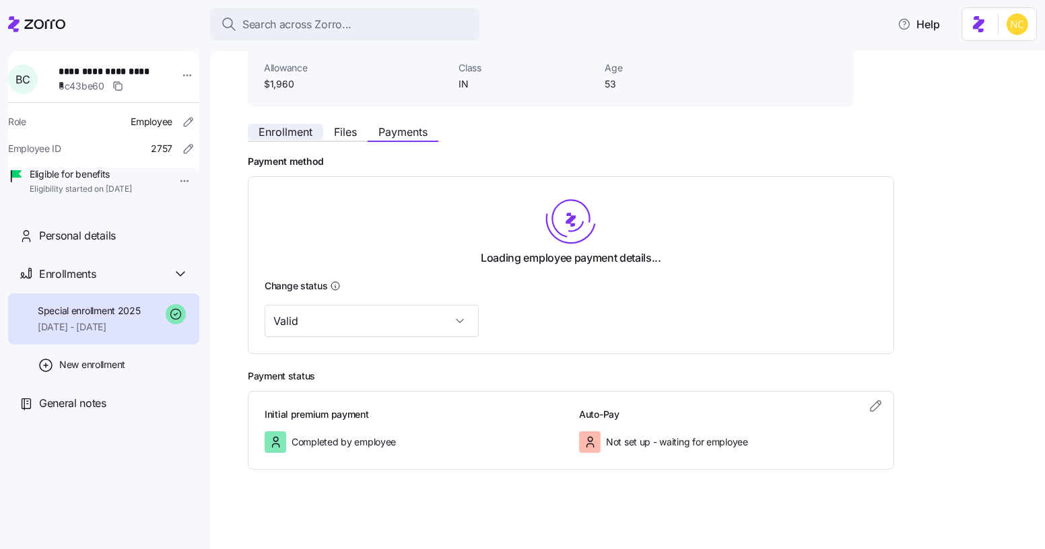
click at [285, 134] on span "Enrollment" at bounding box center [286, 132] width 54 height 11
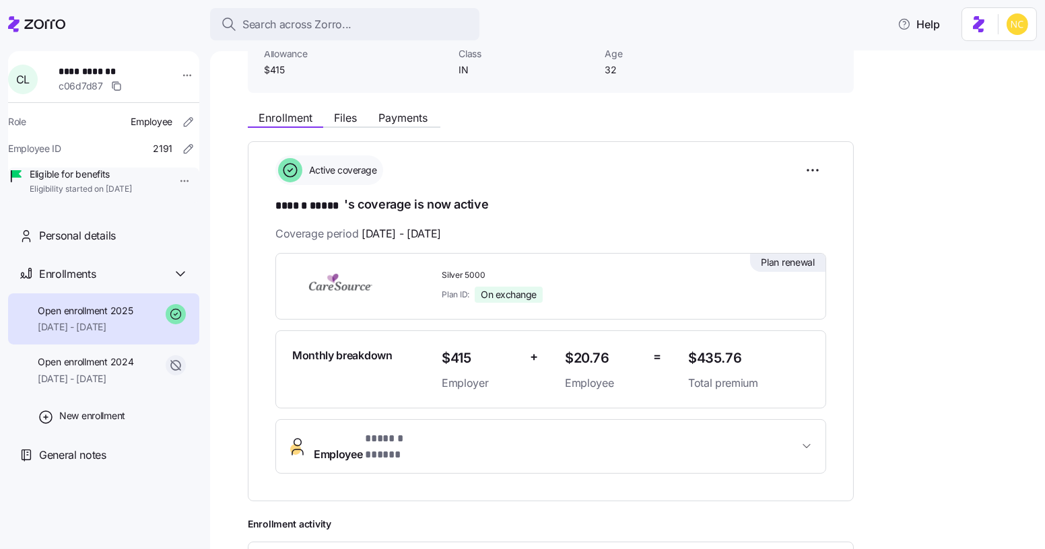
scroll to position [123, 0]
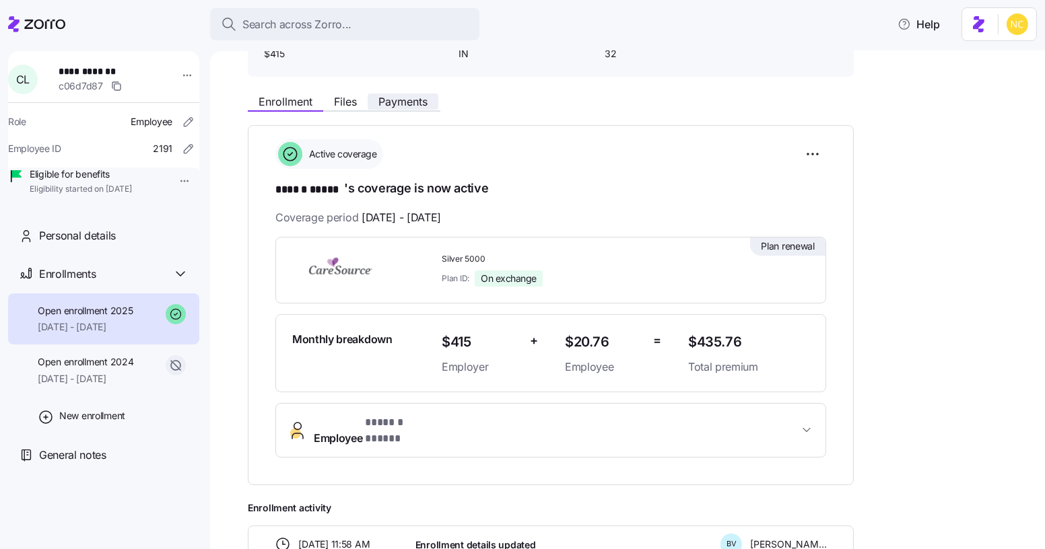
click at [389, 100] on span "Payments" at bounding box center [402, 101] width 49 height 11
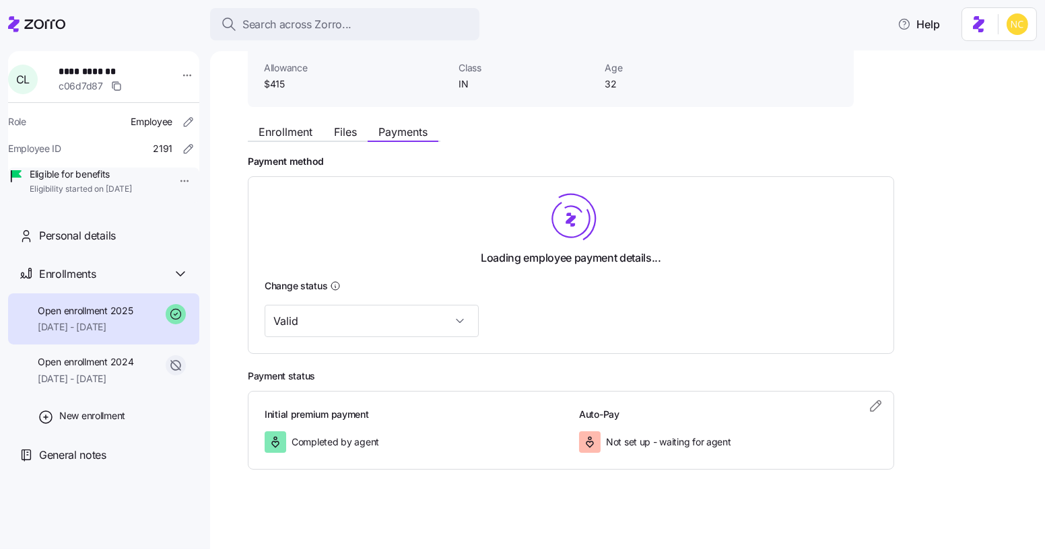
scroll to position [15, 0]
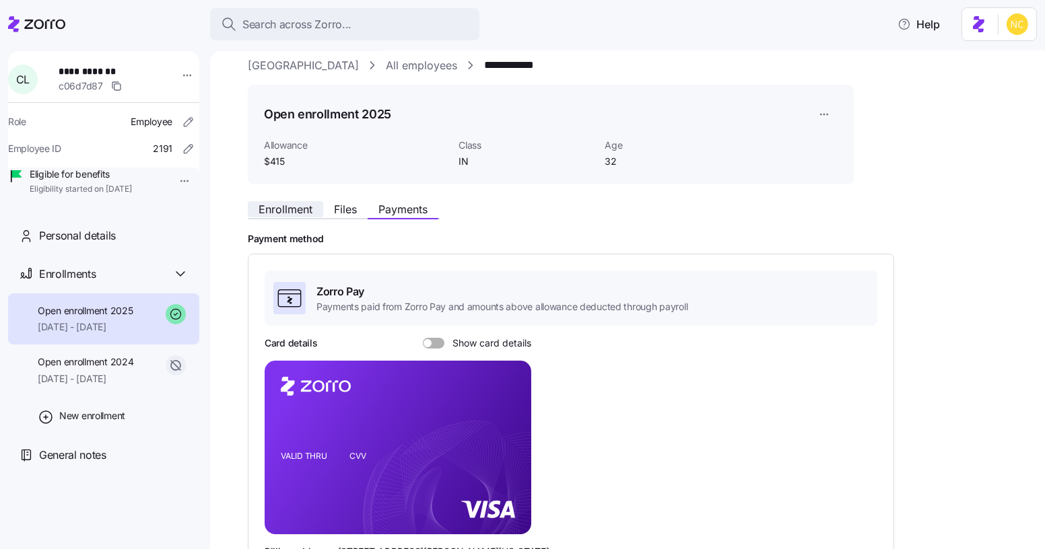
click at [304, 211] on span "Enrollment" at bounding box center [286, 209] width 54 height 11
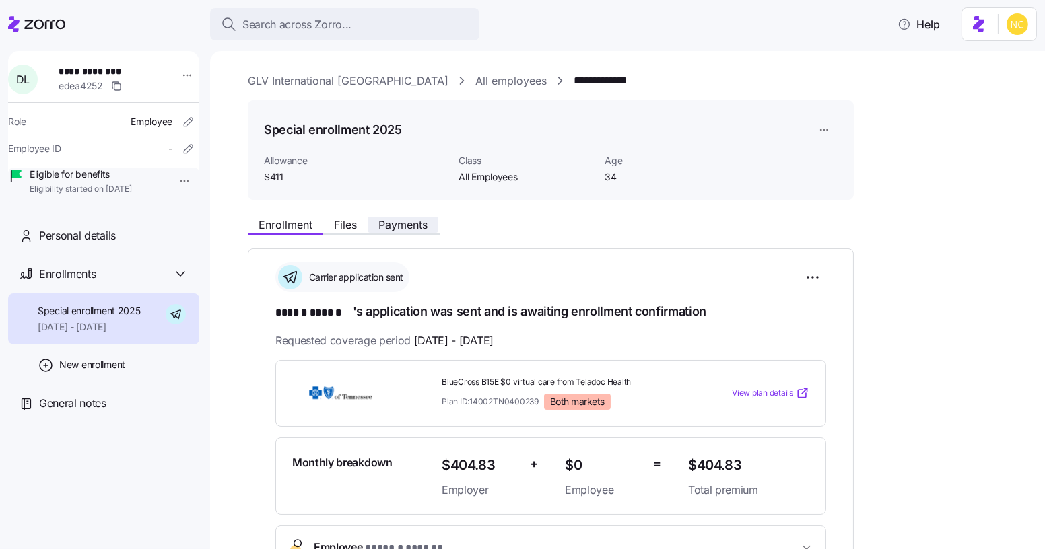
click at [407, 226] on span "Payments" at bounding box center [402, 225] width 49 height 11
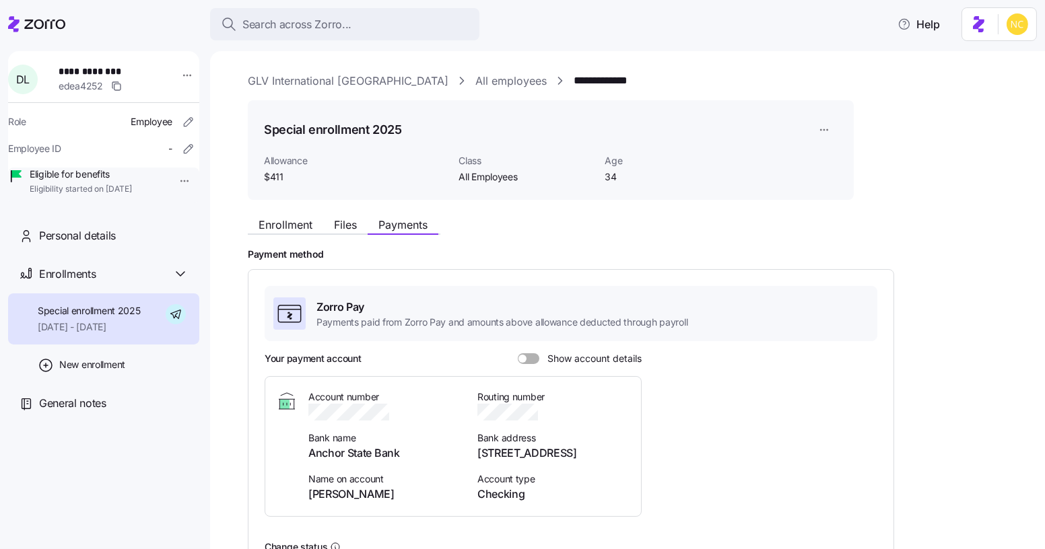
scroll to position [145, 0]
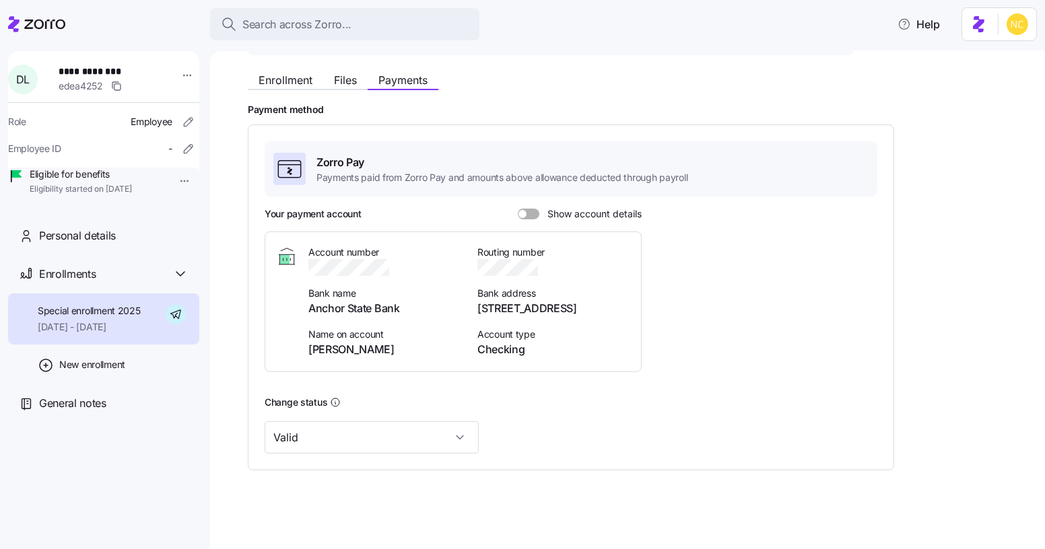
click at [472, 295] on div "Account number Bank name Anchor State Bank Name on account Damien Launay Routin…" at bounding box center [469, 302] width 322 height 112
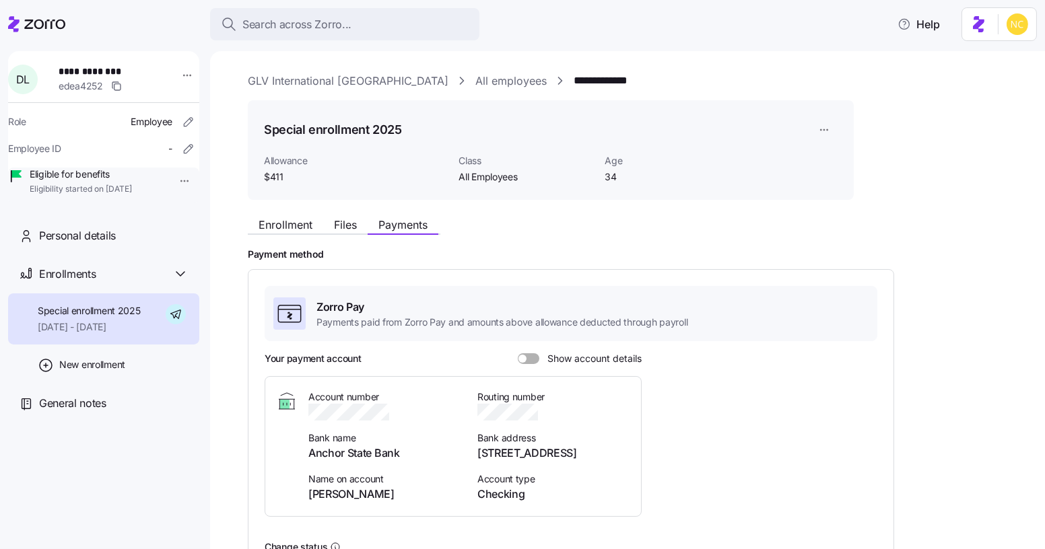
scroll to position [145, 0]
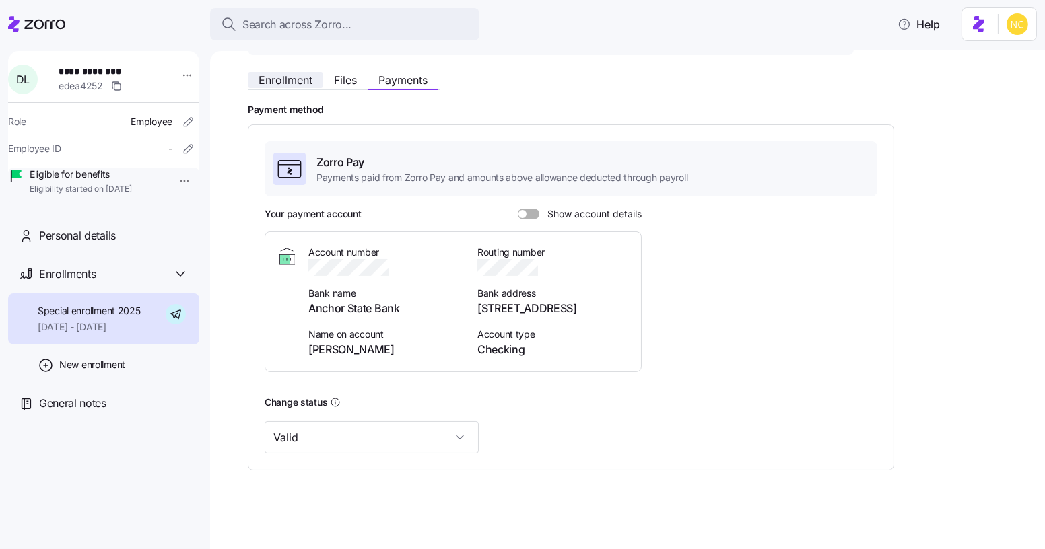
click at [295, 85] on span "Enrollment" at bounding box center [286, 80] width 54 height 11
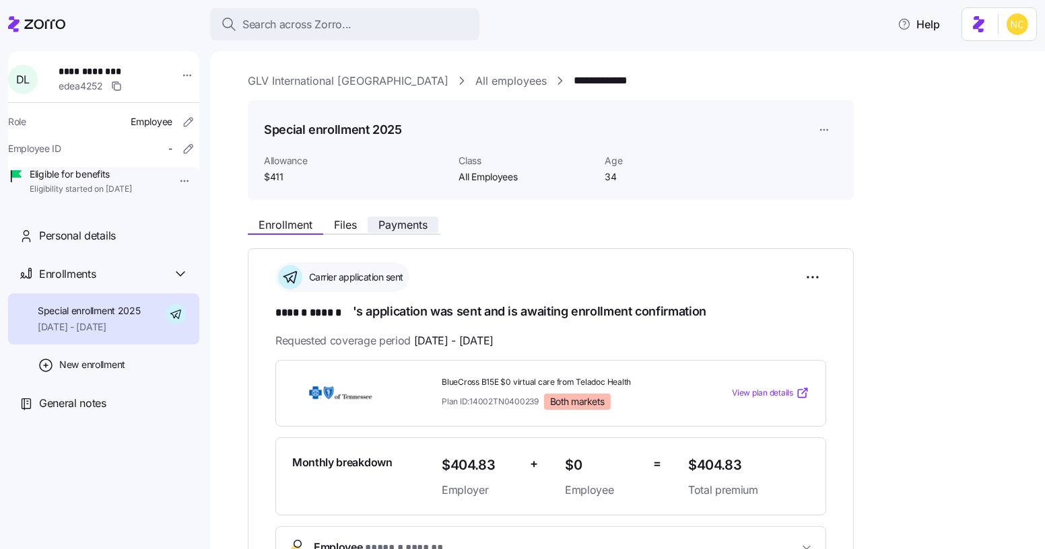
click at [395, 232] on button "Payments" at bounding box center [403, 225] width 71 height 16
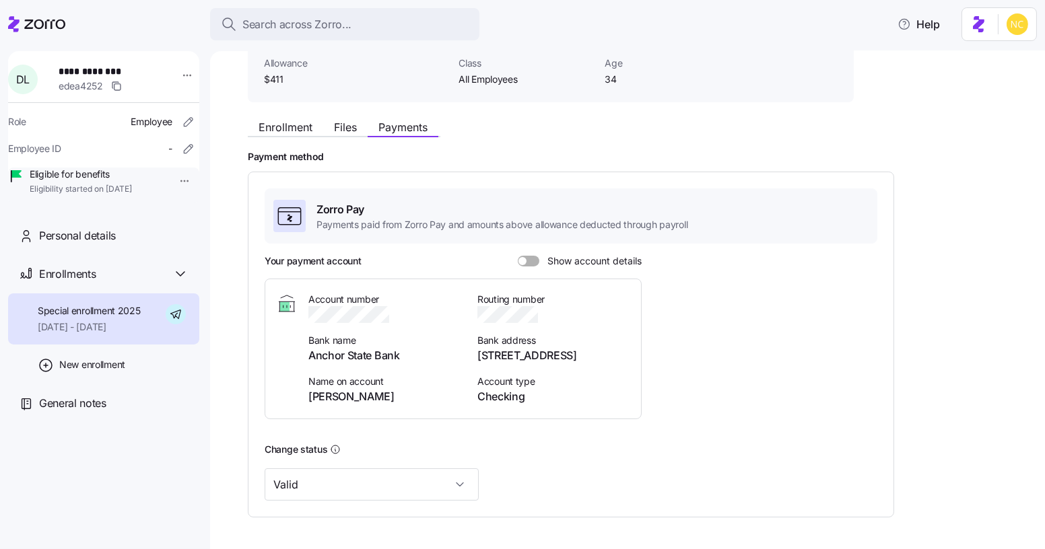
scroll to position [145, 0]
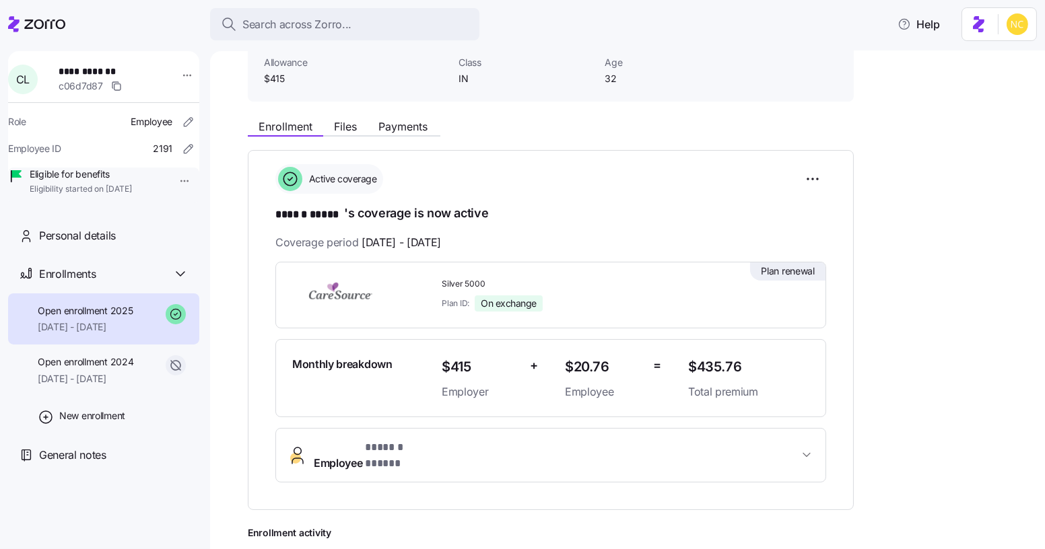
scroll to position [95, 0]
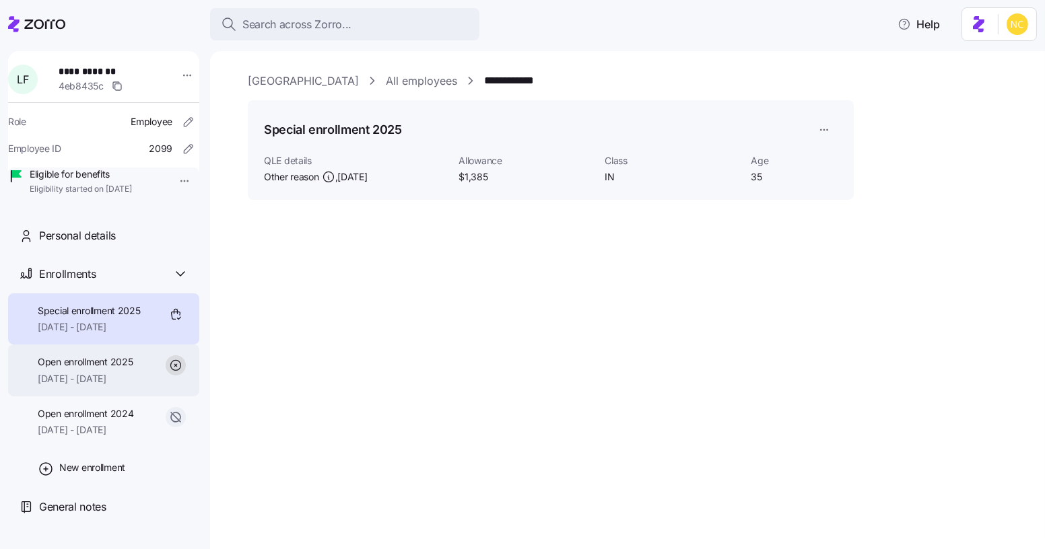
click at [126, 369] on span "Open enrollment 2025" at bounding box center [85, 362] width 95 height 13
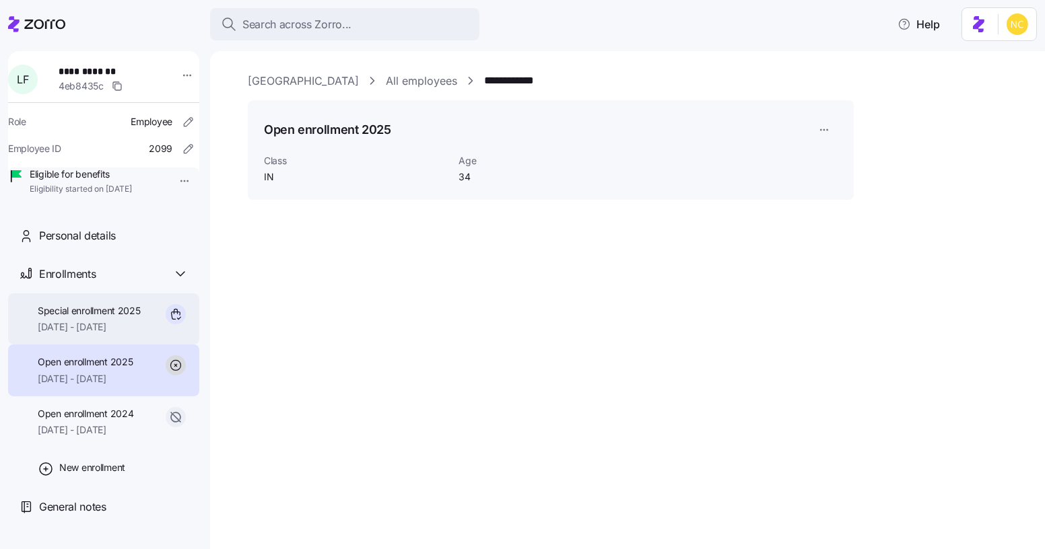
click at [125, 334] on span "[DATE] - [DATE]" at bounding box center [89, 327] width 103 height 13
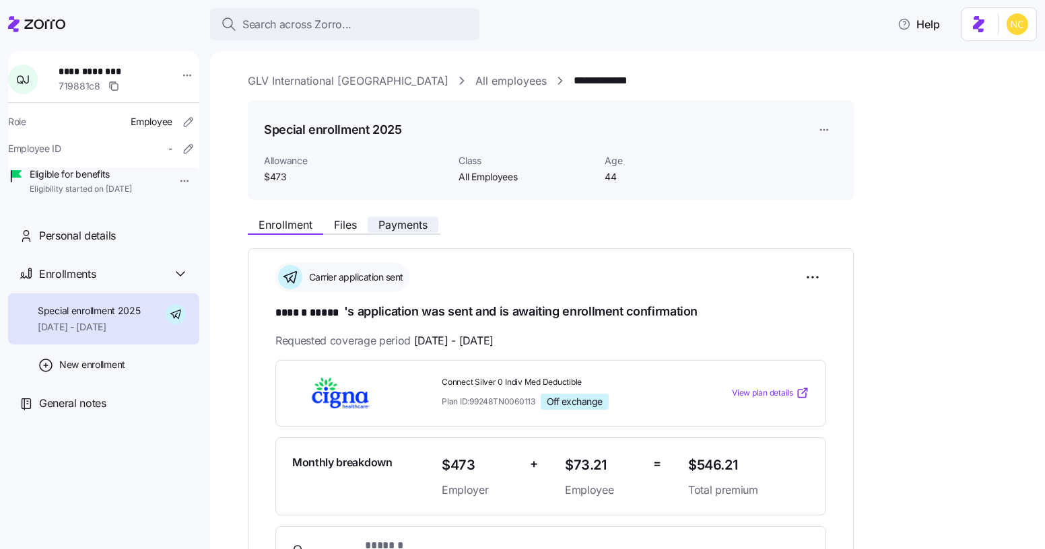
click at [414, 221] on span "Payments" at bounding box center [402, 225] width 49 height 11
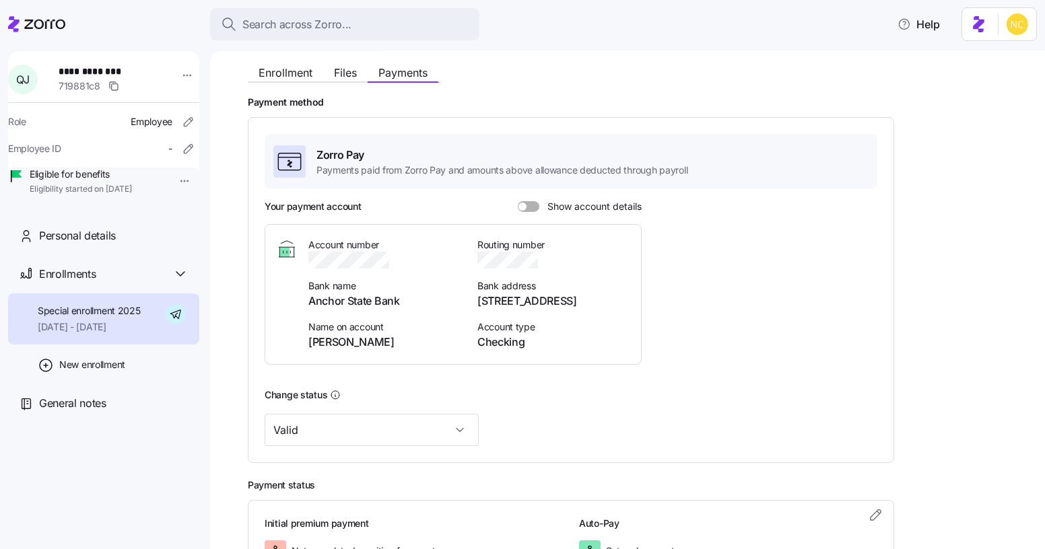
scroll to position [153, 0]
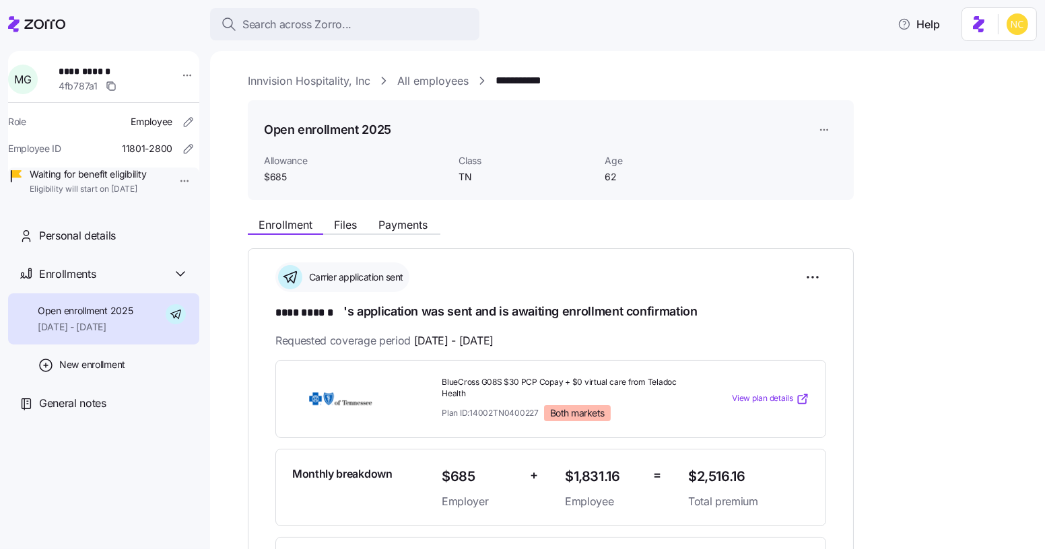
click at [415, 236] on div "**********" at bounding box center [637, 545] width 778 height 669
click at [409, 224] on span "Payments" at bounding box center [402, 225] width 49 height 11
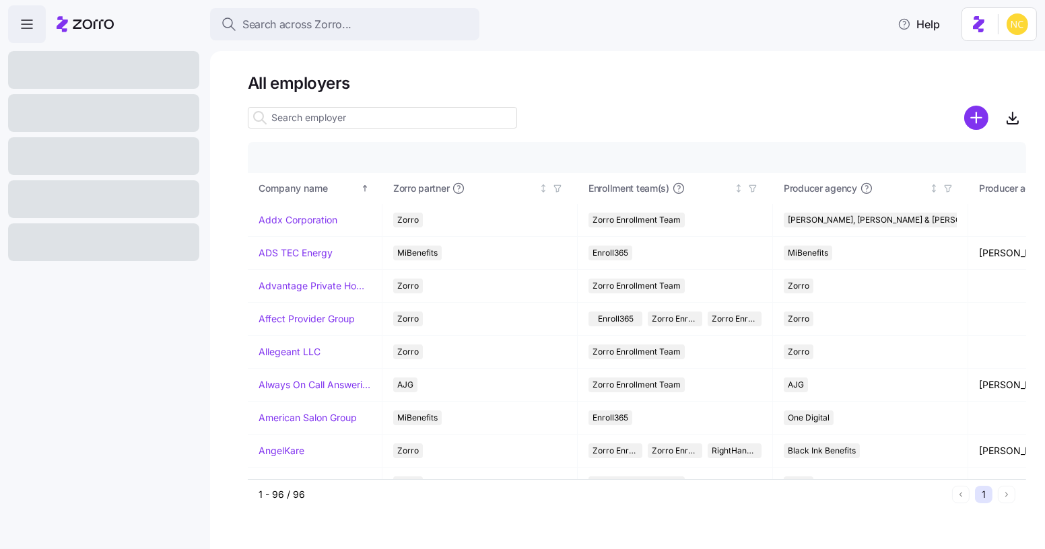
click at [303, 44] on main "All employers Company details Benefit status Company name [PERSON_NAME] partner…" at bounding box center [522, 270] width 1045 height 541
click at [299, 28] on span "Search across Zorro..." at bounding box center [296, 24] width 109 height 17
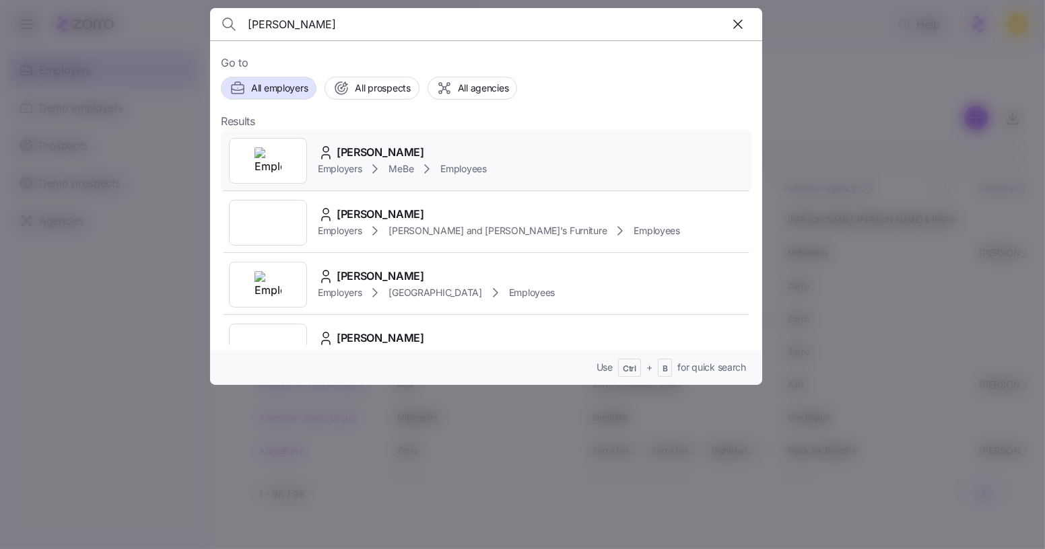
type input "[PERSON_NAME]"
click at [347, 157] on span "[PERSON_NAME]" at bounding box center [381, 152] width 88 height 17
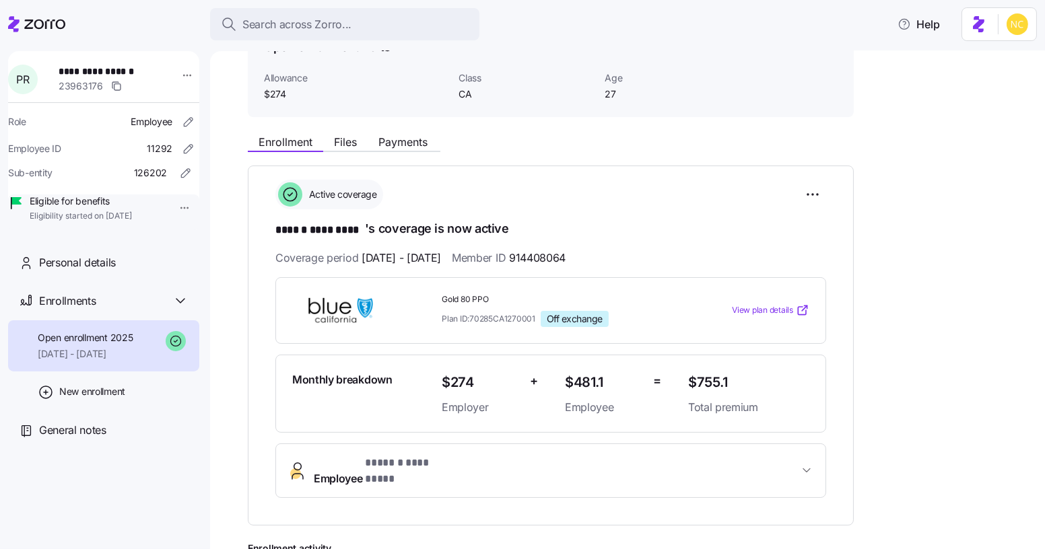
scroll to position [83, 0]
